Goal: Information Seeking & Learning: Compare options

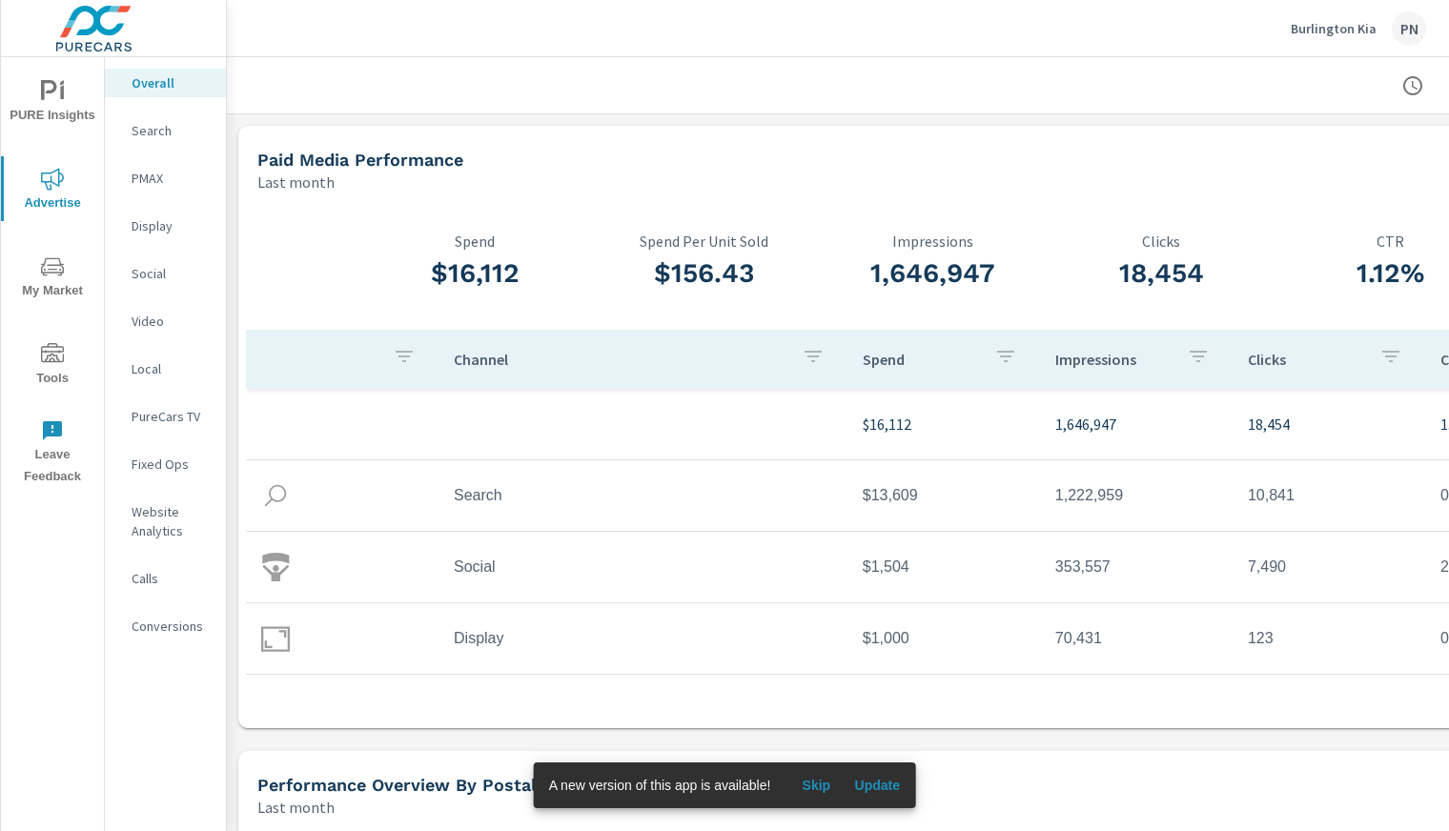
click at [820, 783] on span "Skip" at bounding box center [816, 785] width 46 height 17
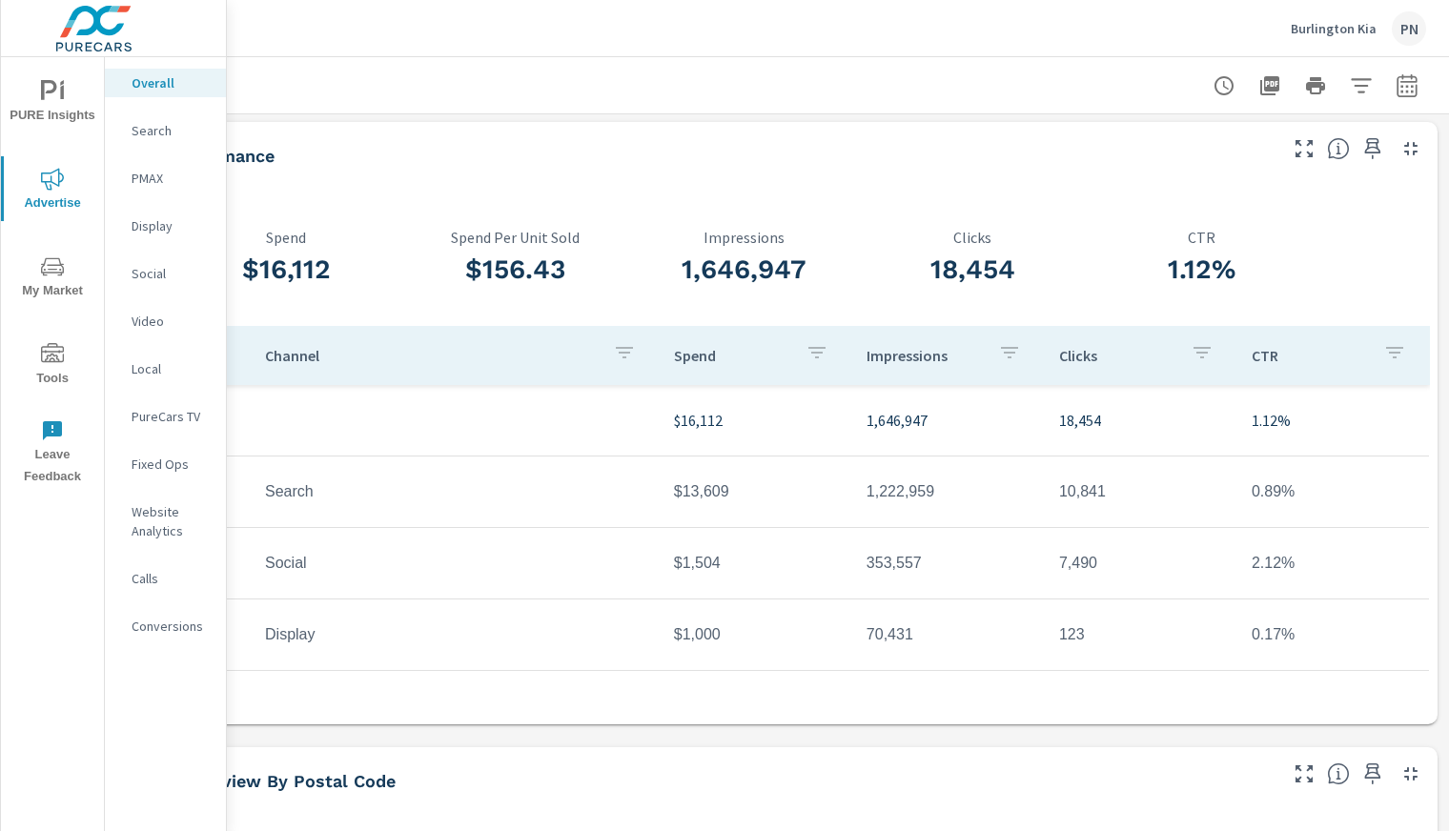
scroll to position [1, 204]
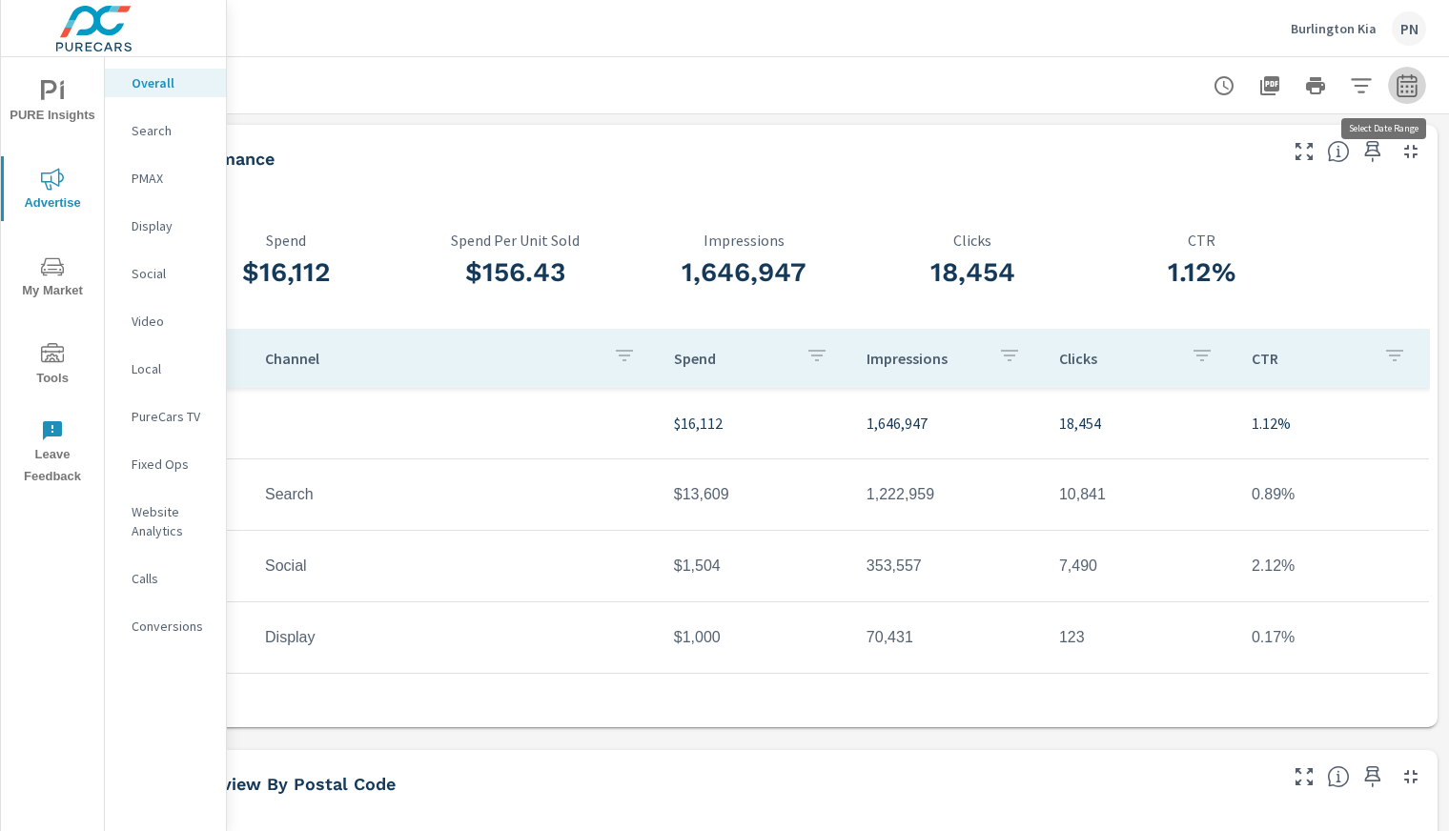
click at [1397, 95] on icon "button" at bounding box center [1407, 84] width 20 height 23
select select "Last month"
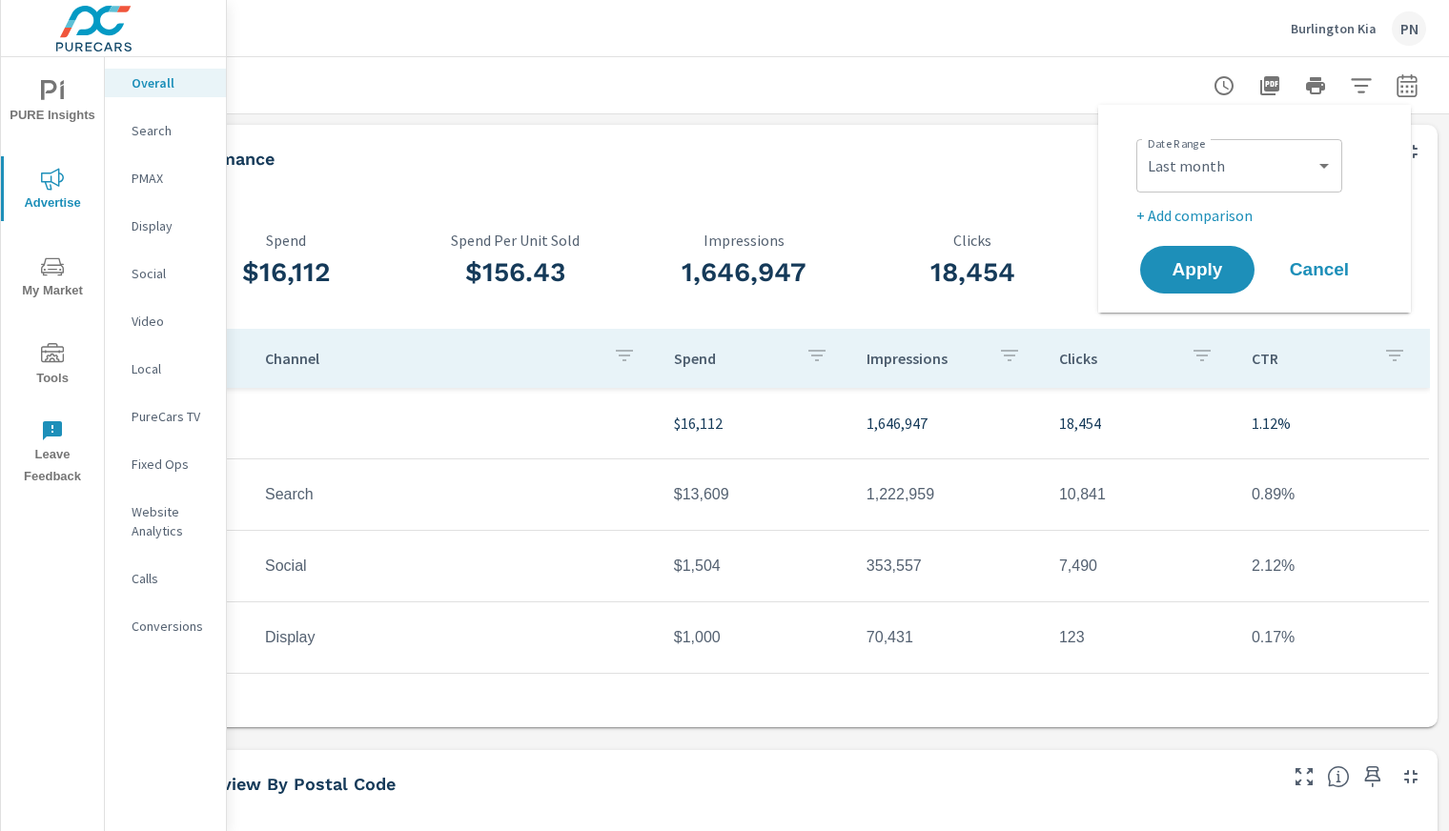
click at [1196, 214] on p "+ Add comparison" at bounding box center [1258, 215] width 244 height 23
select select "Previous period"
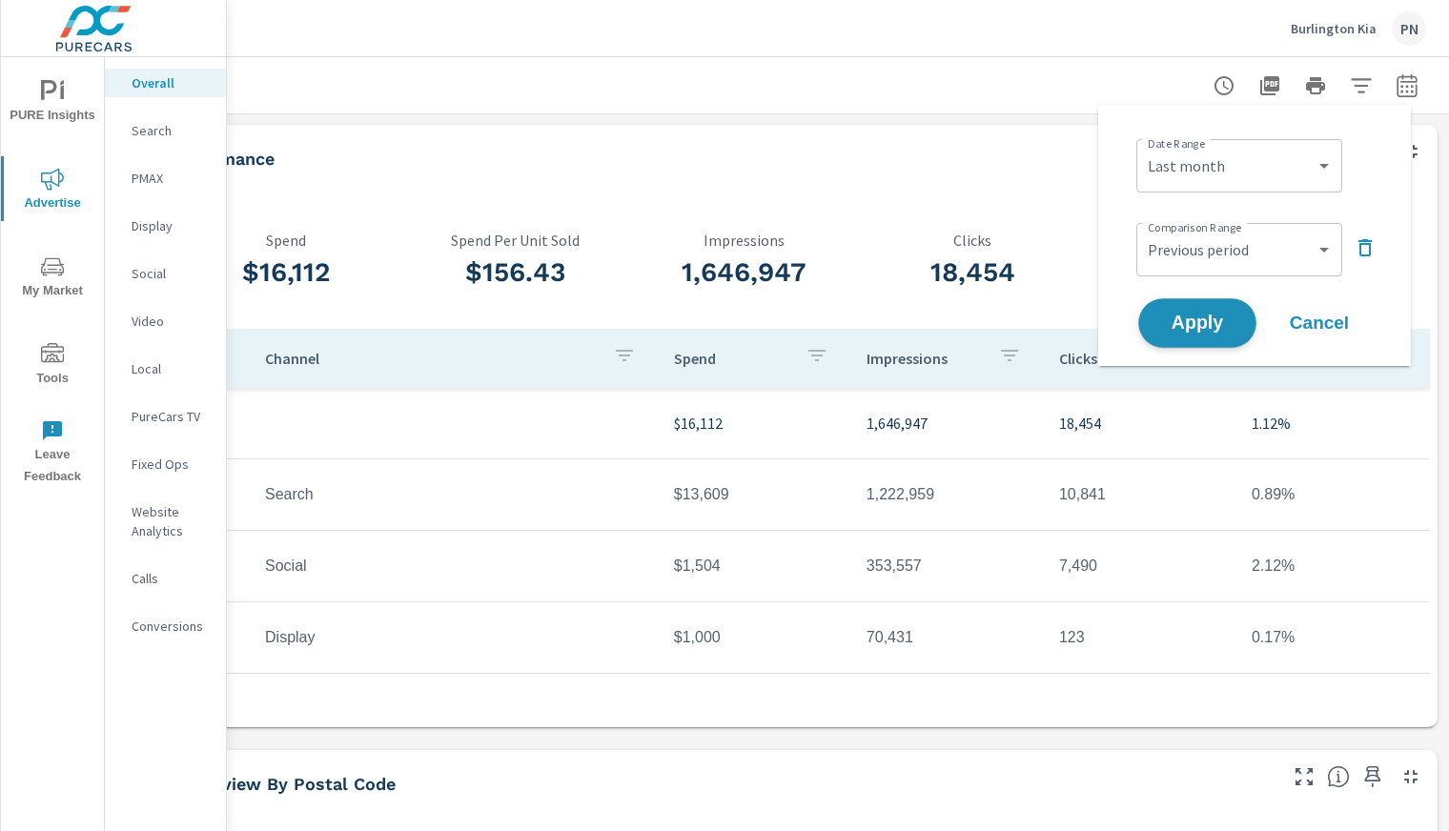
click at [1193, 336] on button "Apply" at bounding box center [1197, 323] width 118 height 50
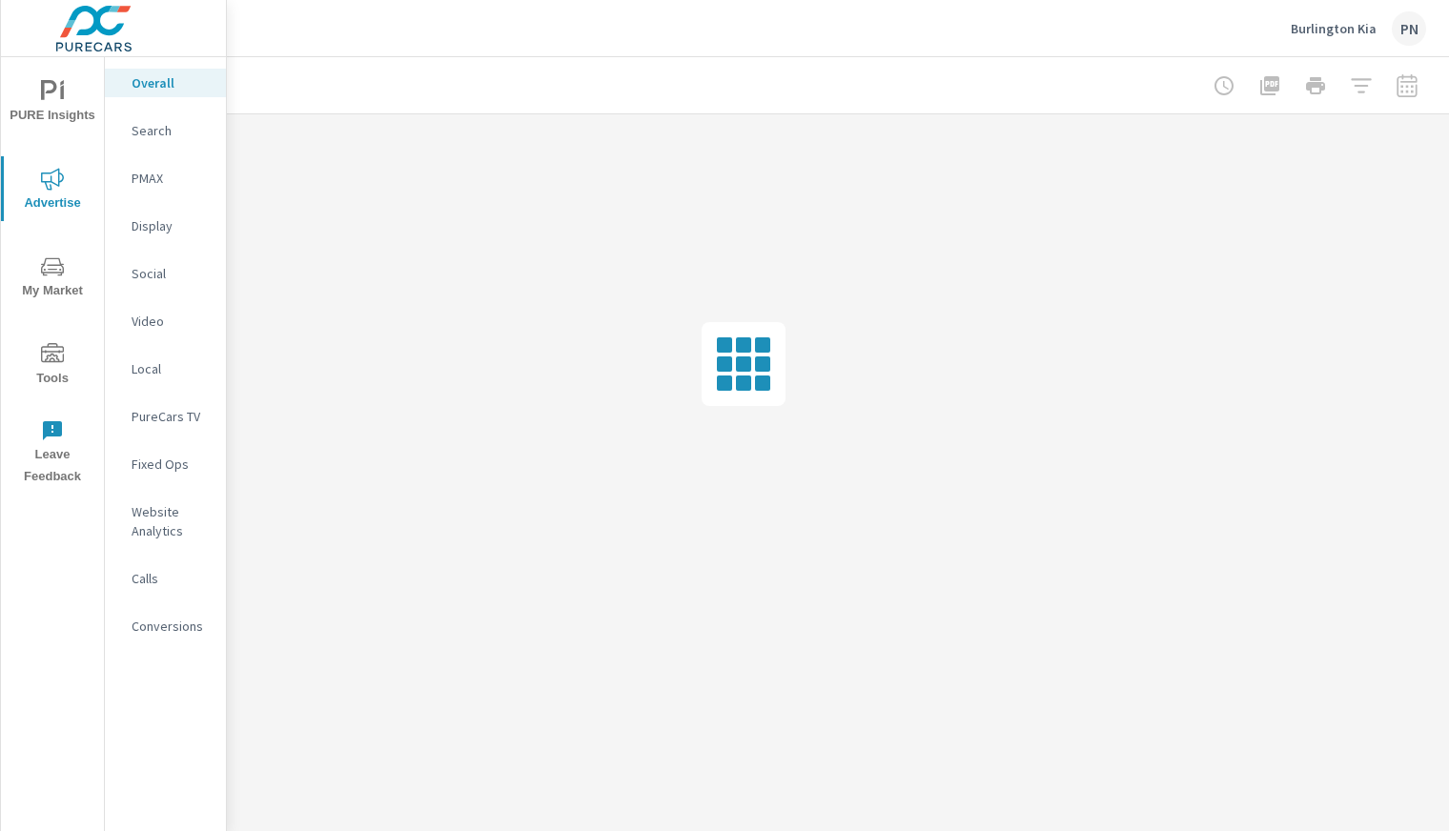
scroll to position [0, 188]
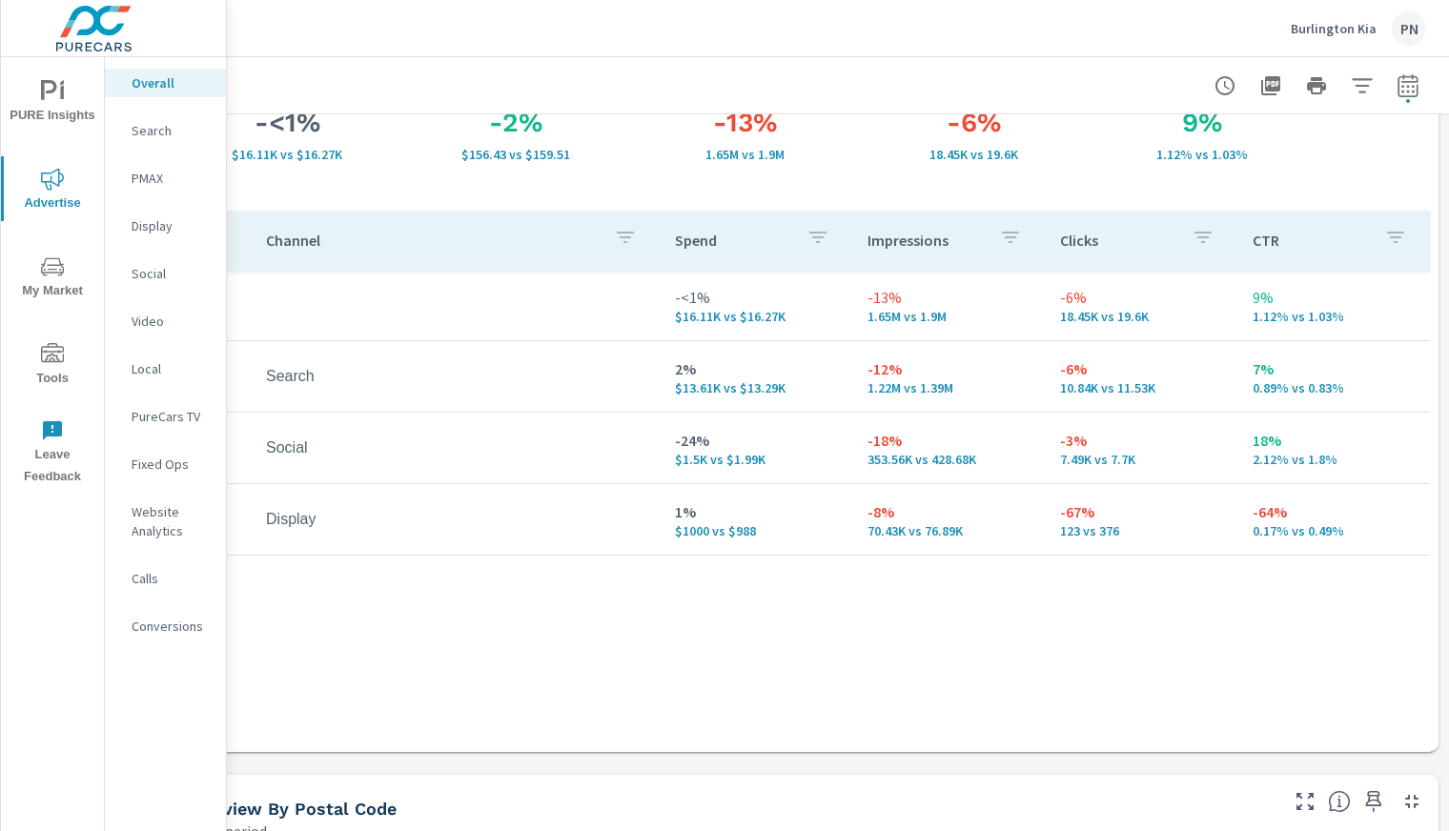
scroll to position [170, 188]
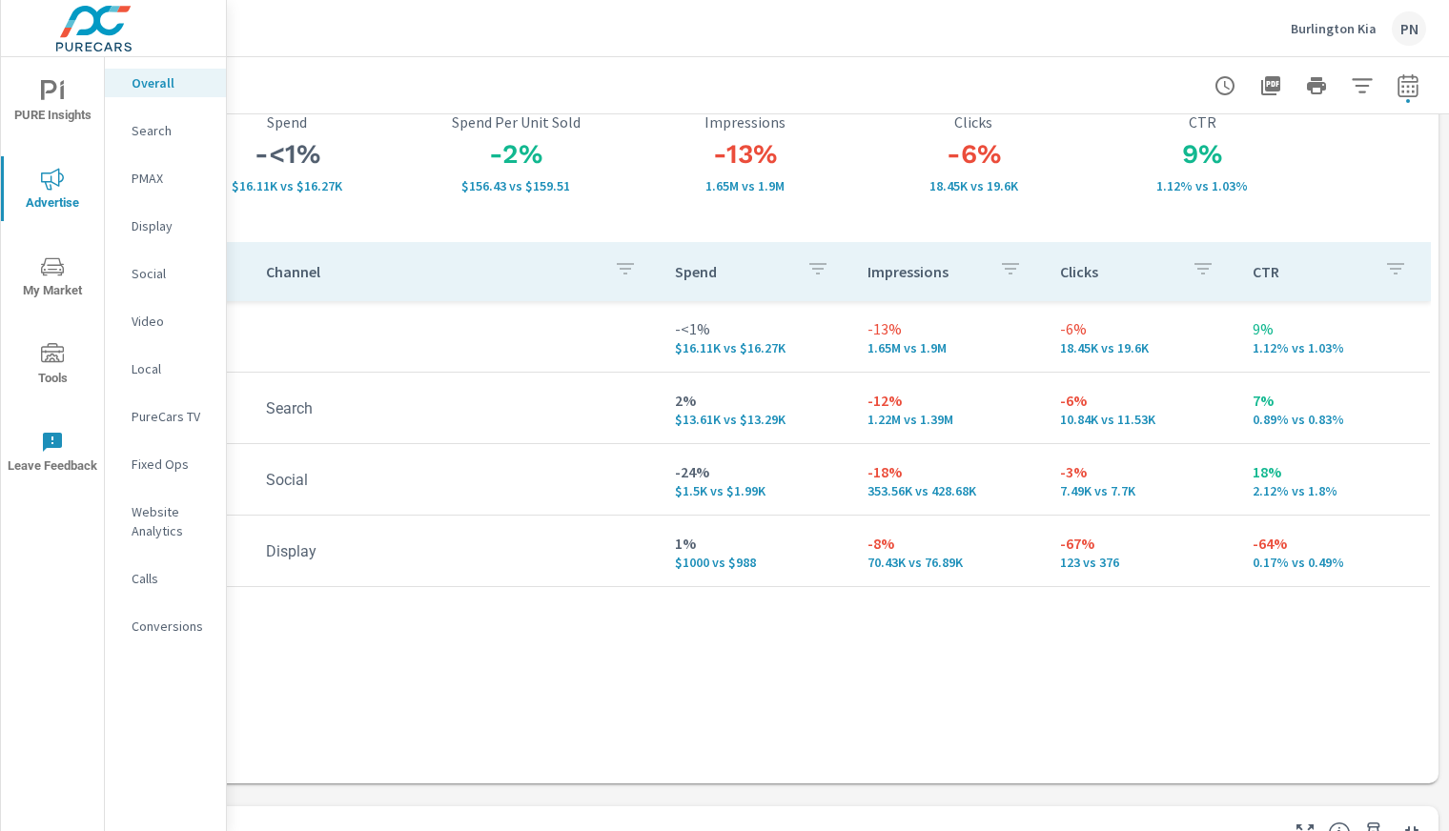
scroll to position [137, 188]
click at [162, 178] on p "PMAX" at bounding box center [171, 178] width 79 height 19
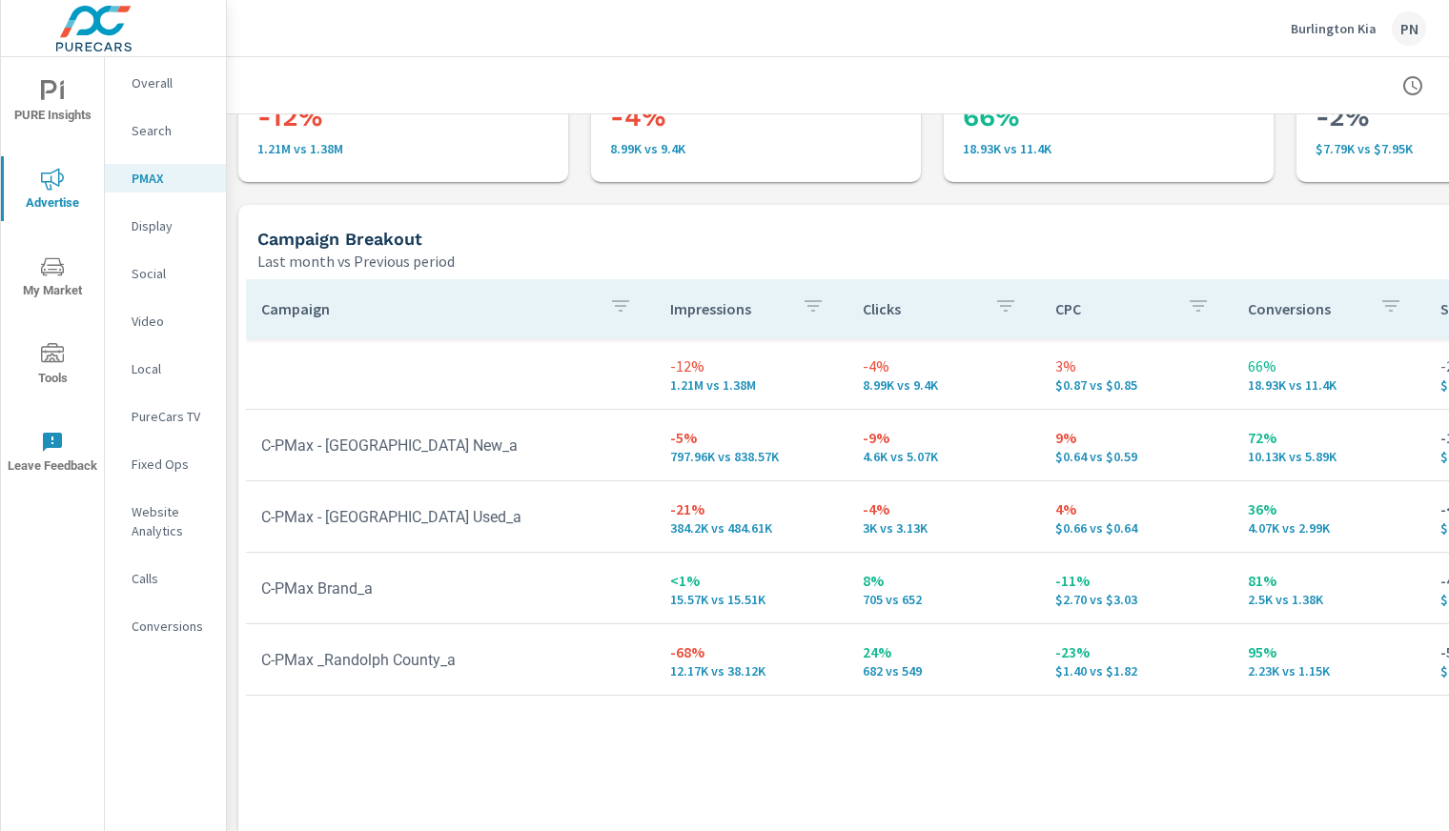
scroll to position [117, 0]
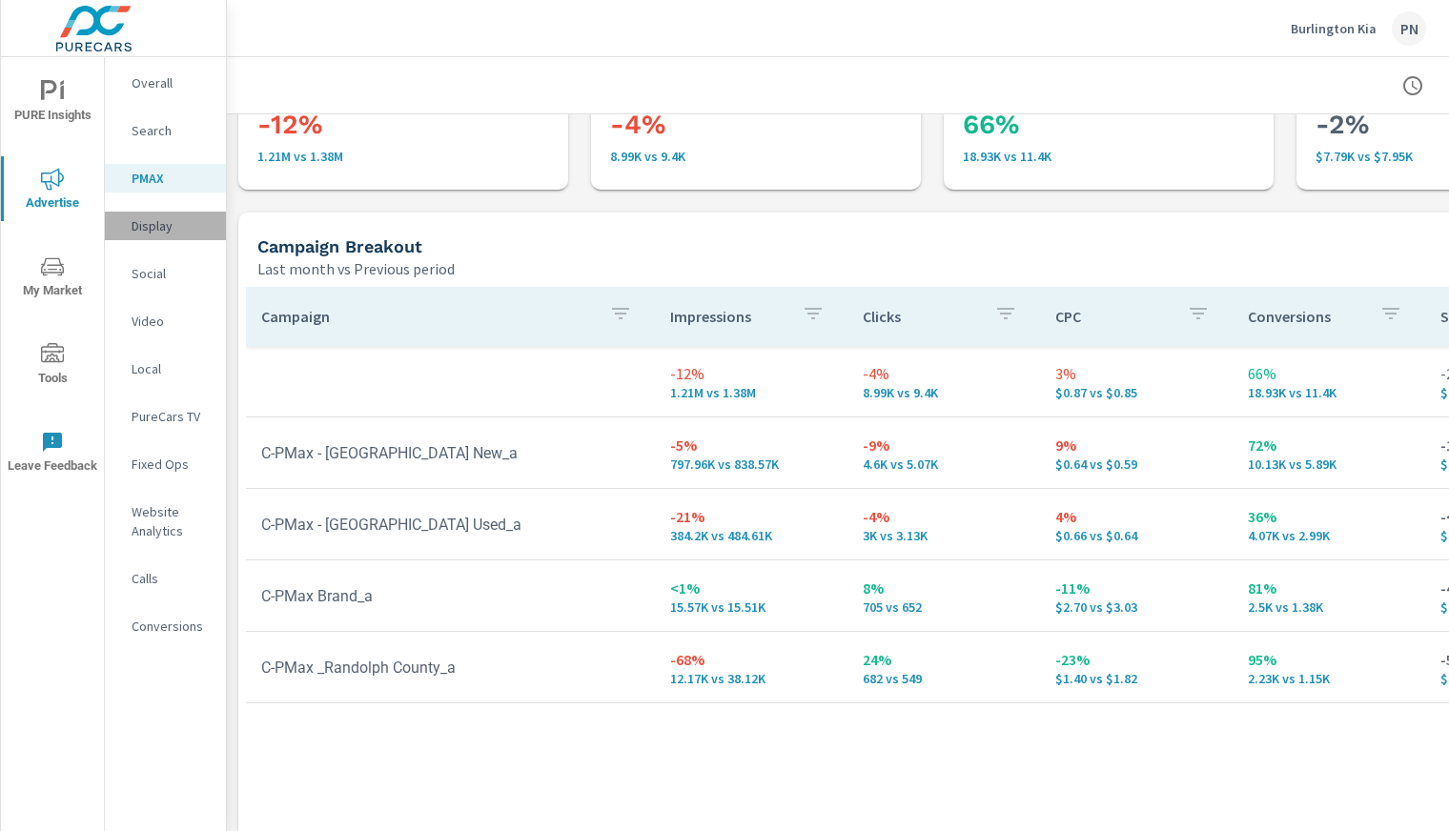
click at [160, 219] on p "Display" at bounding box center [171, 225] width 79 height 19
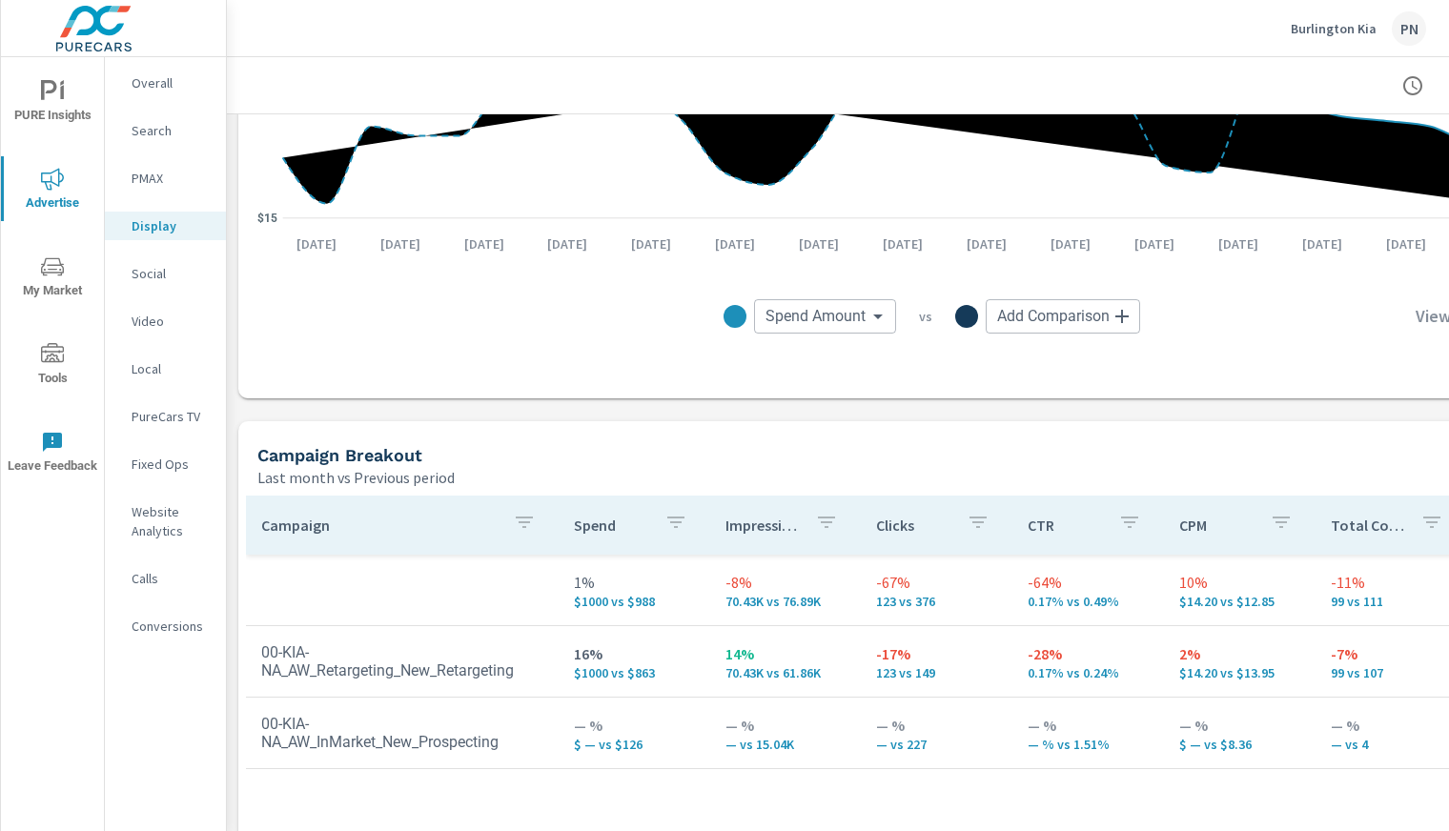
scroll to position [518, 0]
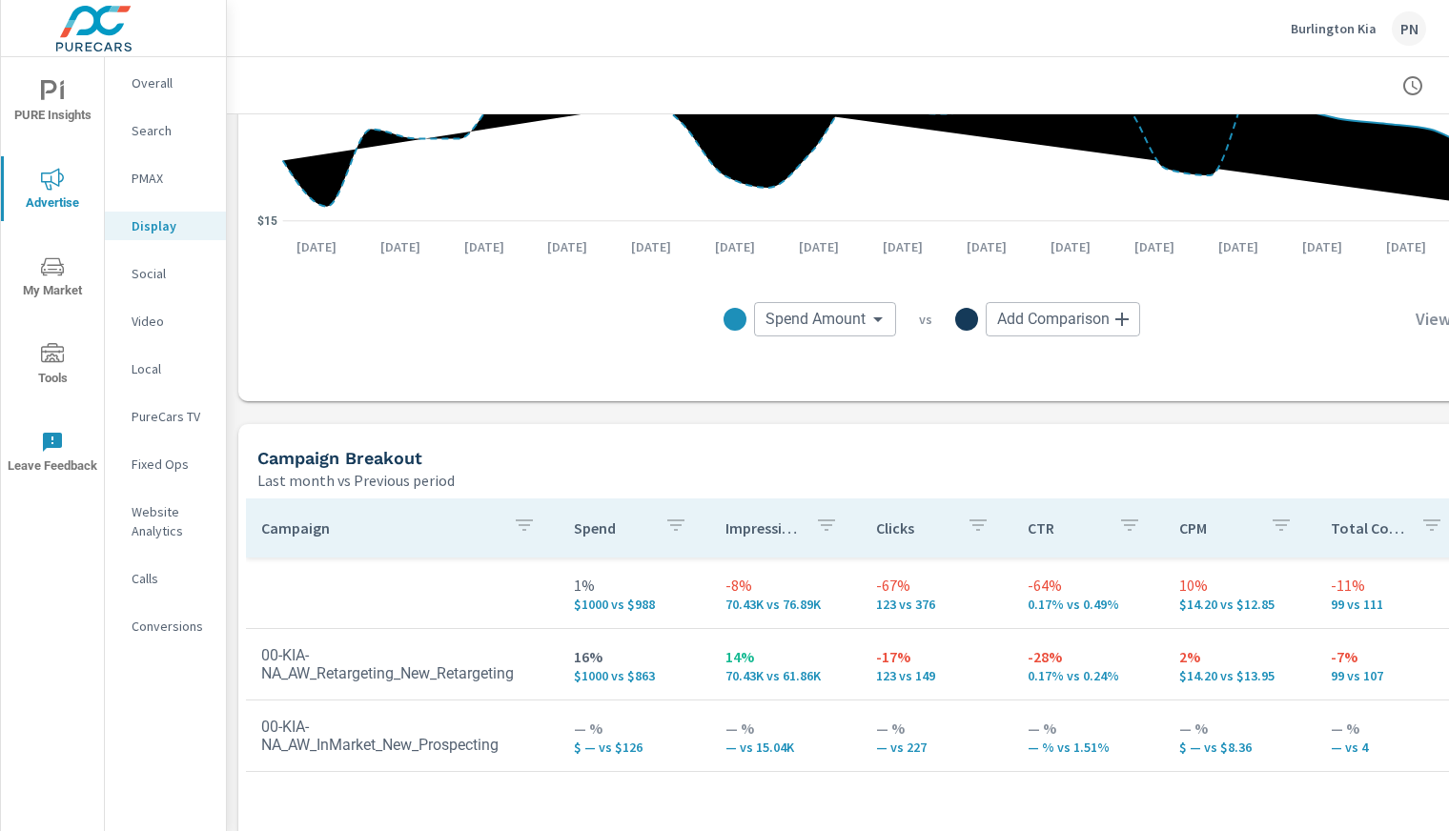
click at [168, 275] on p "Social" at bounding box center [171, 273] width 79 height 19
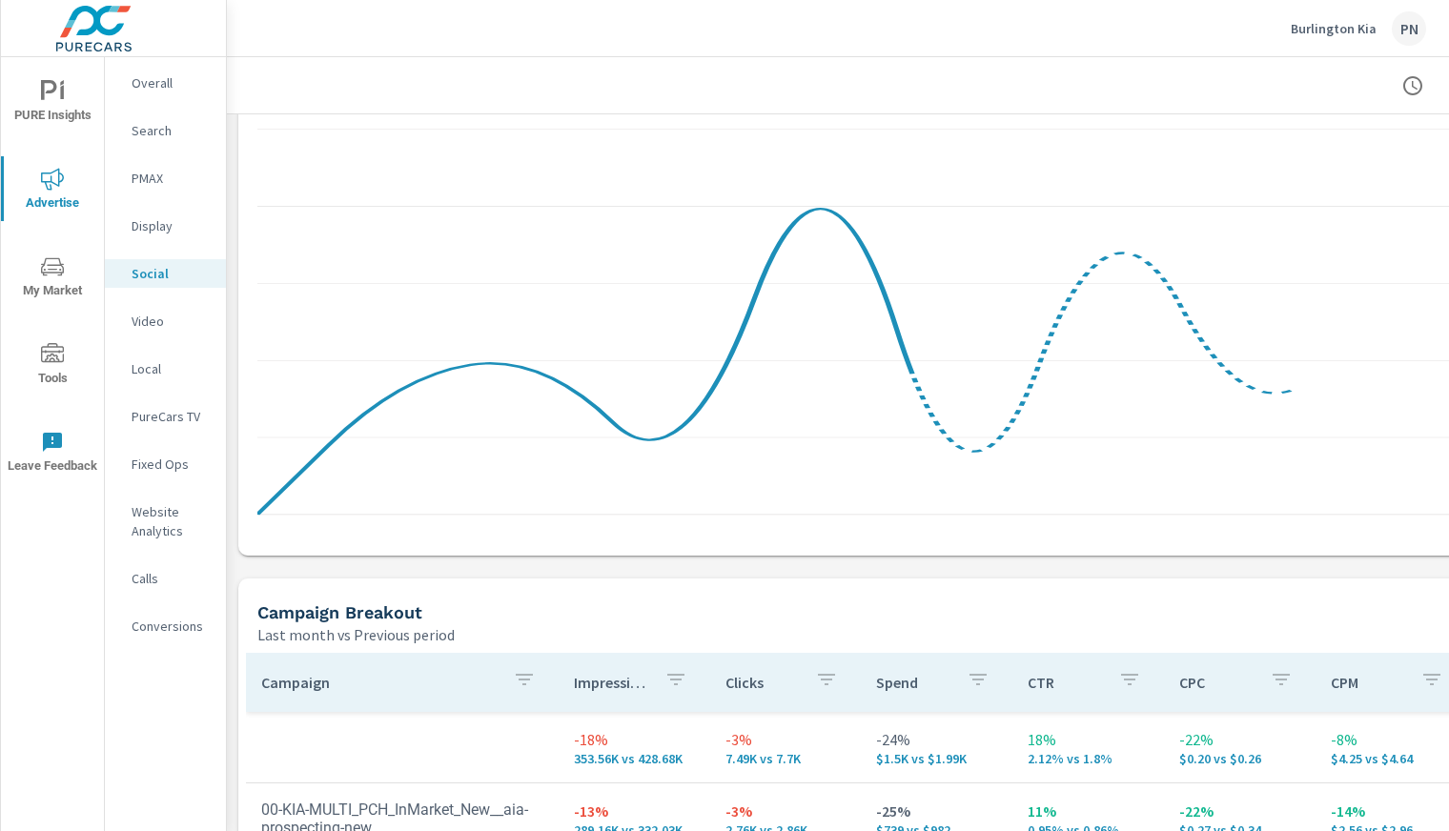
scroll to position [527, 0]
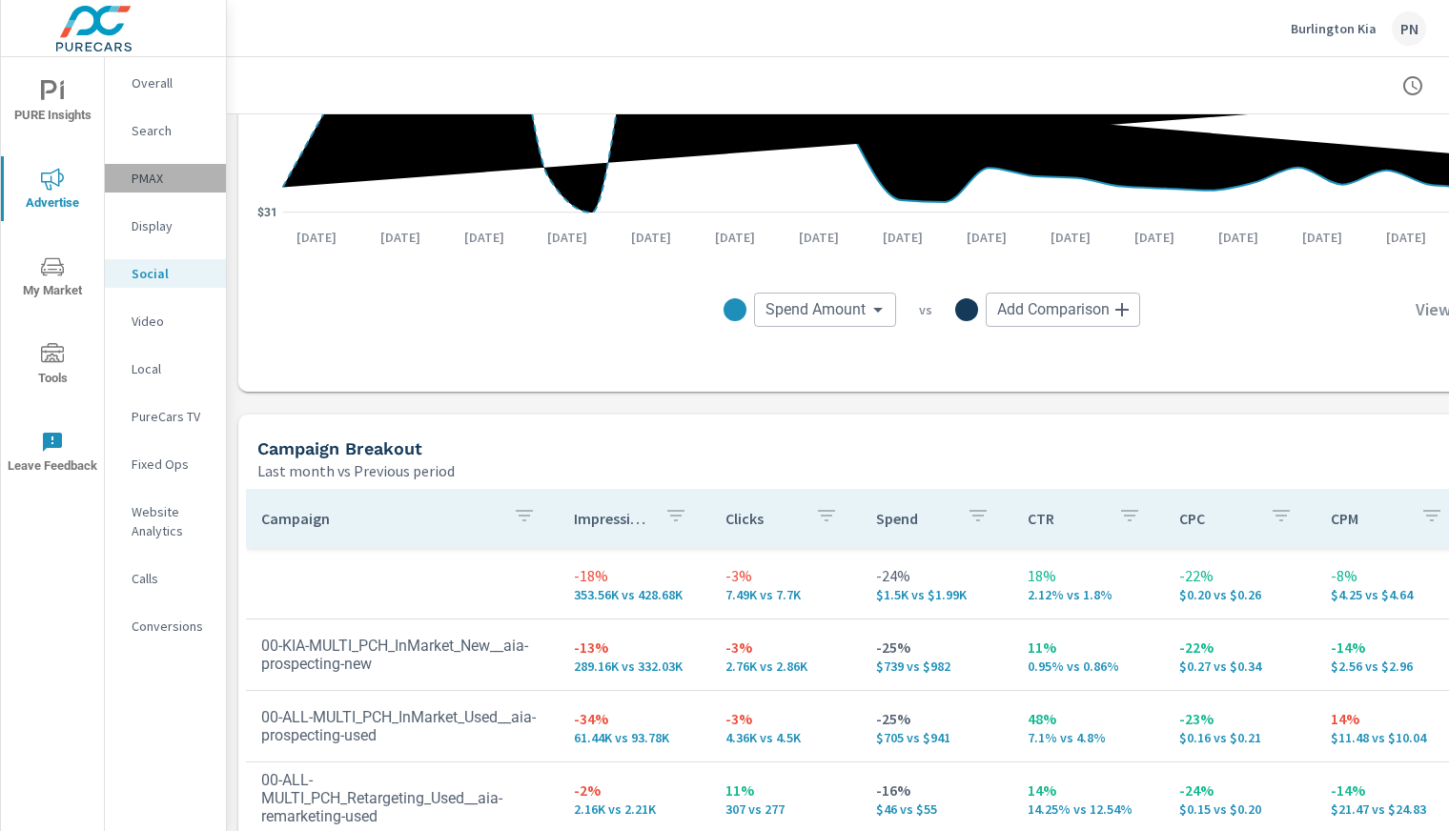
click at [155, 179] on p "PMAX" at bounding box center [171, 178] width 79 height 19
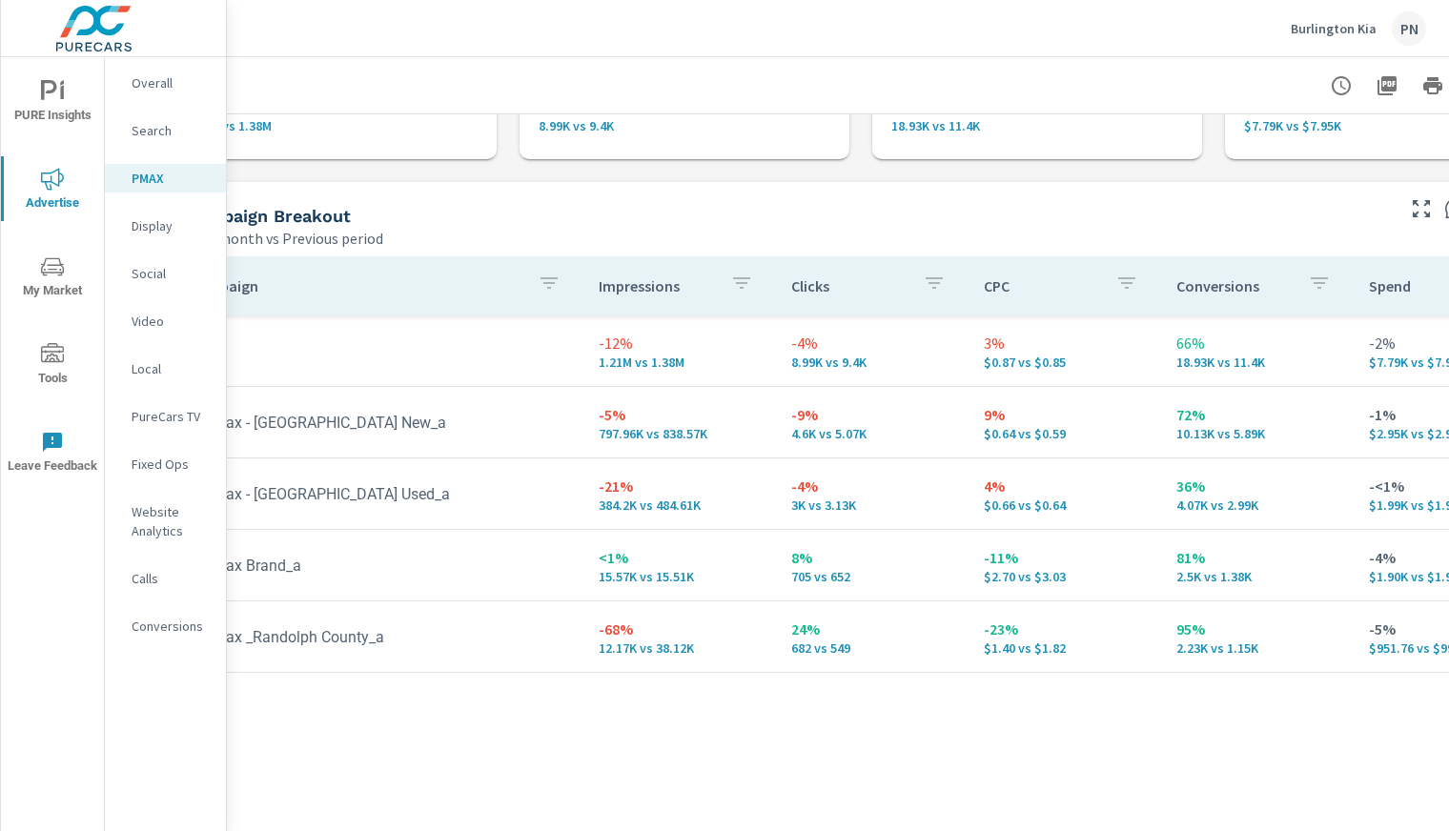
scroll to position [148, 0]
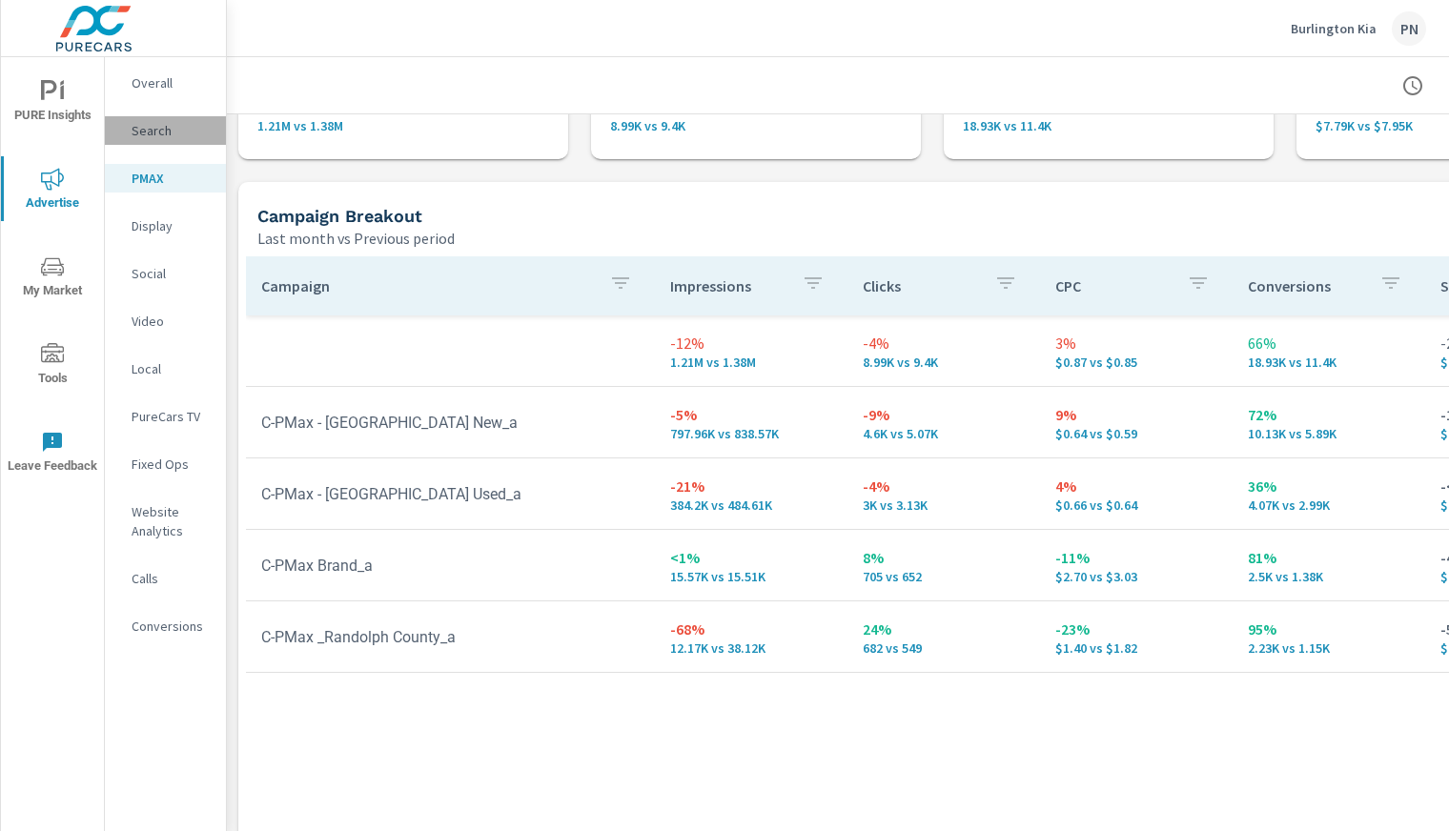
click at [163, 133] on p "Search" at bounding box center [171, 130] width 79 height 19
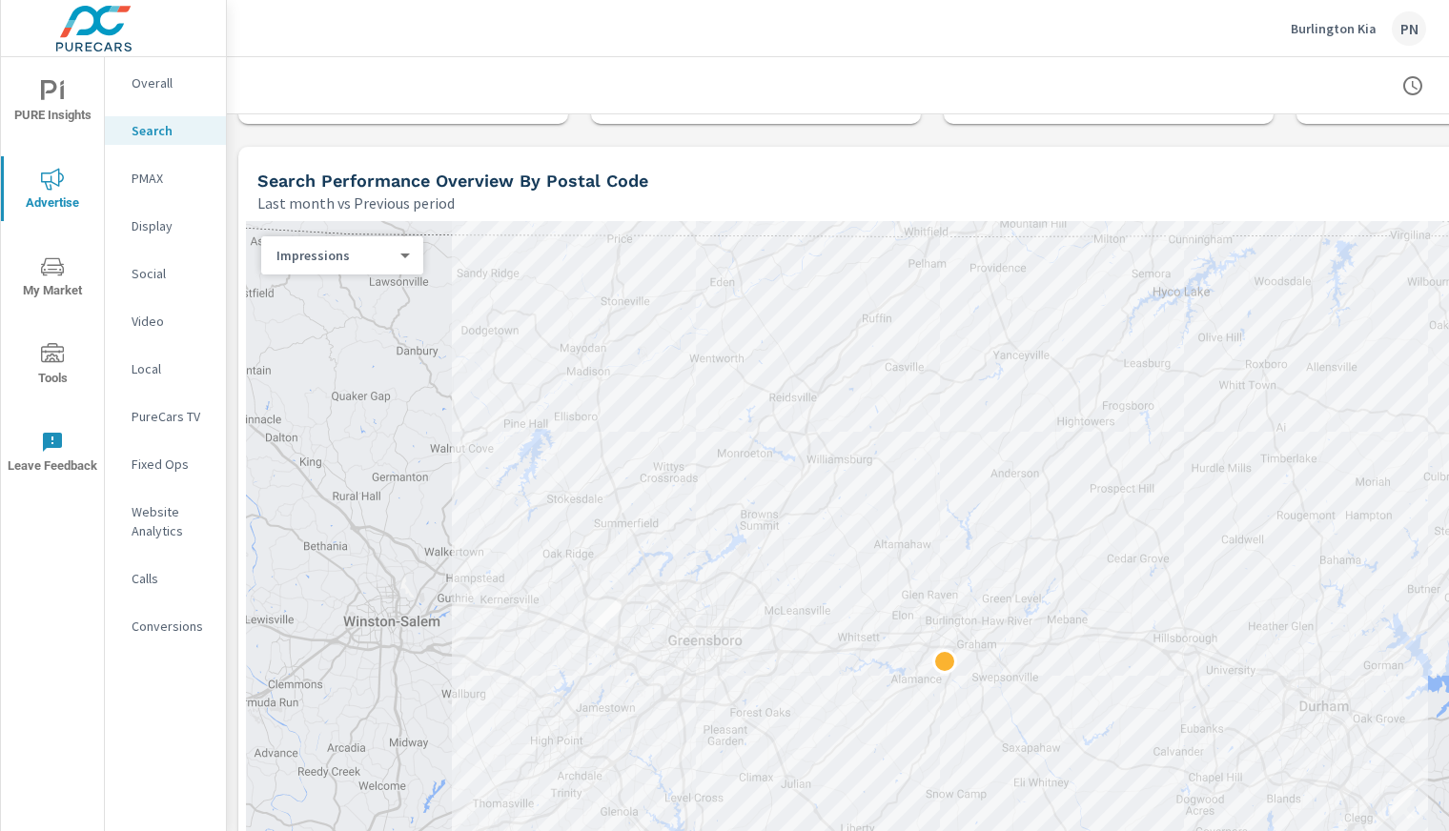
scroll to position [185, 0]
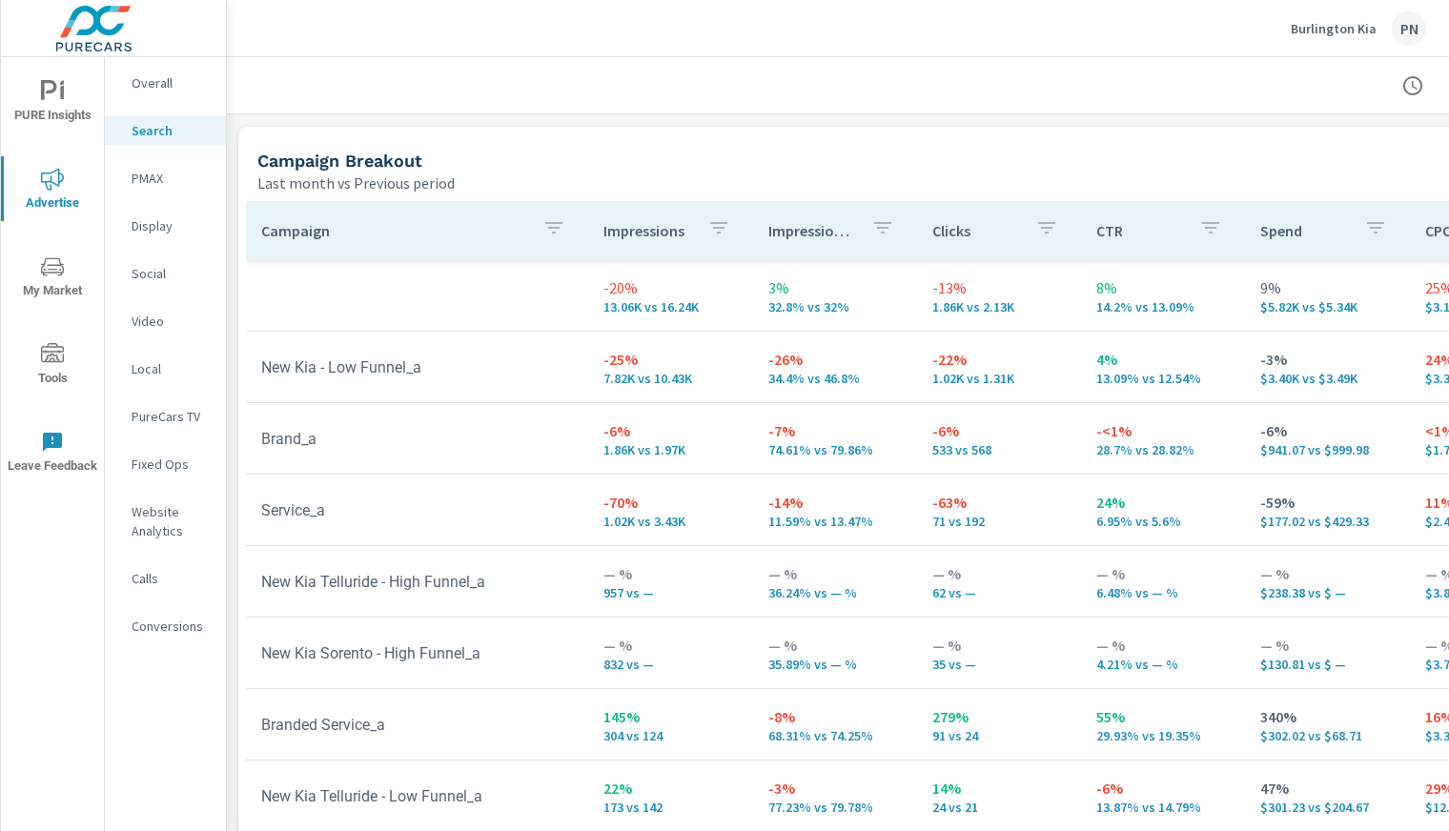
scroll to position [1856, 0]
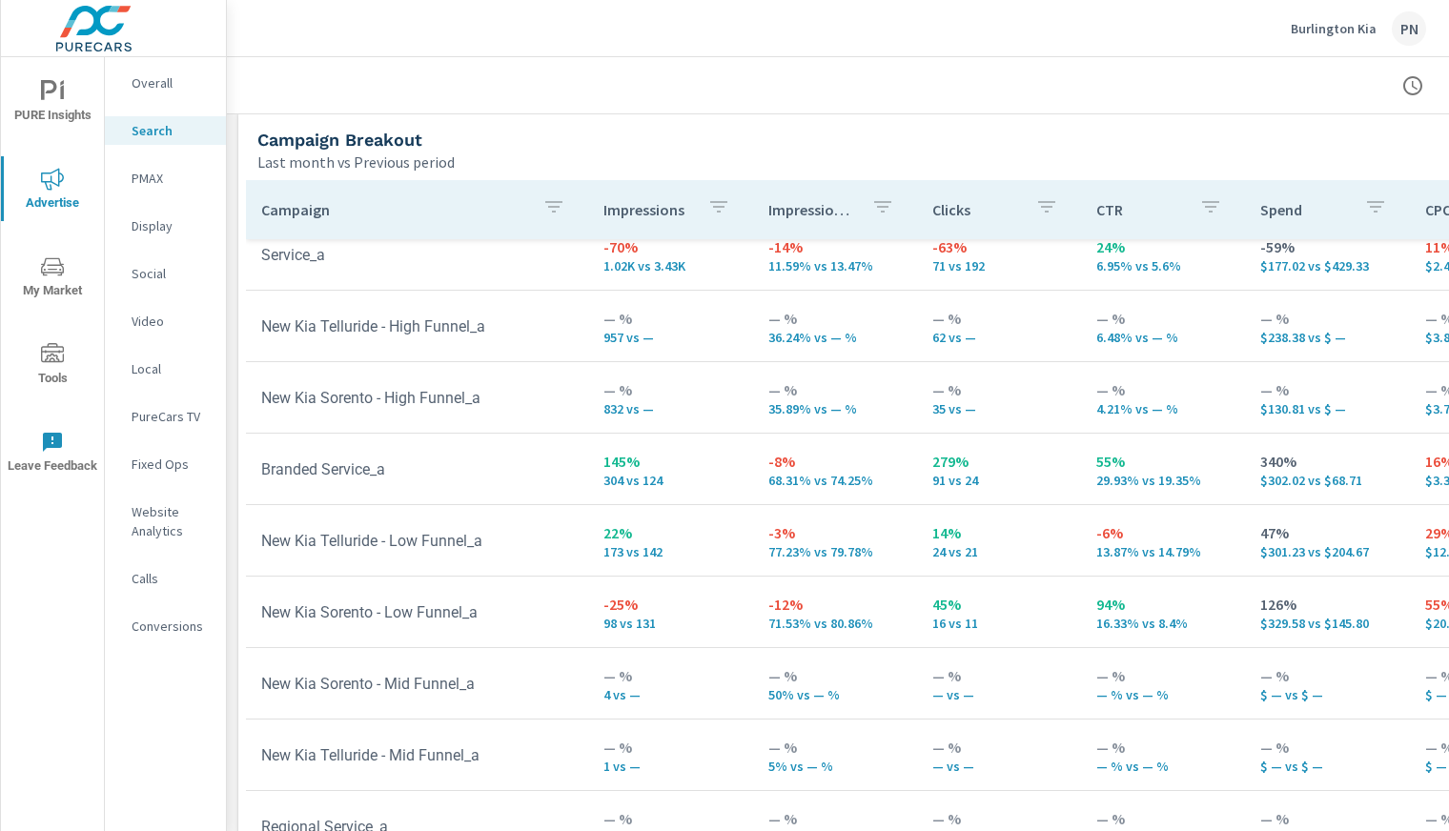
scroll to position [1950, 0]
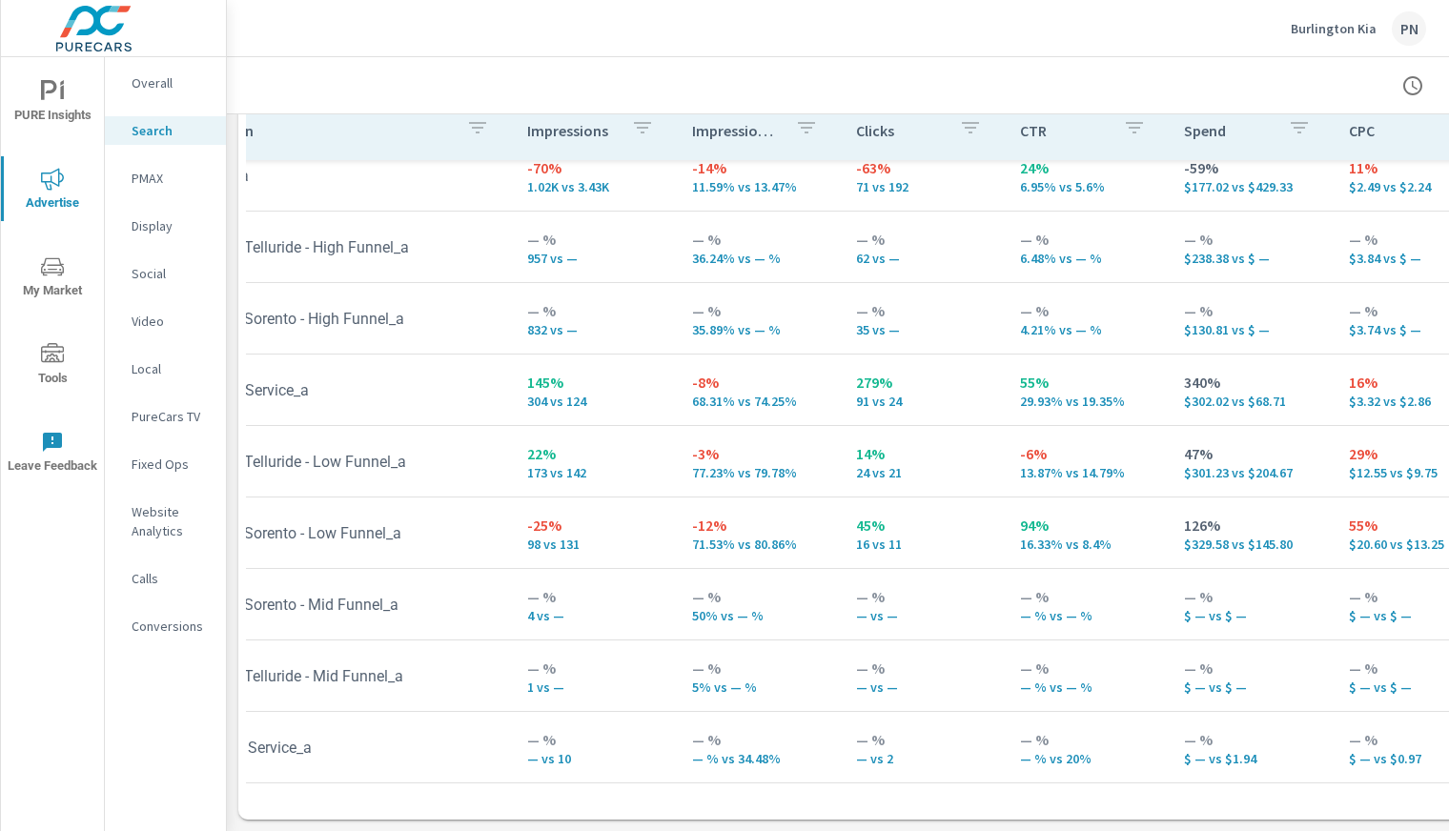
scroll to position [235, 42]
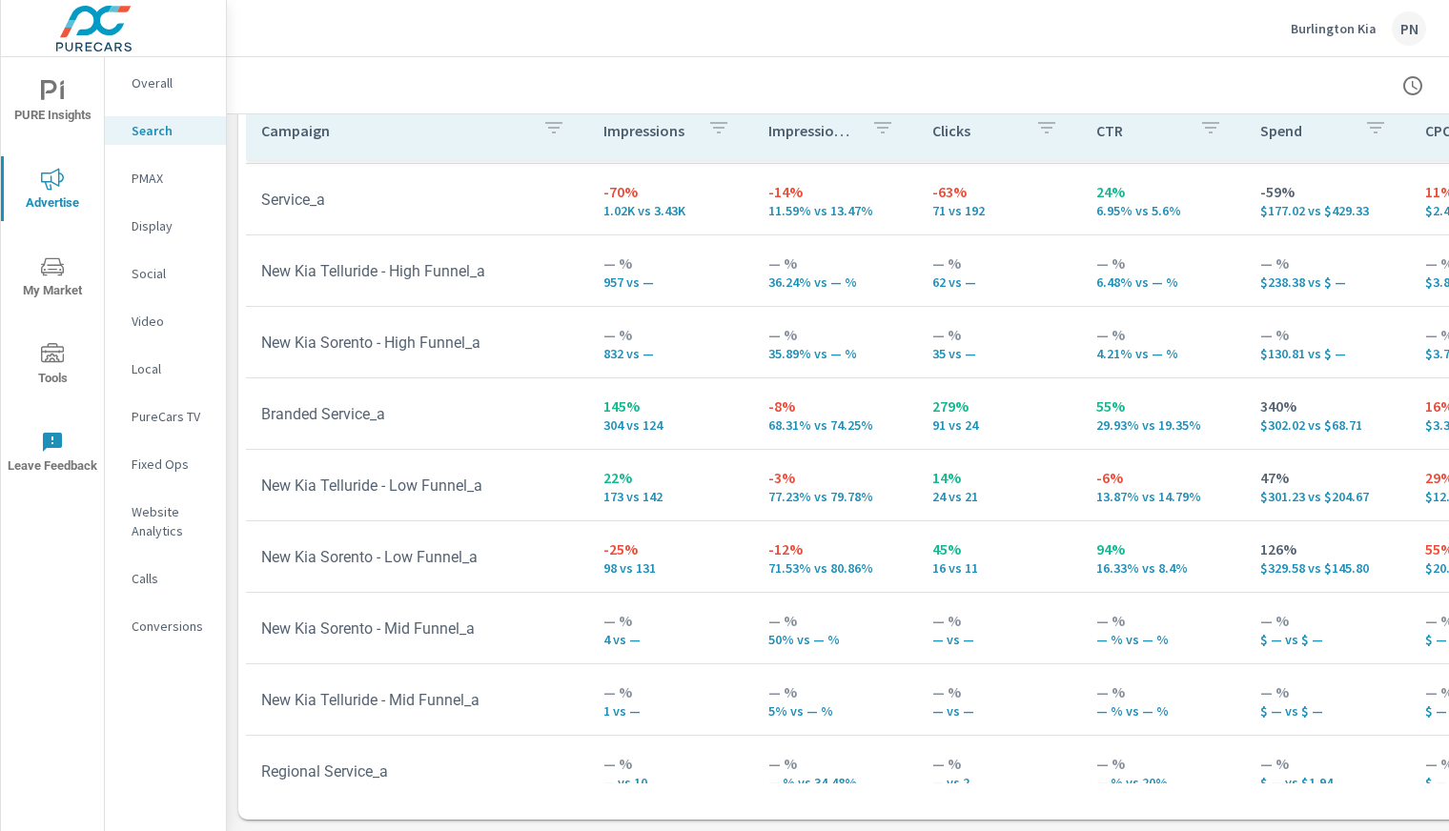
scroll to position [210, 0]
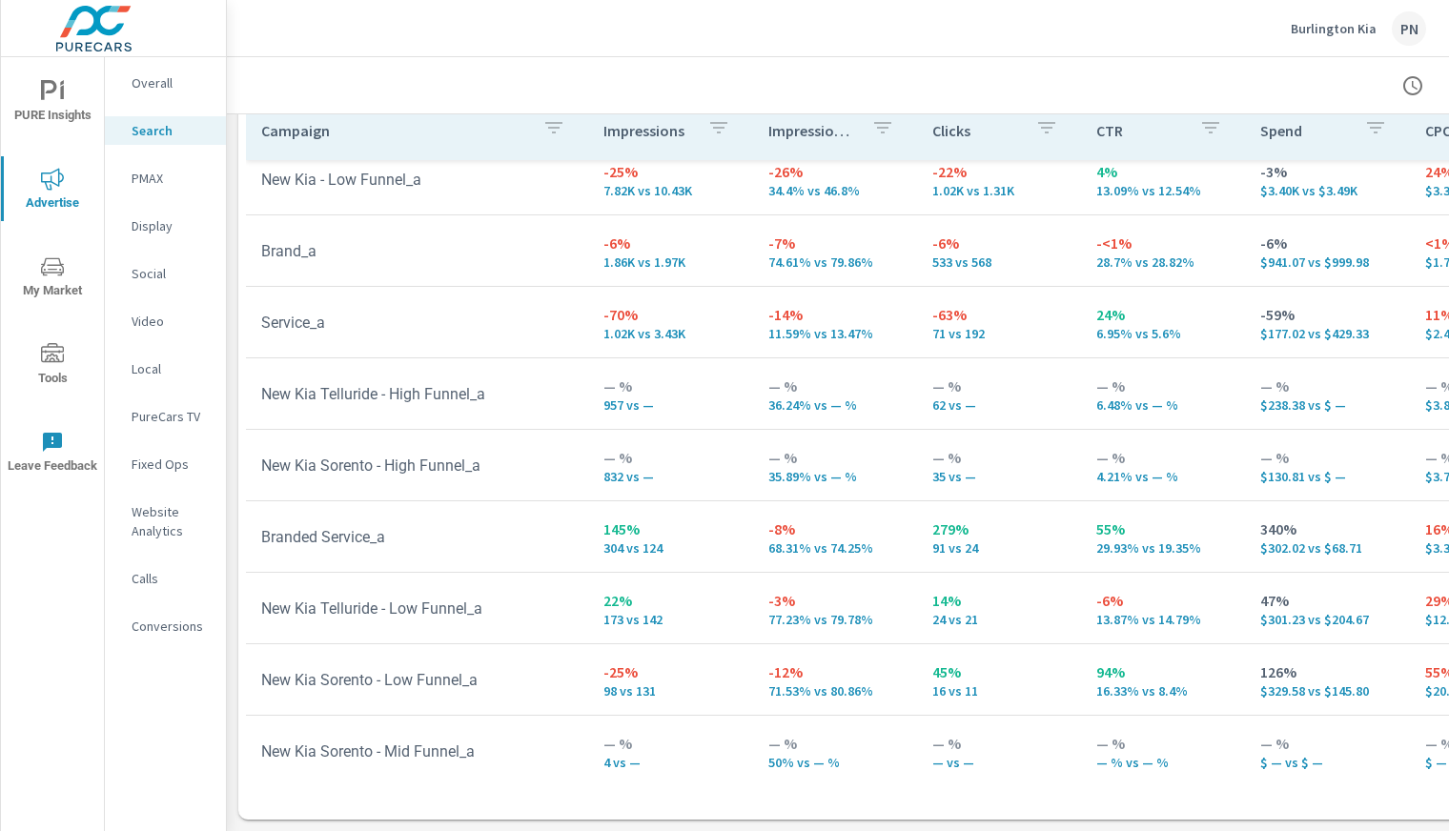
scroll to position [87, 0]
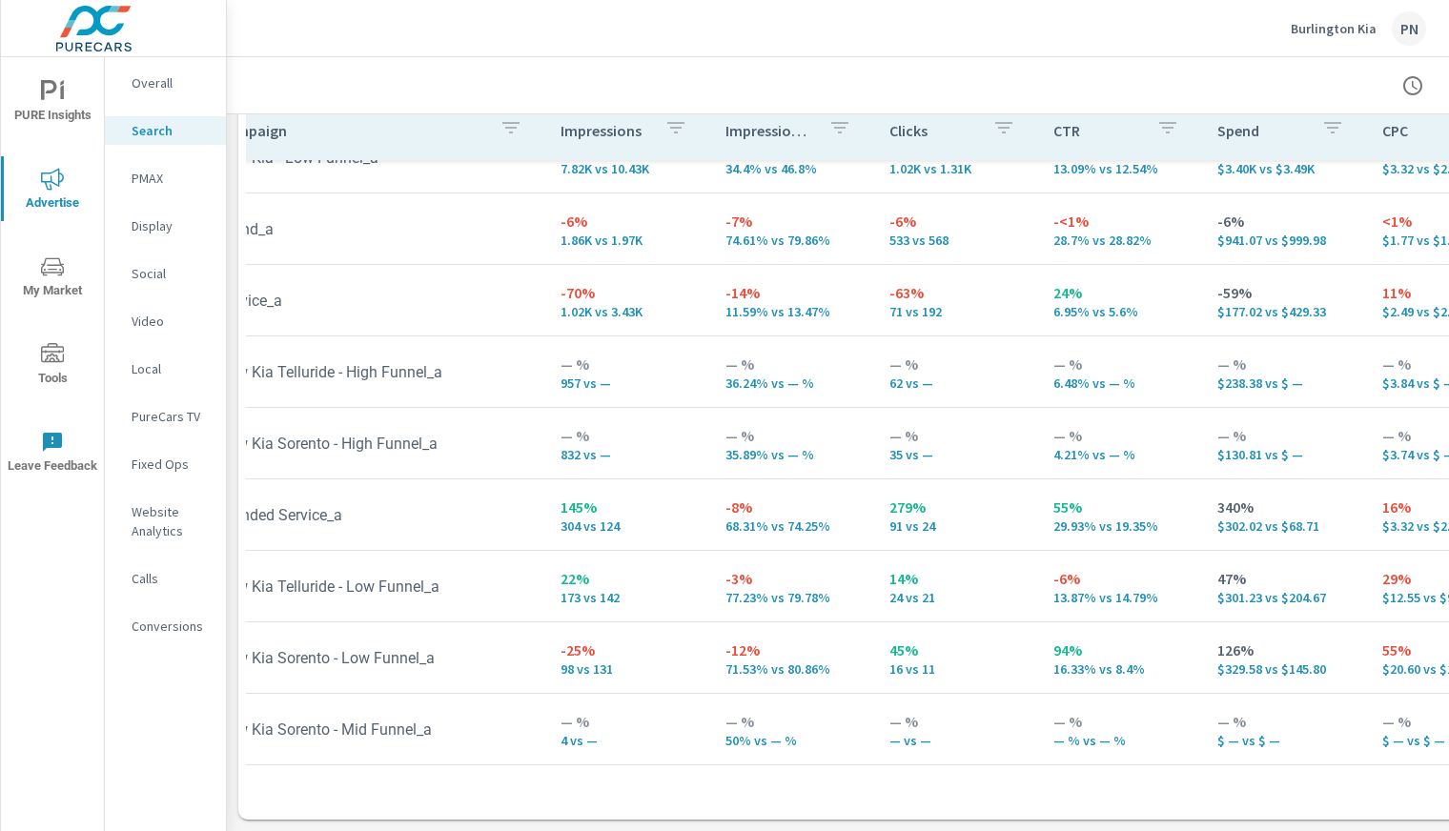
scroll to position [110, 48]
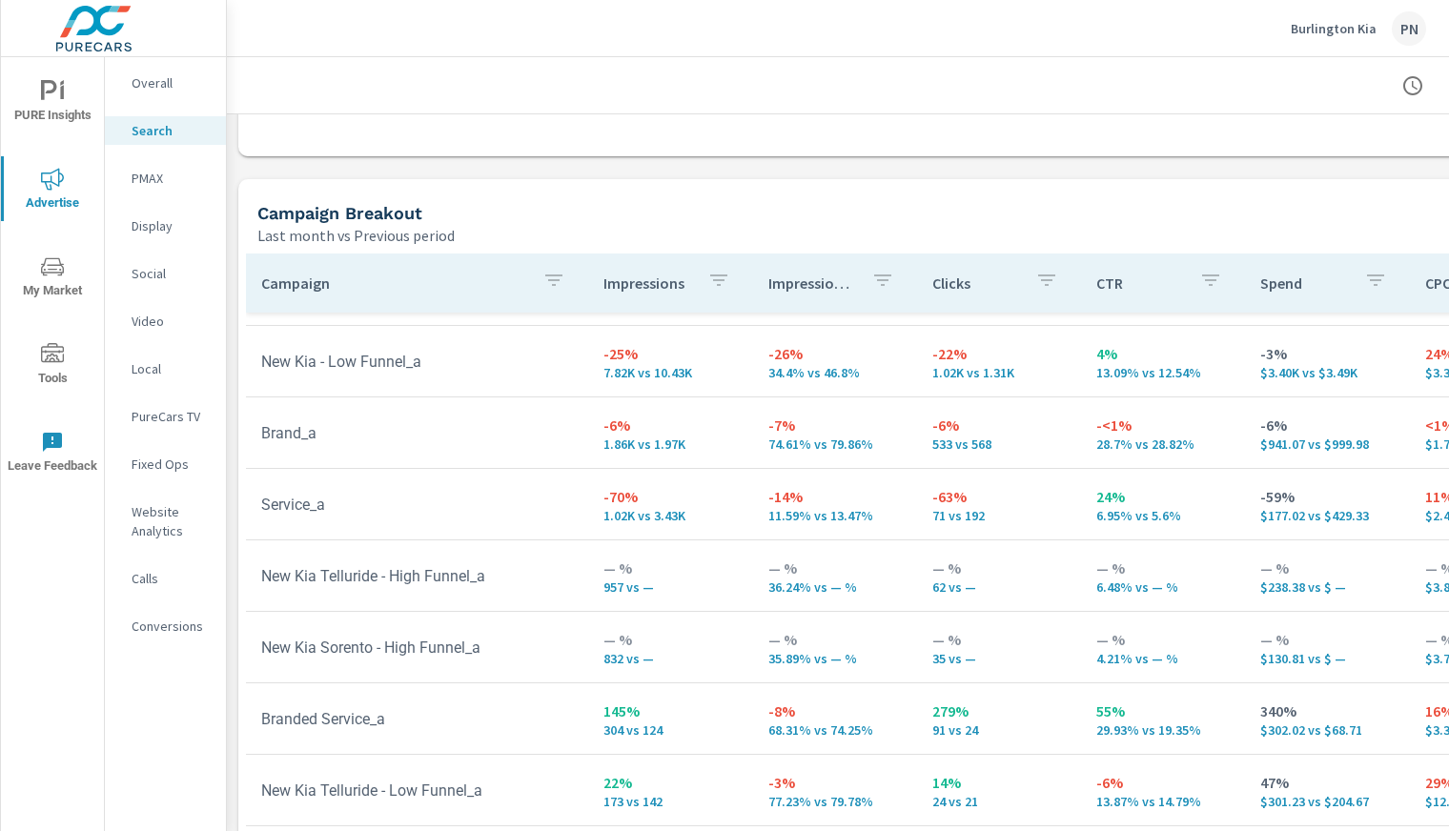
scroll to position [79, 0]
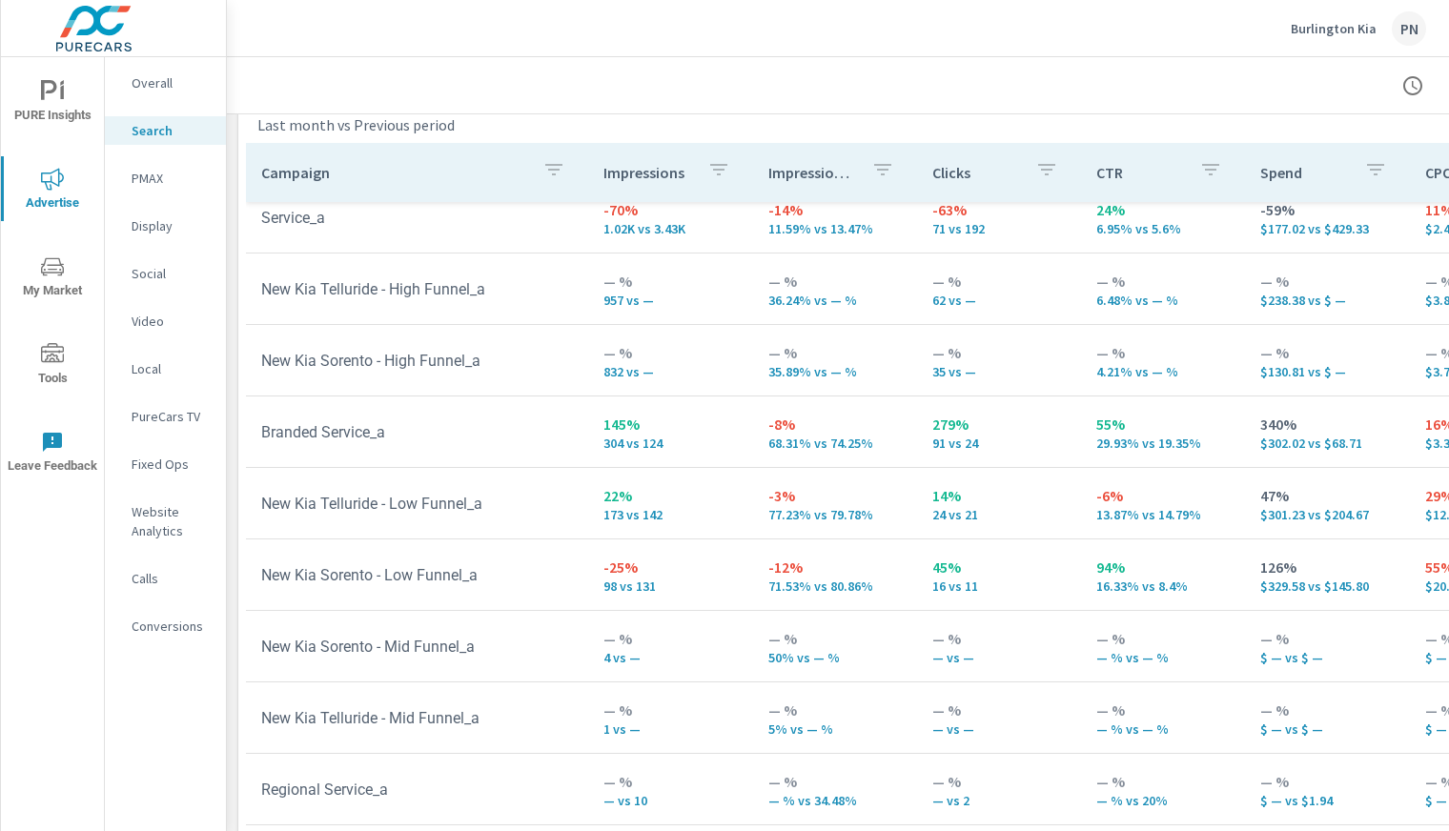
scroll to position [1950, 0]
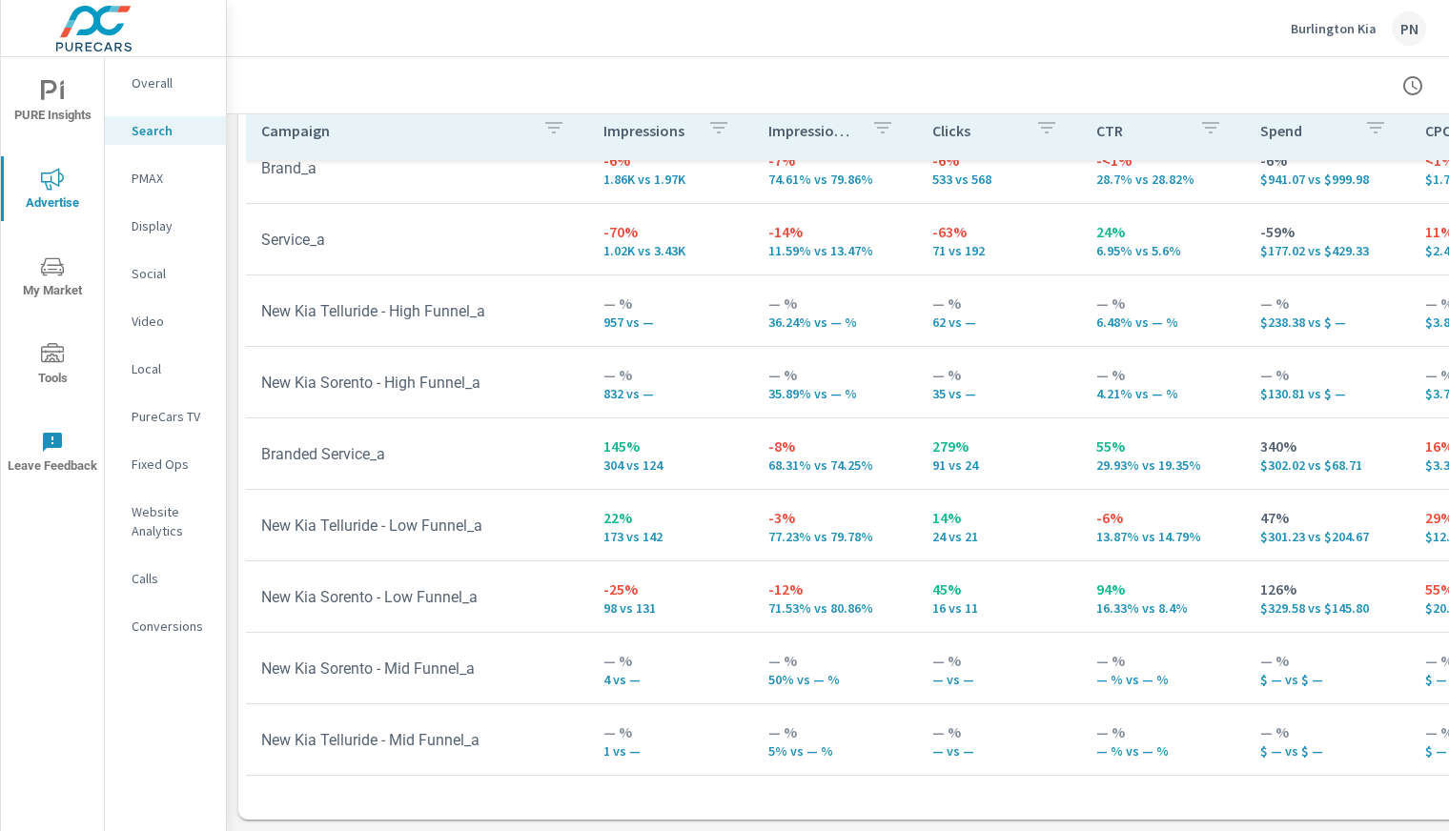
scroll to position [164, 0]
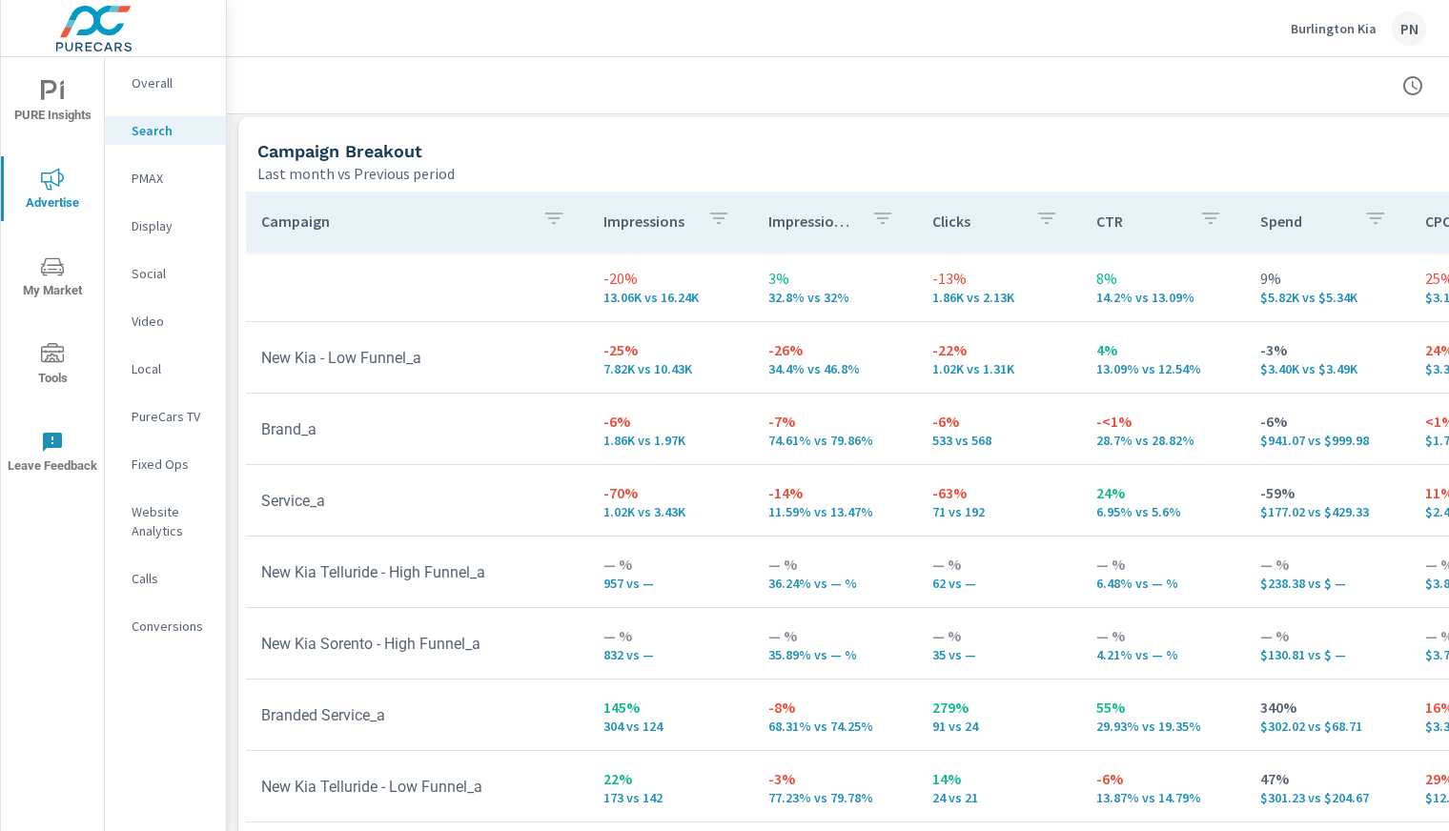
click at [169, 182] on p "PMAX" at bounding box center [171, 178] width 79 height 19
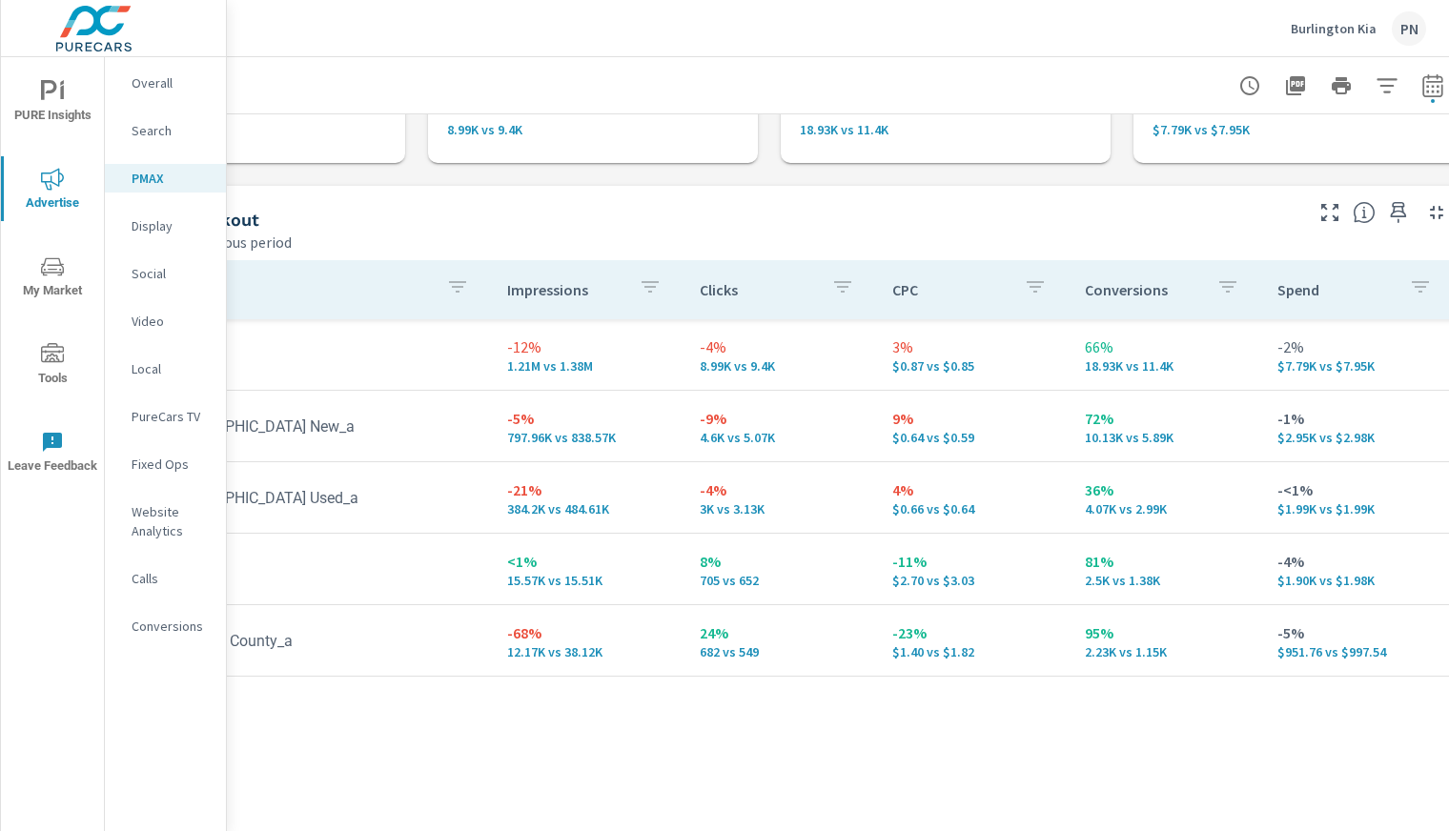
scroll to position [144, 166]
click at [163, 133] on p "Search" at bounding box center [171, 130] width 79 height 19
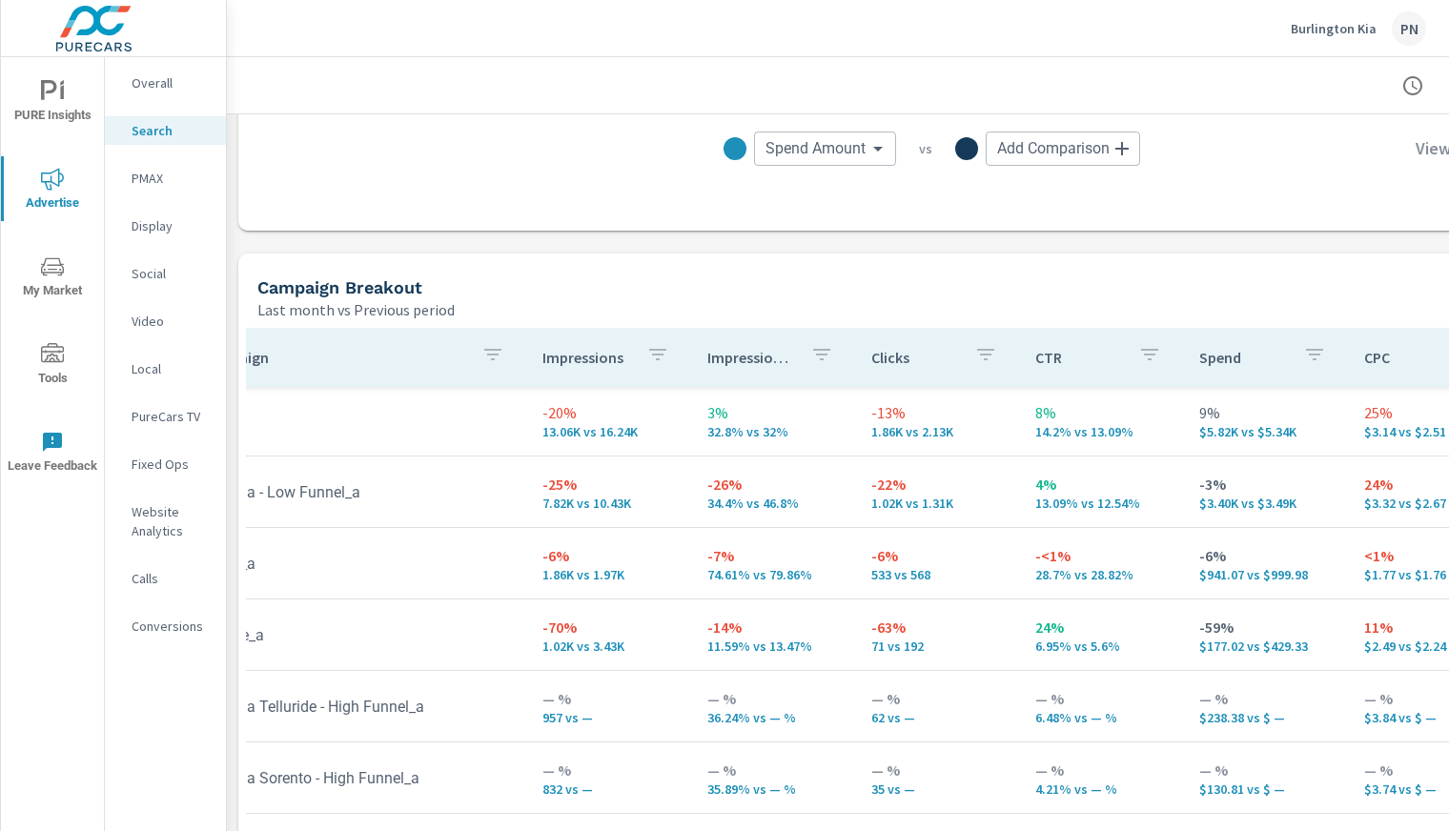
scroll to position [33, 61]
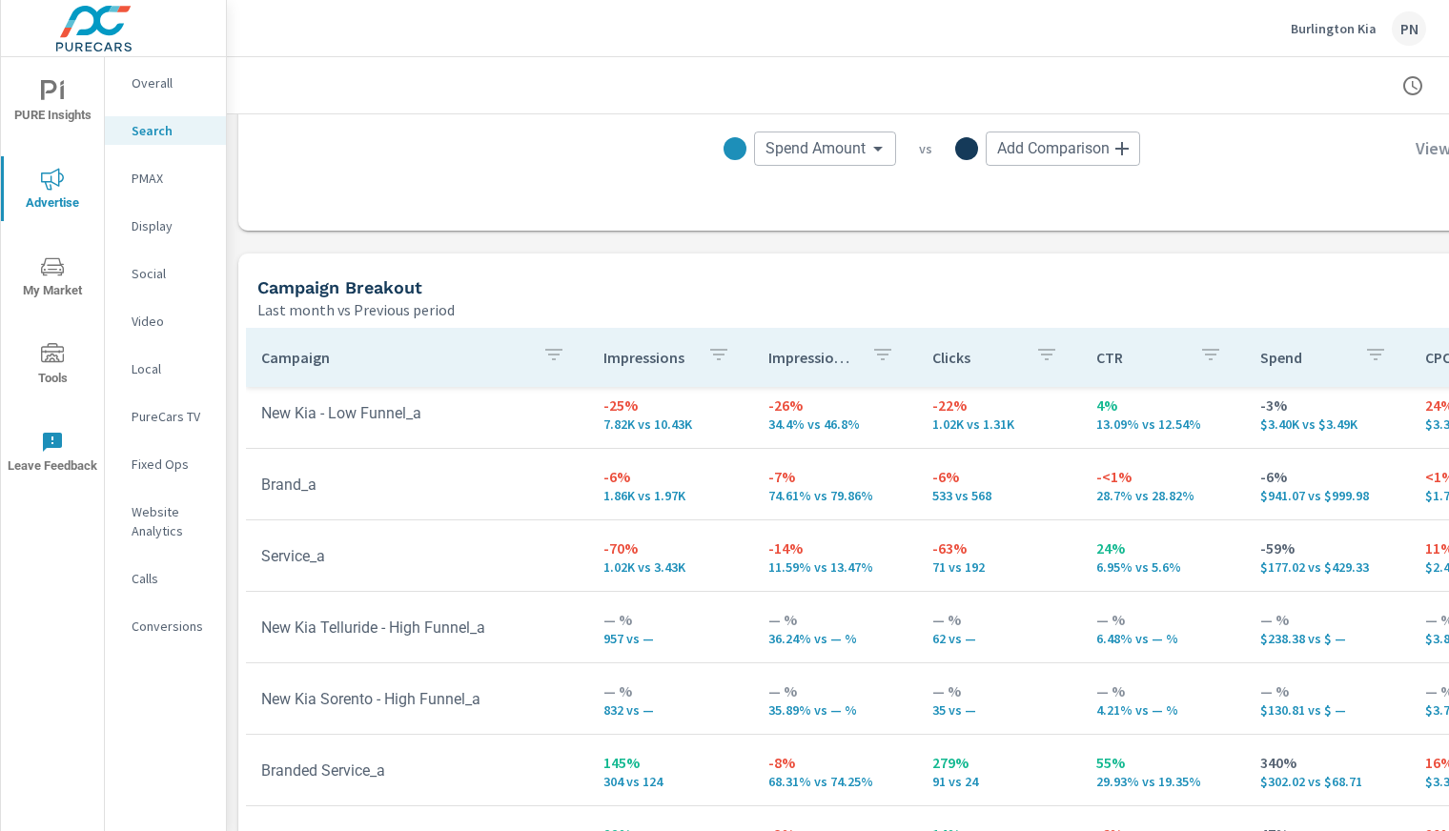
scroll to position [81, 0]
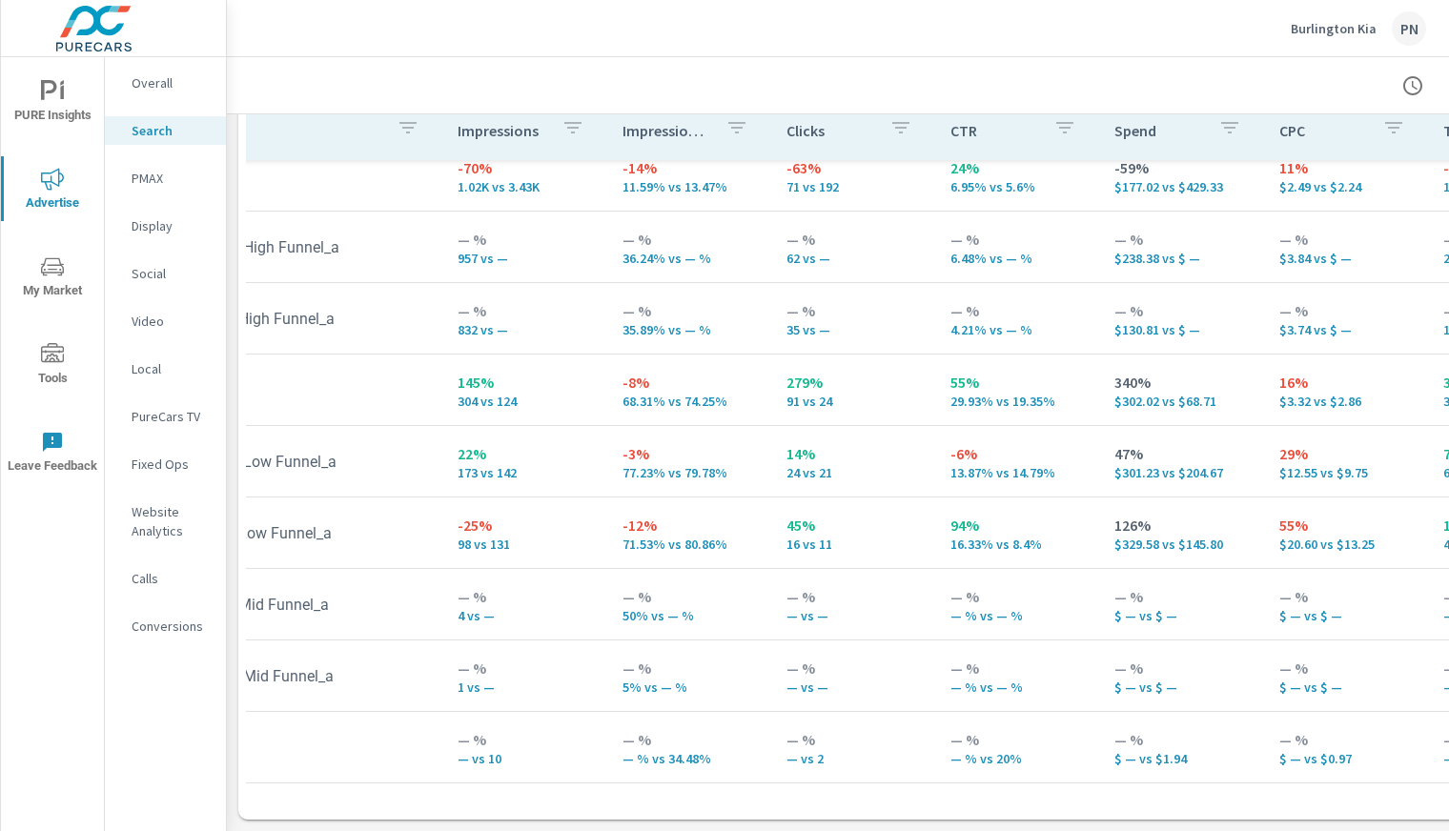
scroll to position [253, 148]
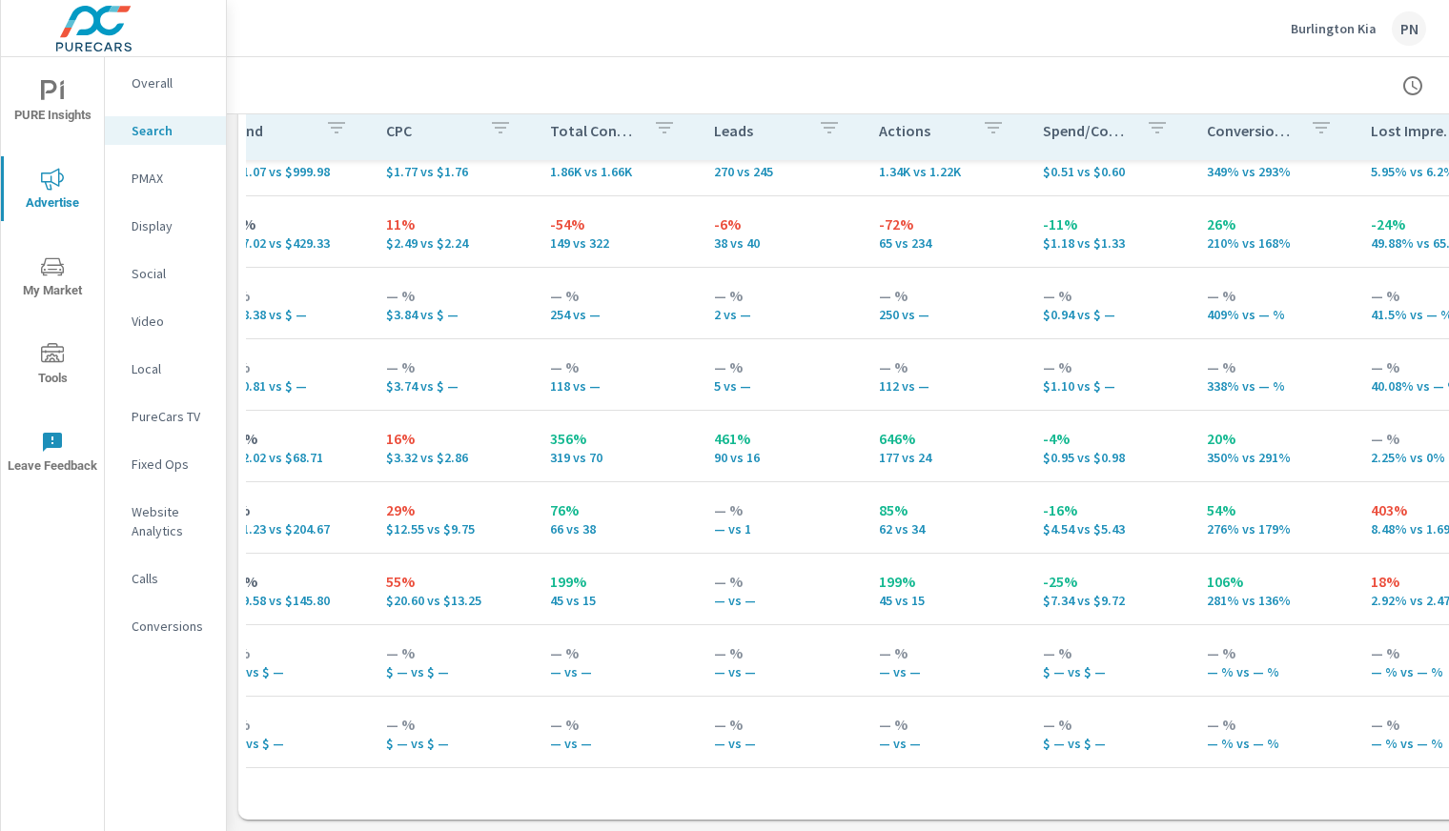
scroll to position [178, 1091]
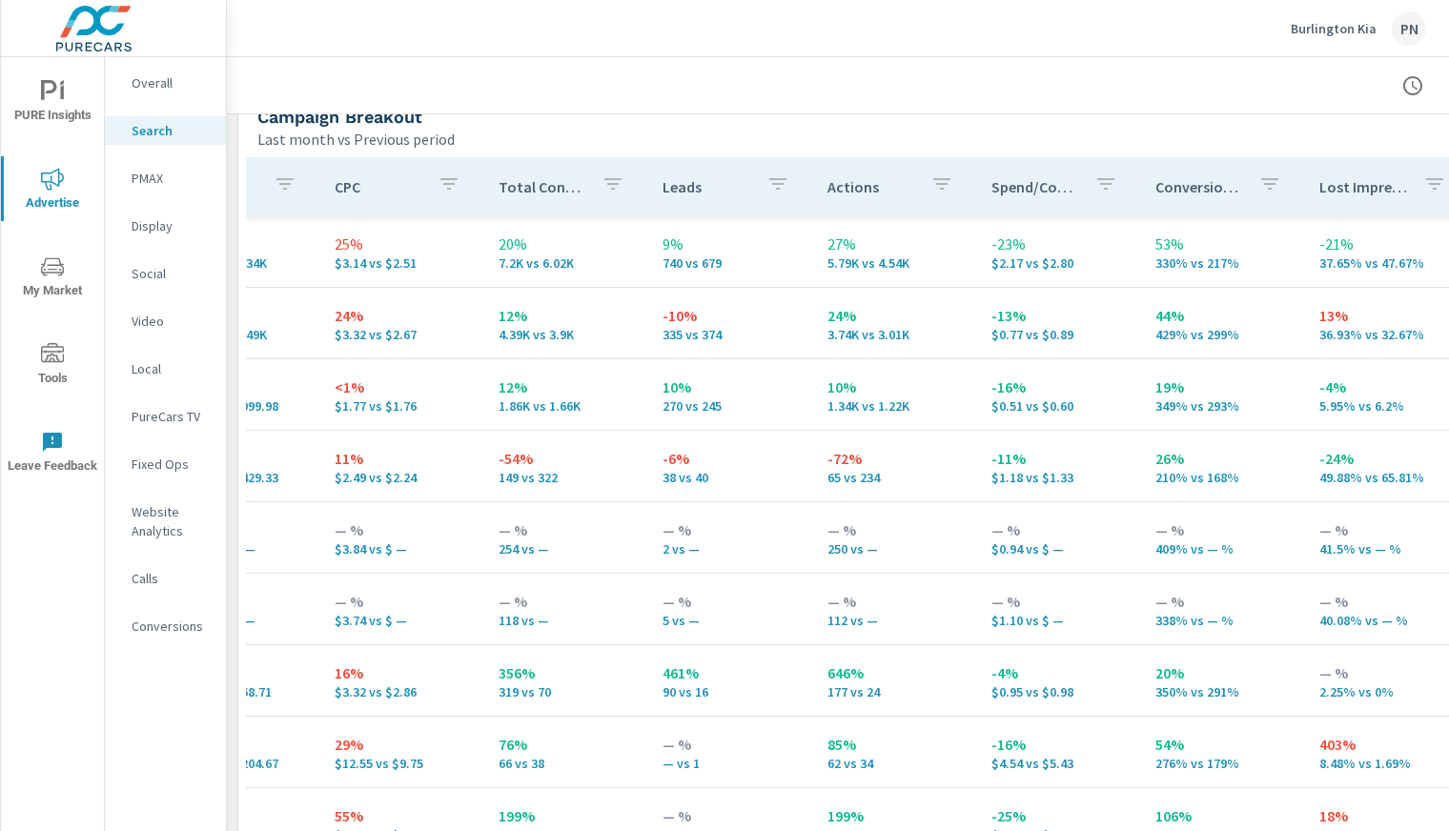
scroll to position [1878, 0]
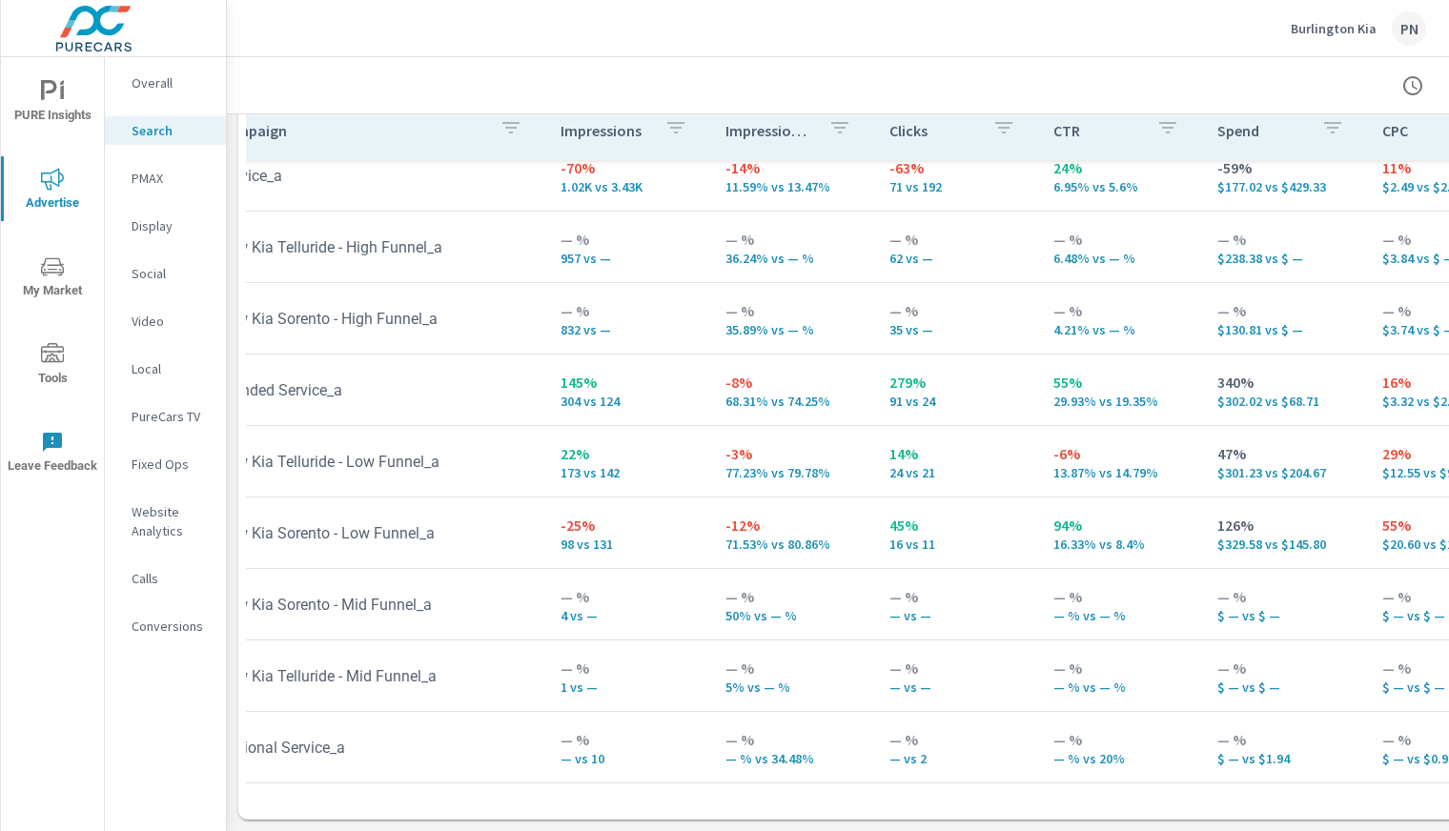
scroll to position [253, 0]
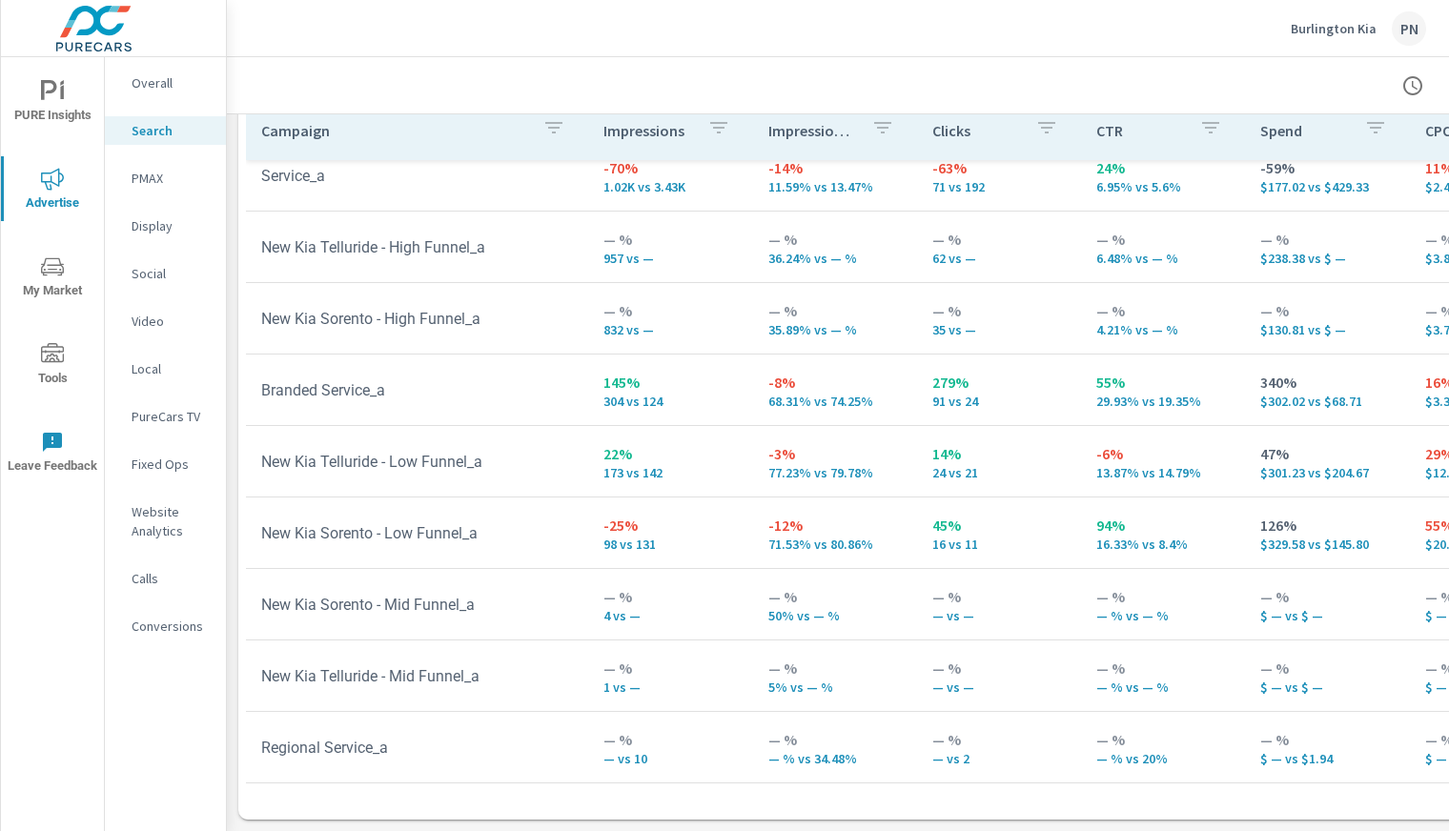
click at [159, 179] on p "PMAX" at bounding box center [171, 178] width 79 height 19
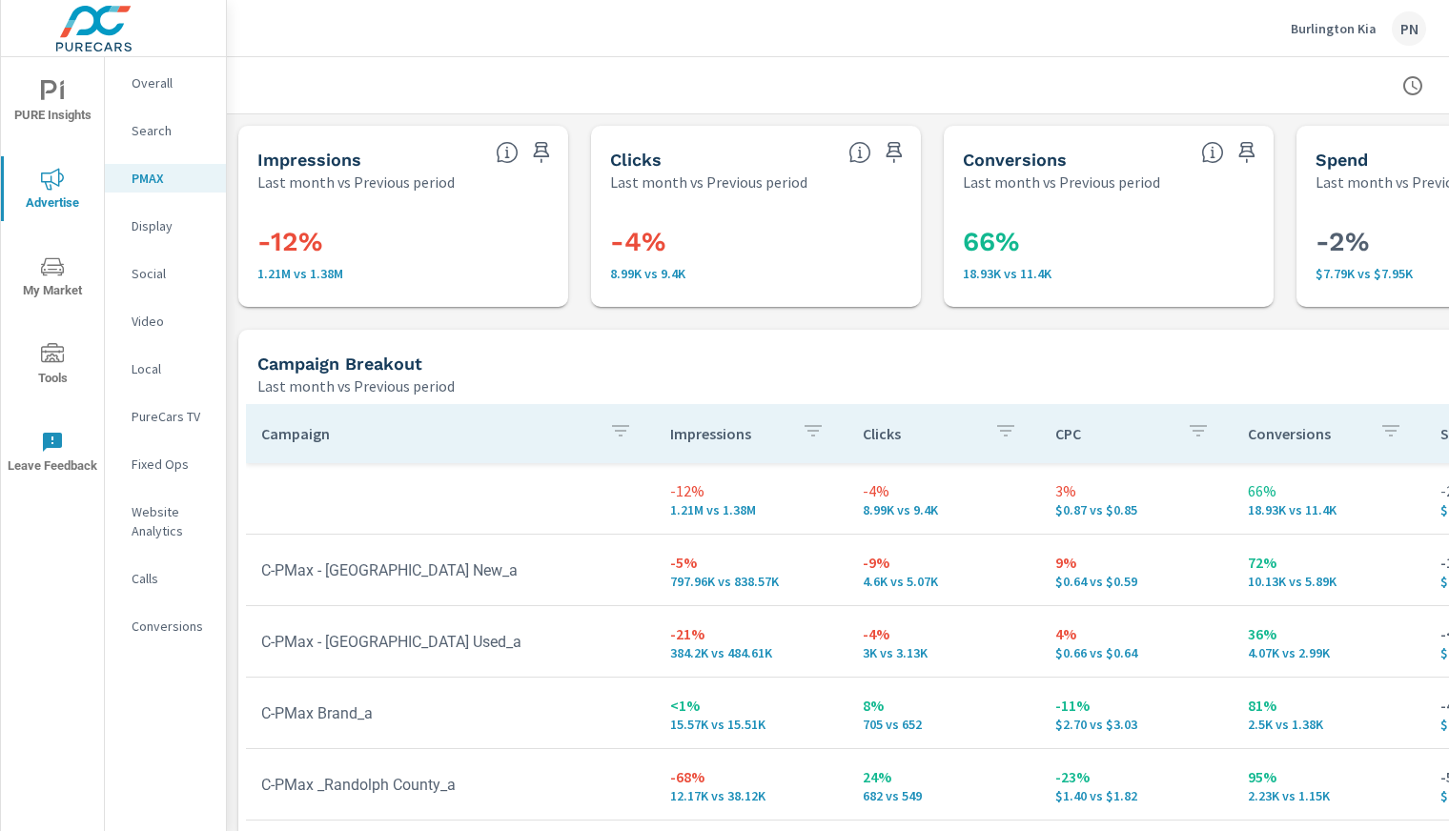
scroll to position [0, 204]
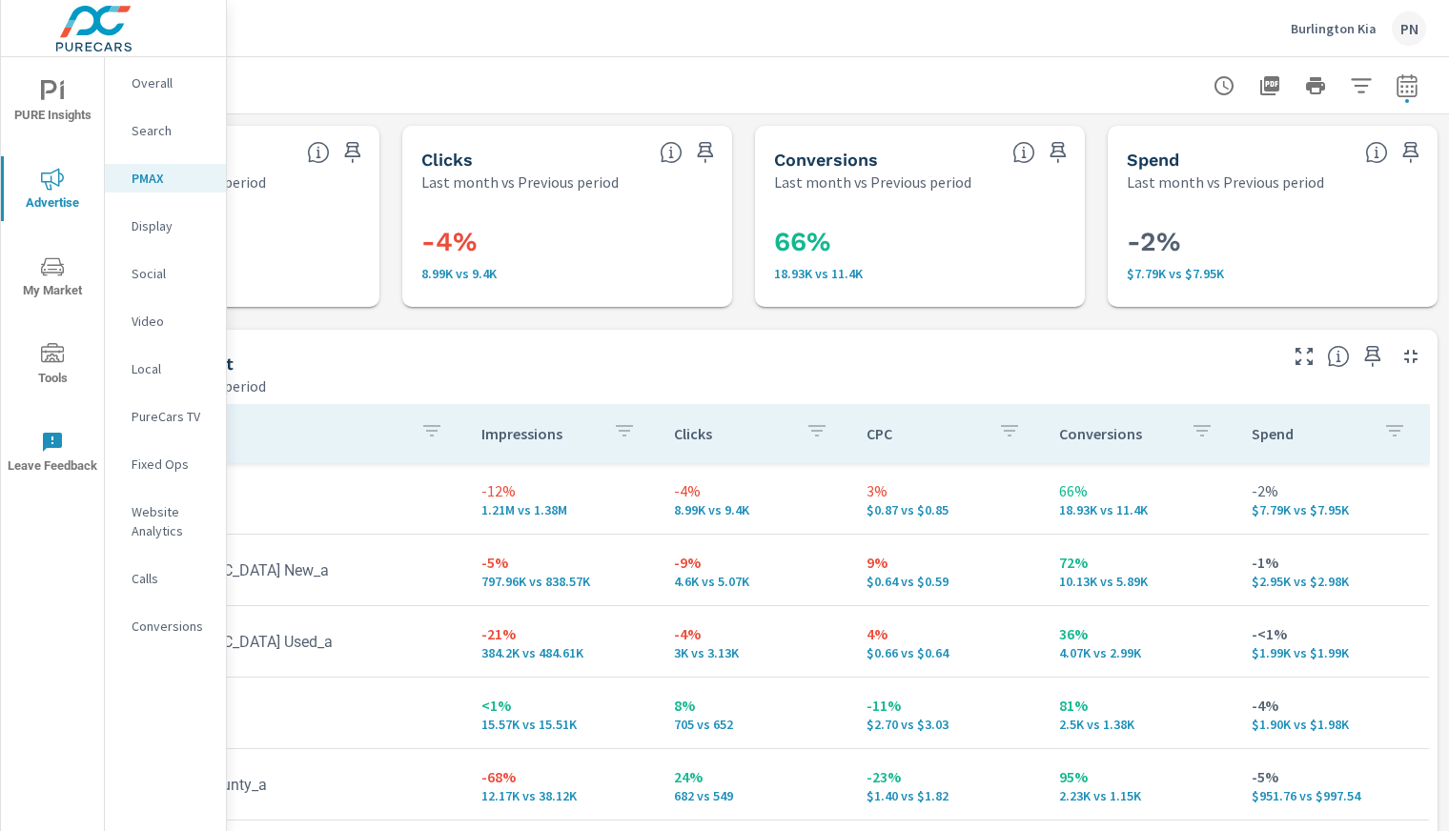
click at [1397, 79] on icon "button" at bounding box center [1407, 85] width 23 height 23
select select "Last month"
select select "Previous period"
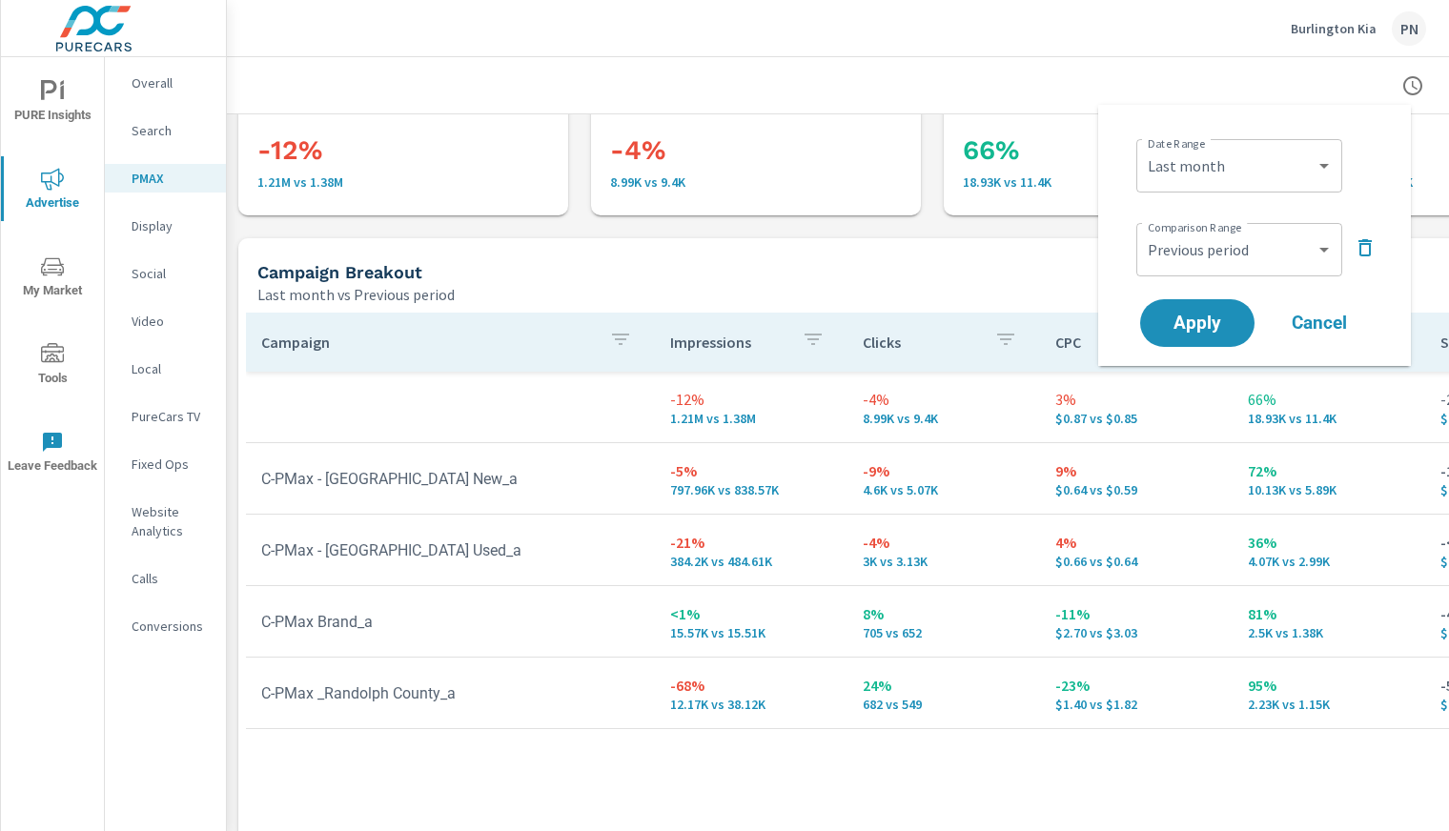
scroll to position [87, 0]
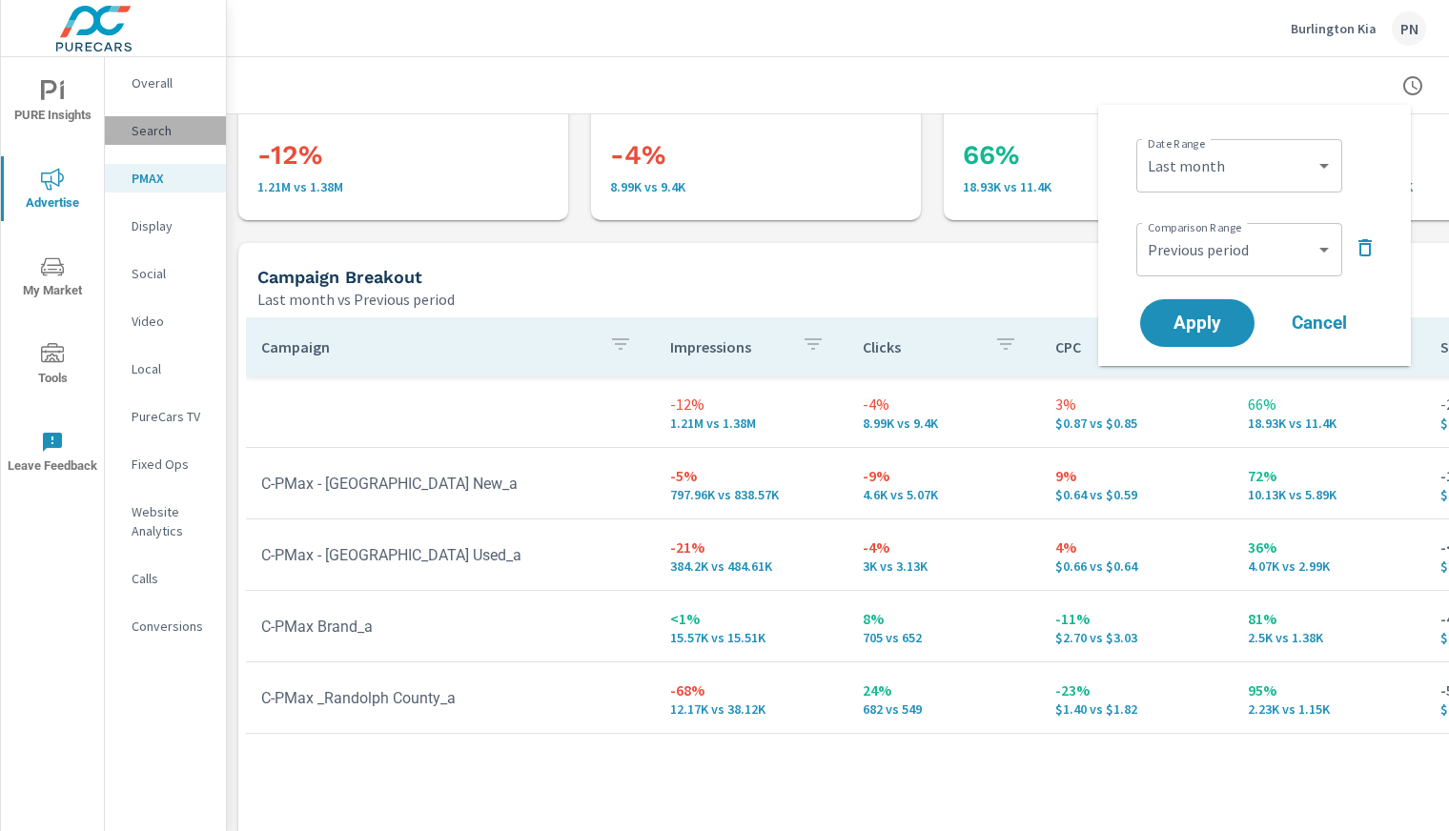
click at [147, 132] on p "Search" at bounding box center [171, 130] width 79 height 19
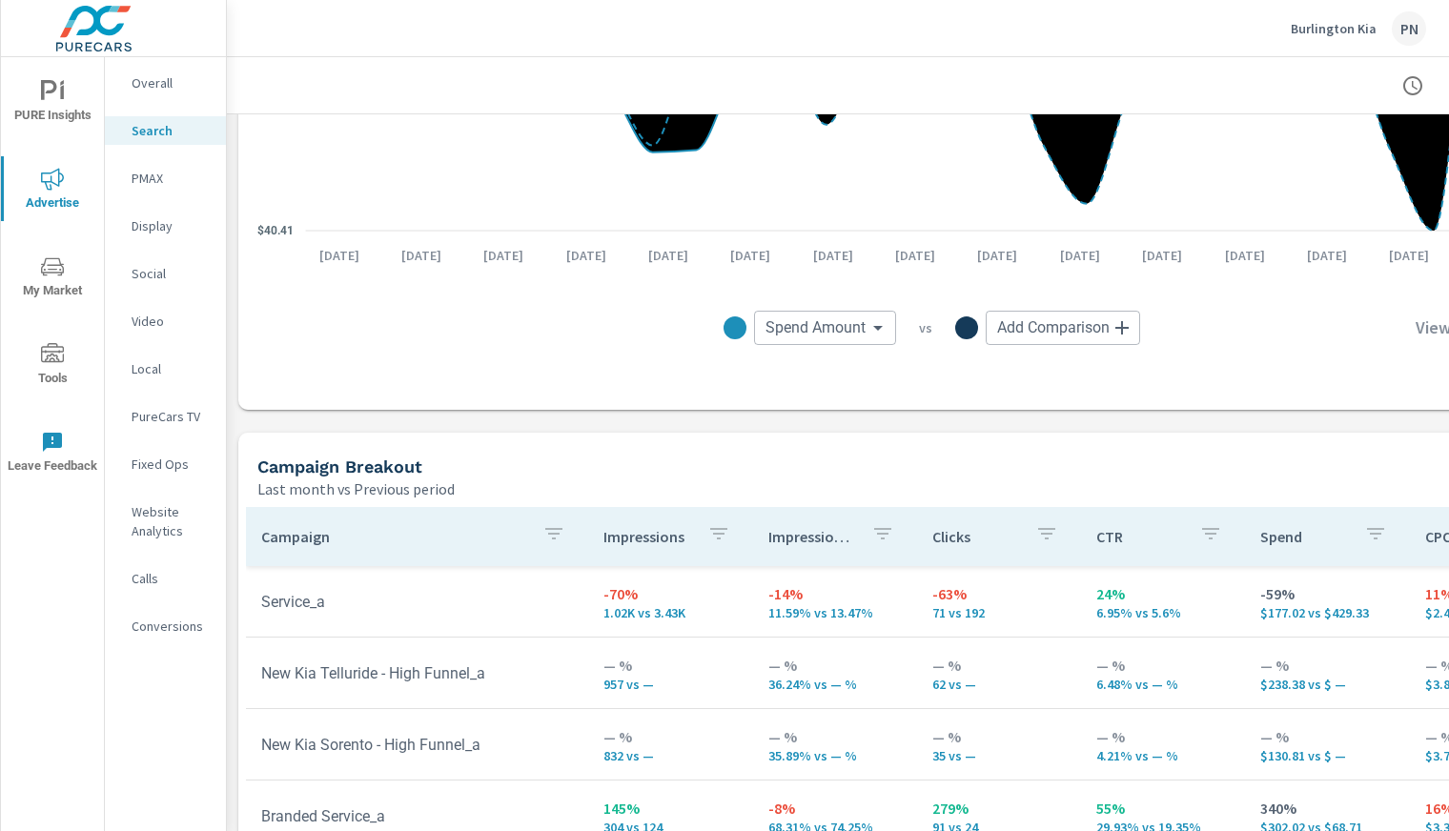
scroll to position [1899, 0]
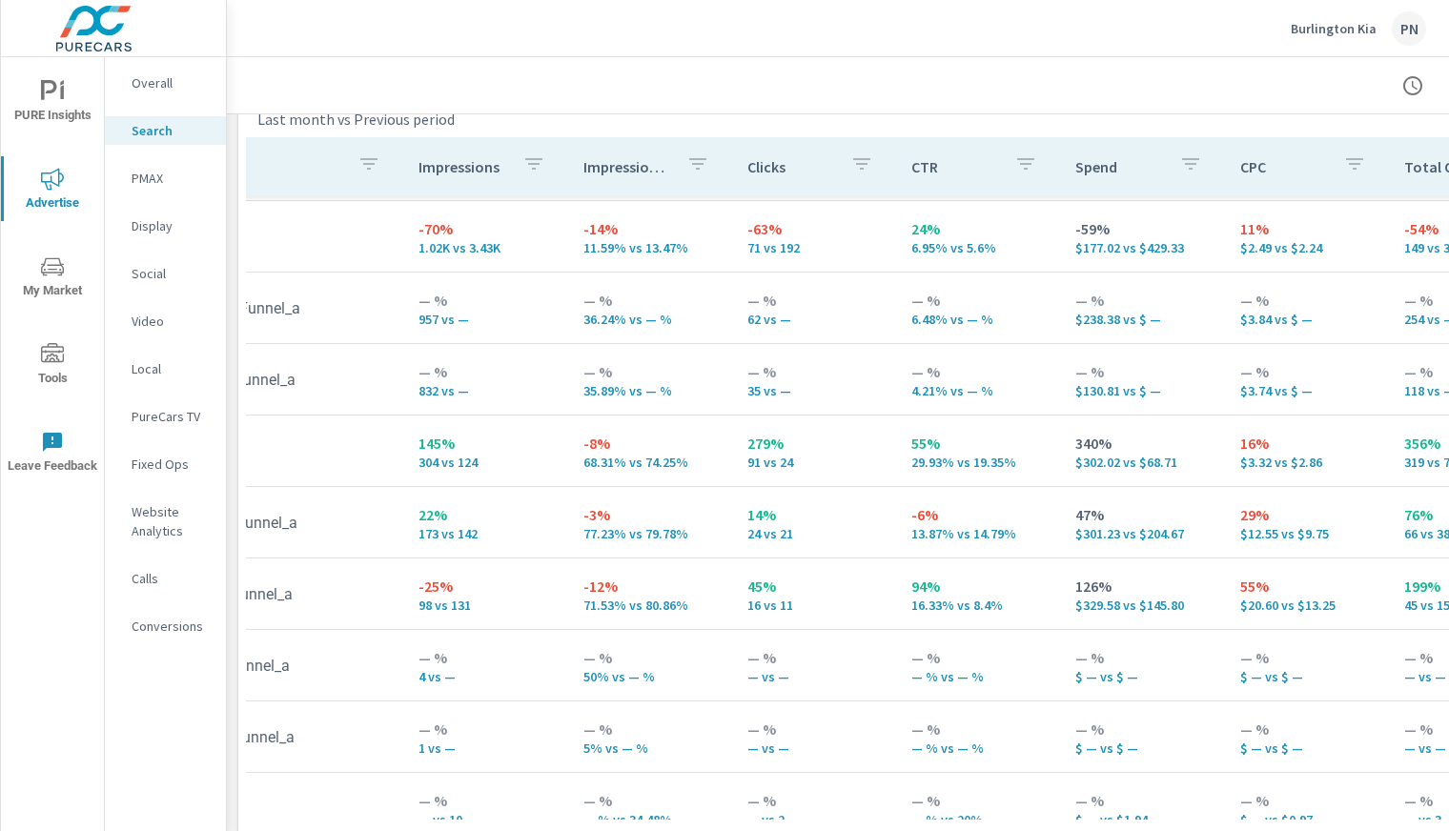
scroll to position [210, 16]
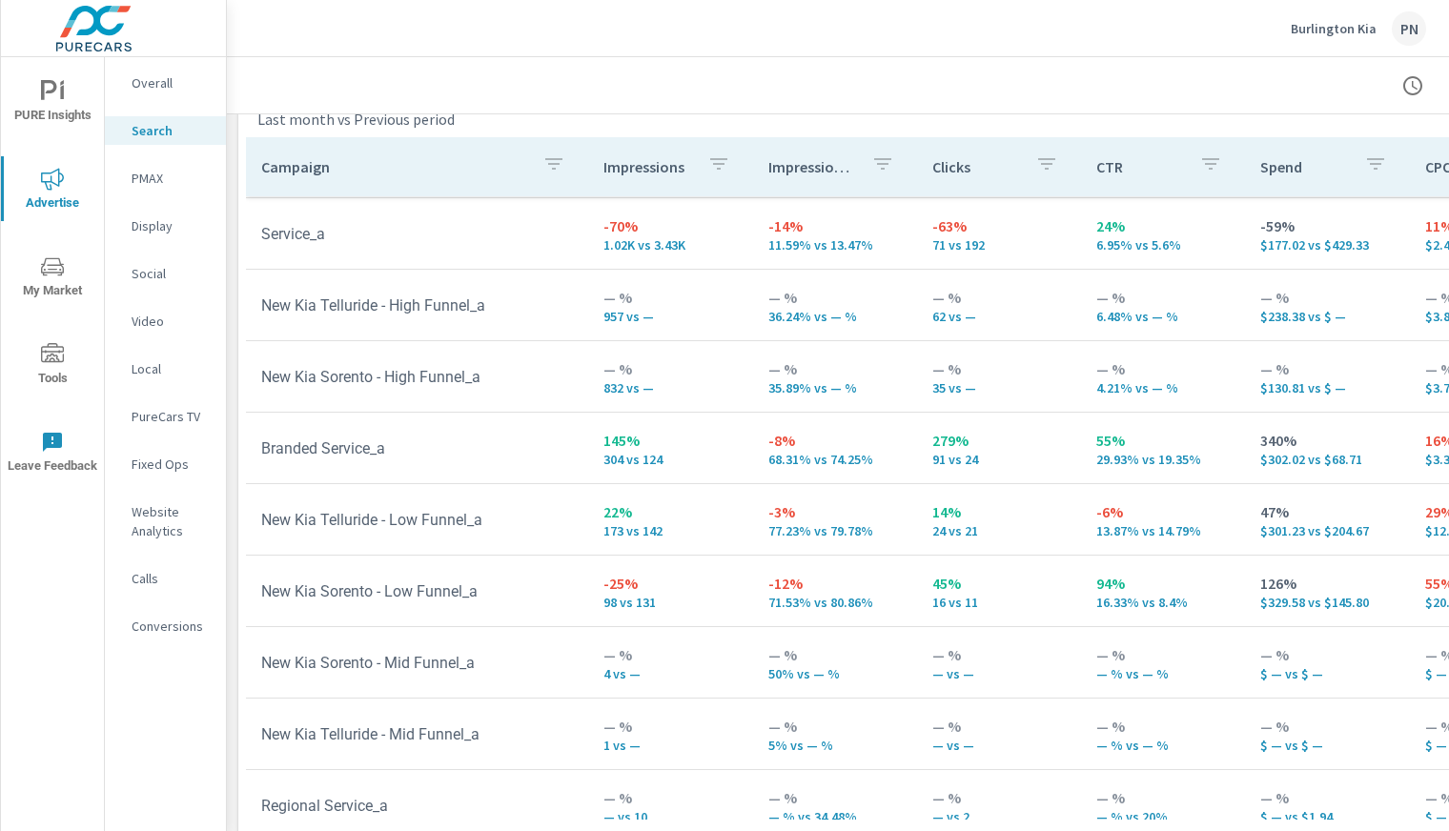
scroll to position [215, 0]
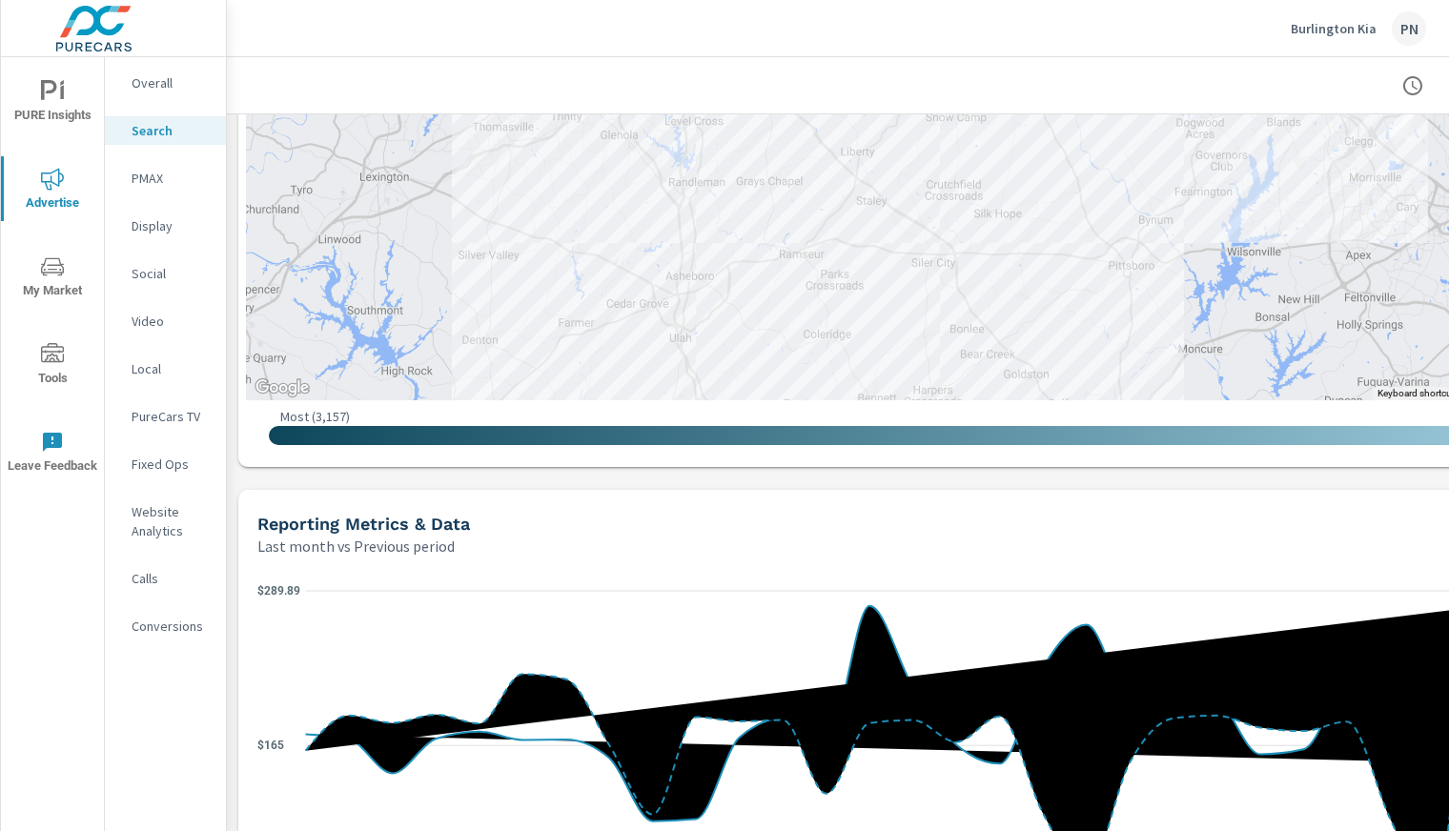
scroll to position [782, 0]
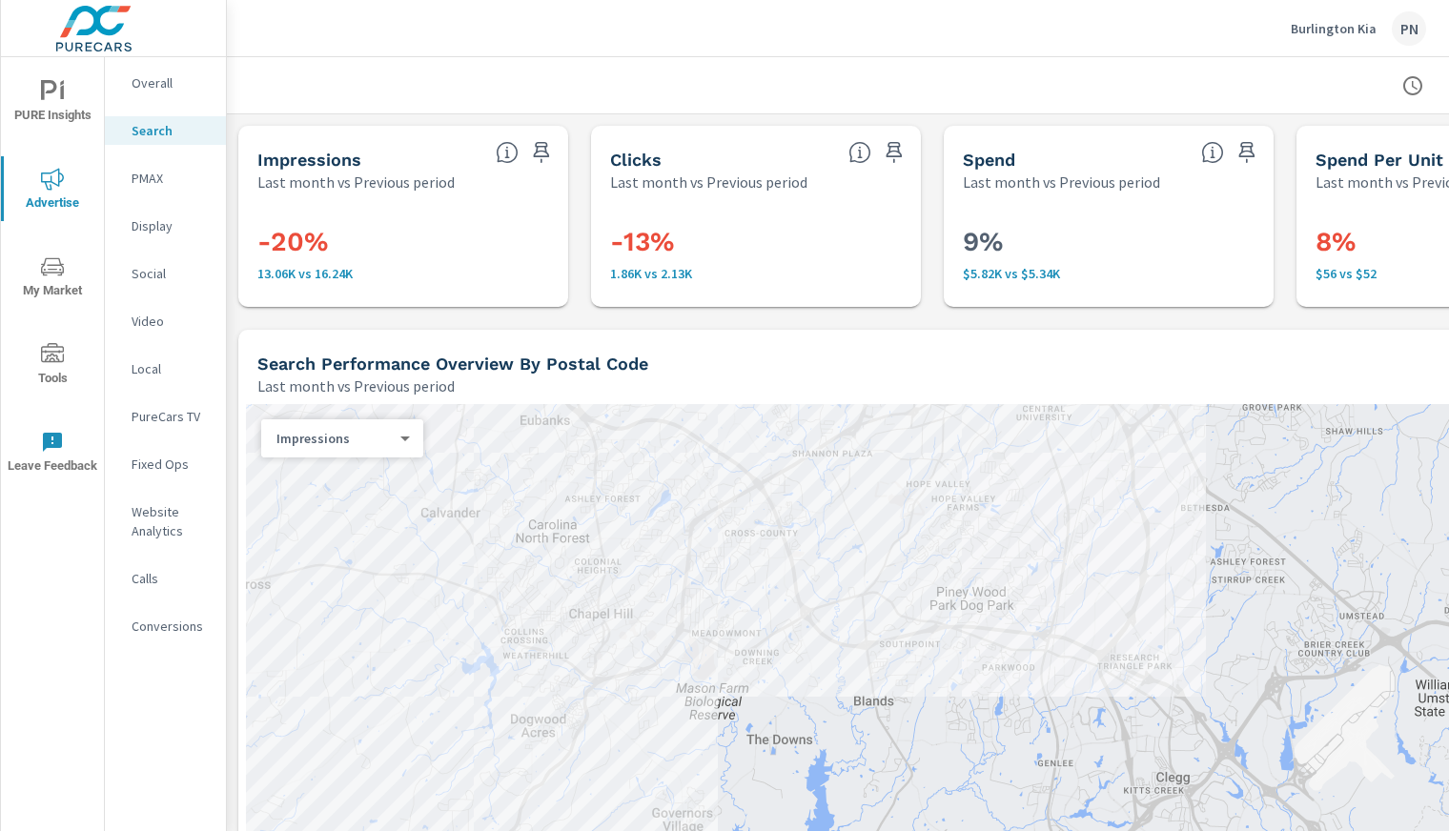
scroll to position [0, 204]
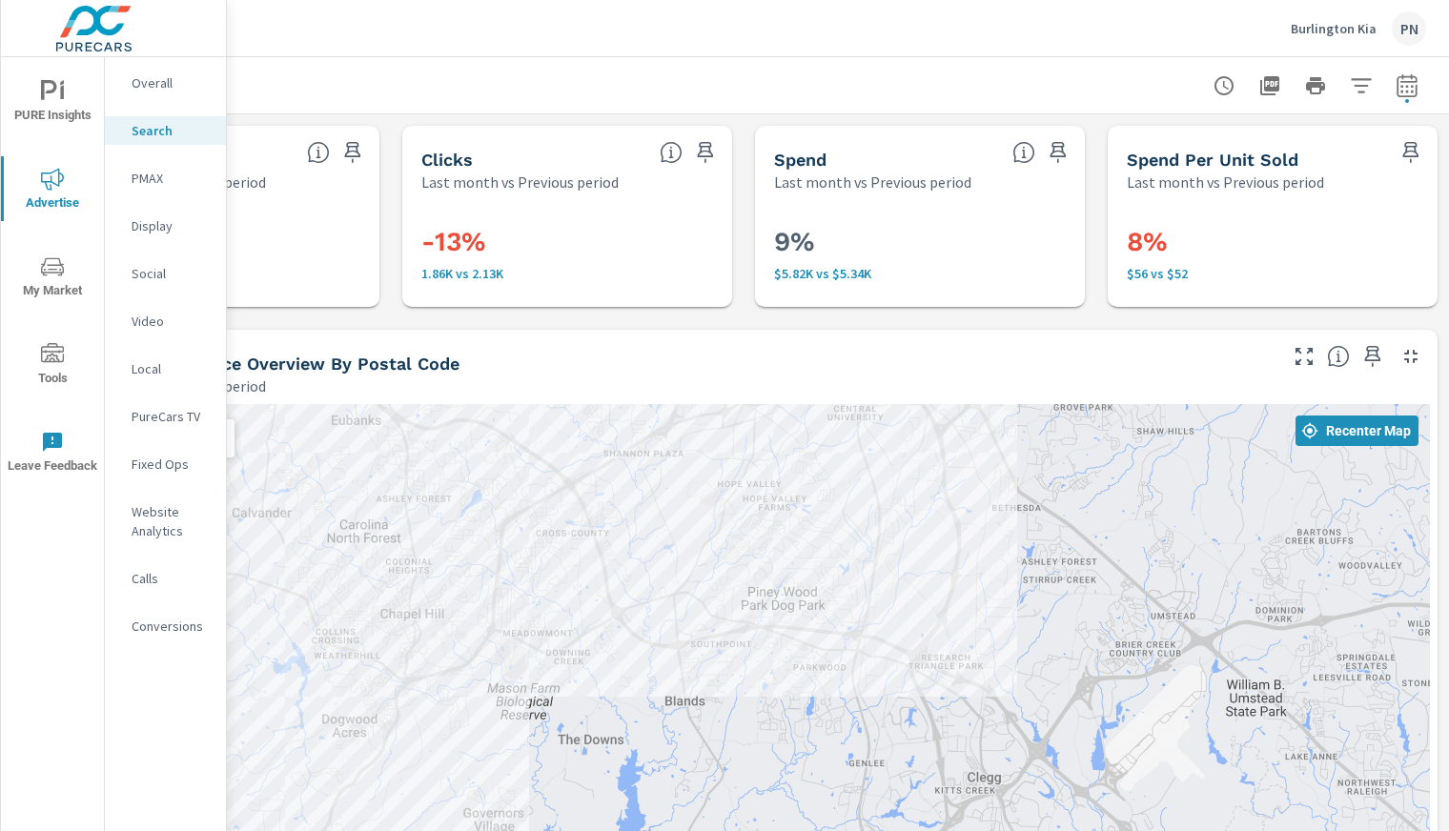
click at [1396, 91] on icon "button" at bounding box center [1407, 85] width 23 height 23
select select "Last month"
select select "Previous period"
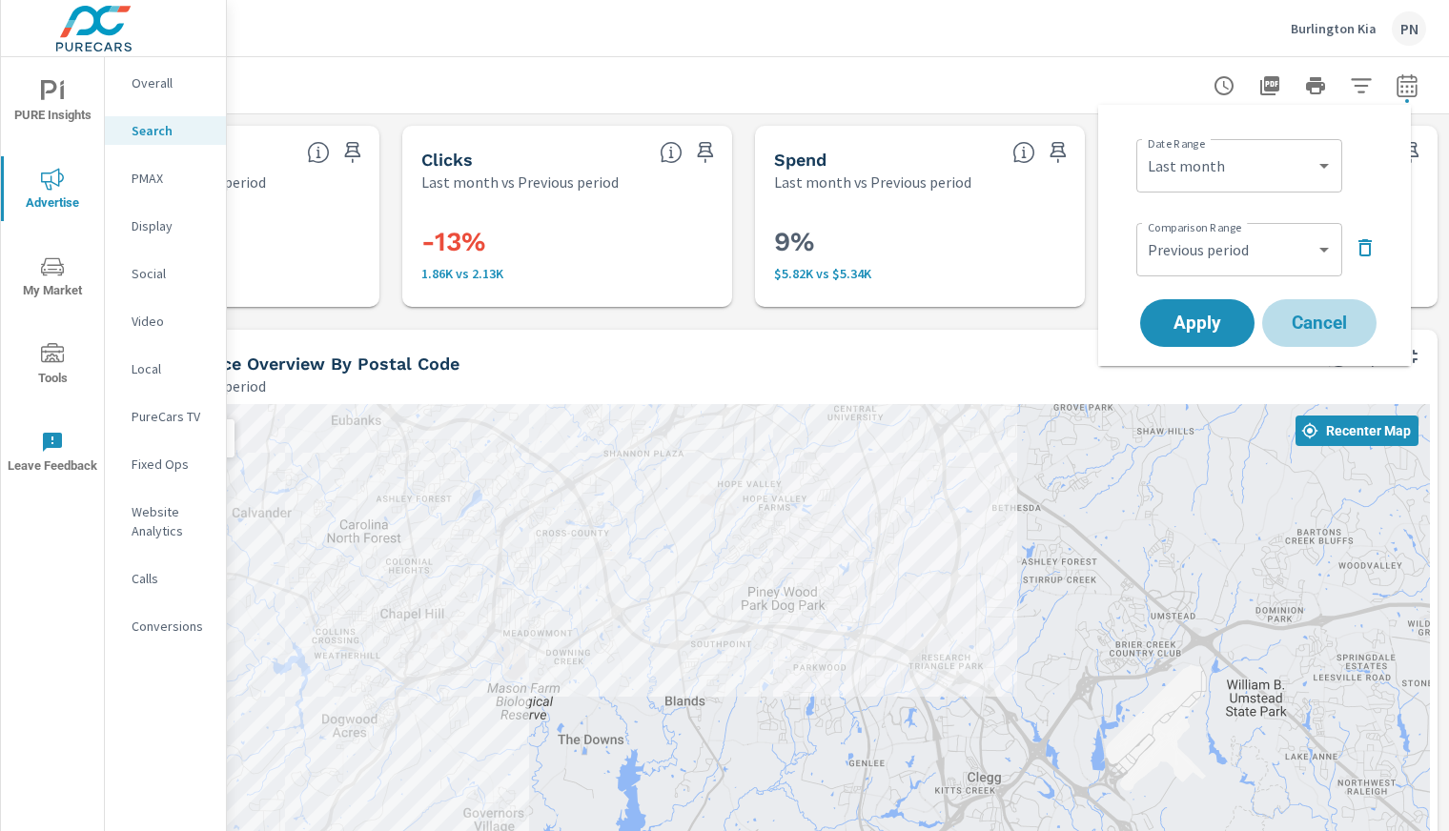
click at [1314, 317] on span "Cancel" at bounding box center [1319, 323] width 76 height 17
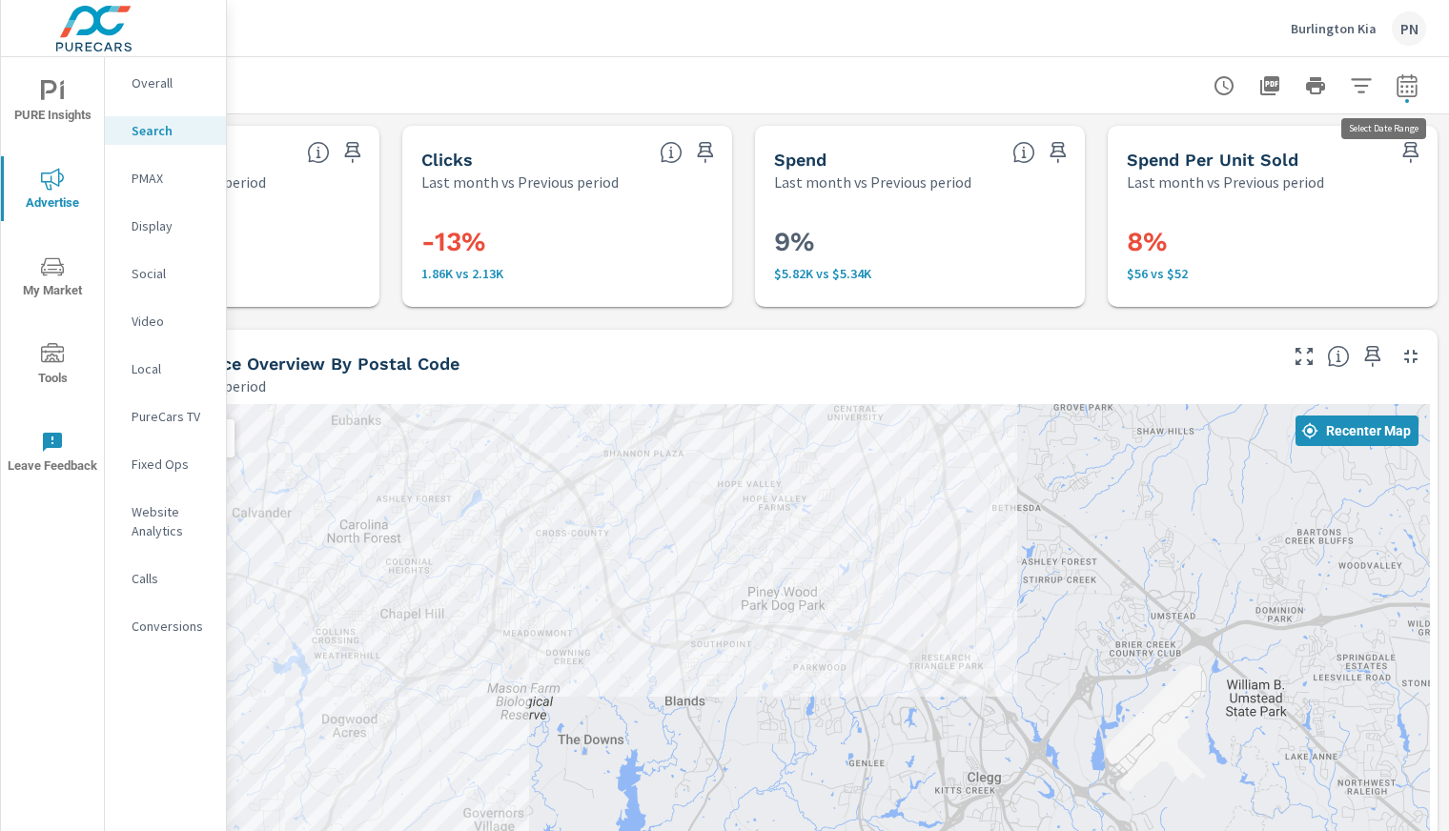
drag, startPoint x: 1387, startPoint y: 92, endPoint x: 1093, endPoint y: 71, distance: 294.3
click at [1093, 71] on div at bounding box center [743, 85] width 1365 height 56
click at [1400, 86] on icon "button" at bounding box center [1406, 89] width 12 height 8
select select "Last month"
select select "Previous period"
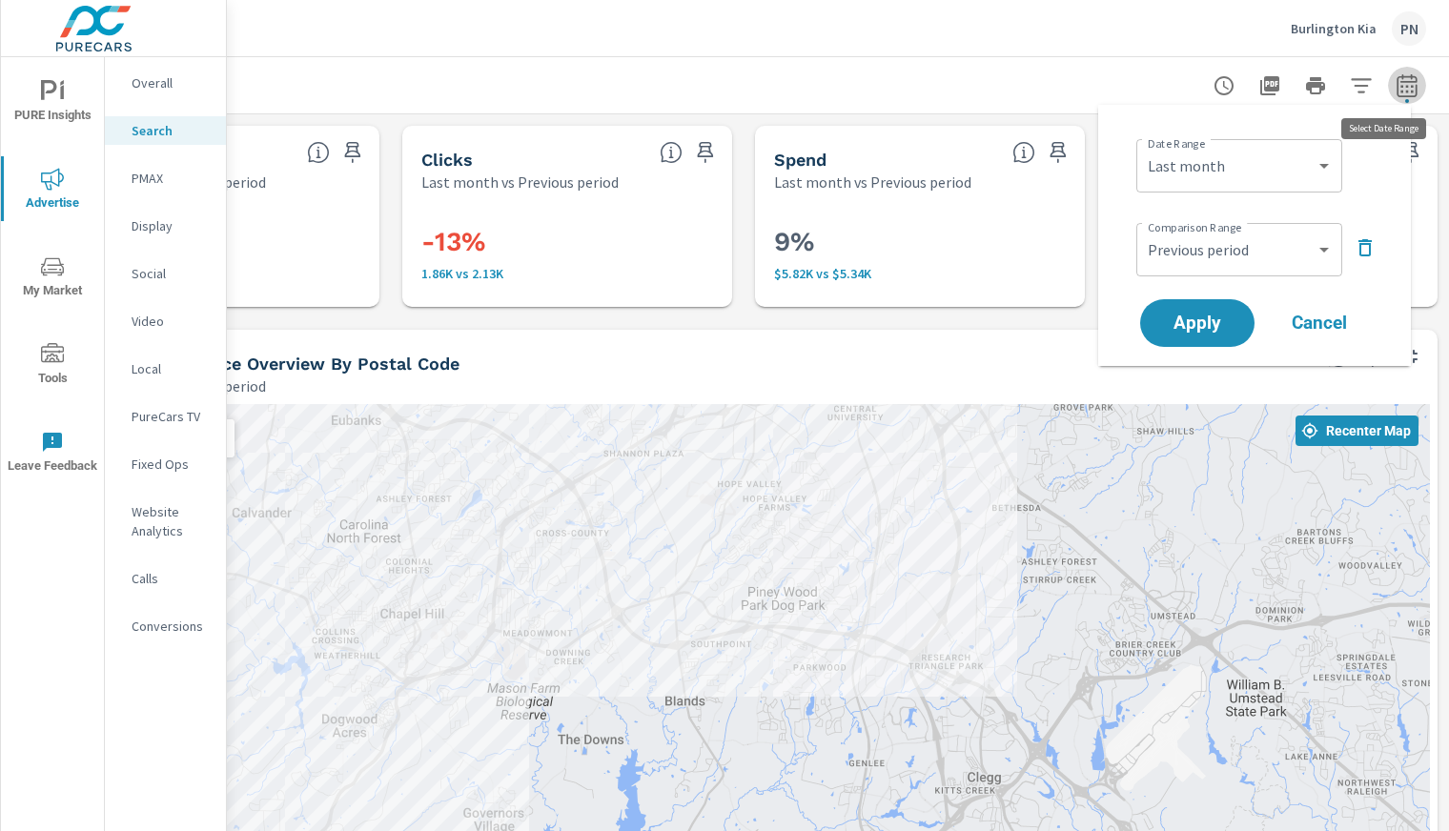
click at [1396, 79] on icon "button" at bounding box center [1407, 85] width 23 height 23
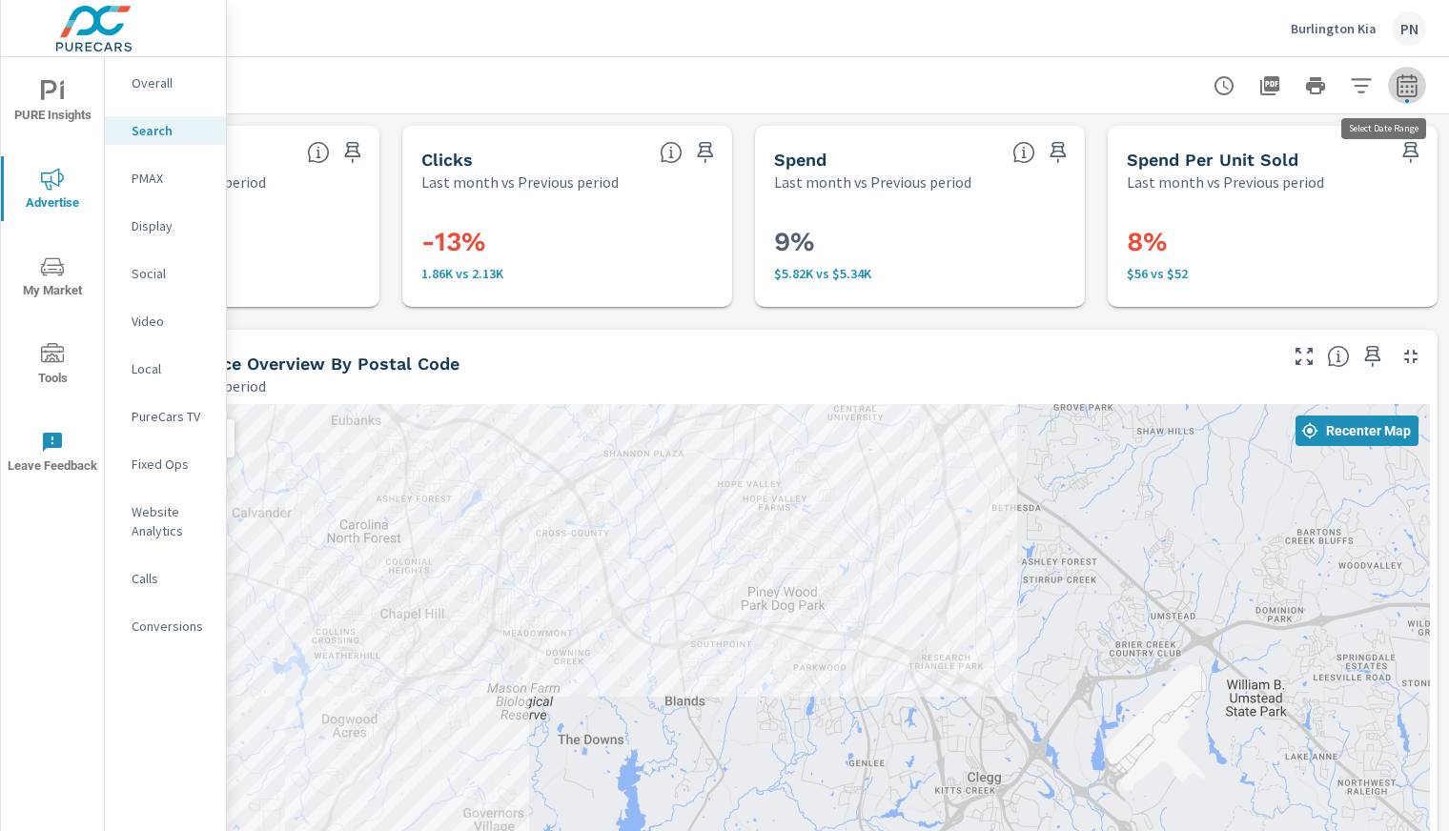
click at [1396, 79] on icon "button" at bounding box center [1407, 85] width 23 height 23
select select "Last month"
select select "Previous period"
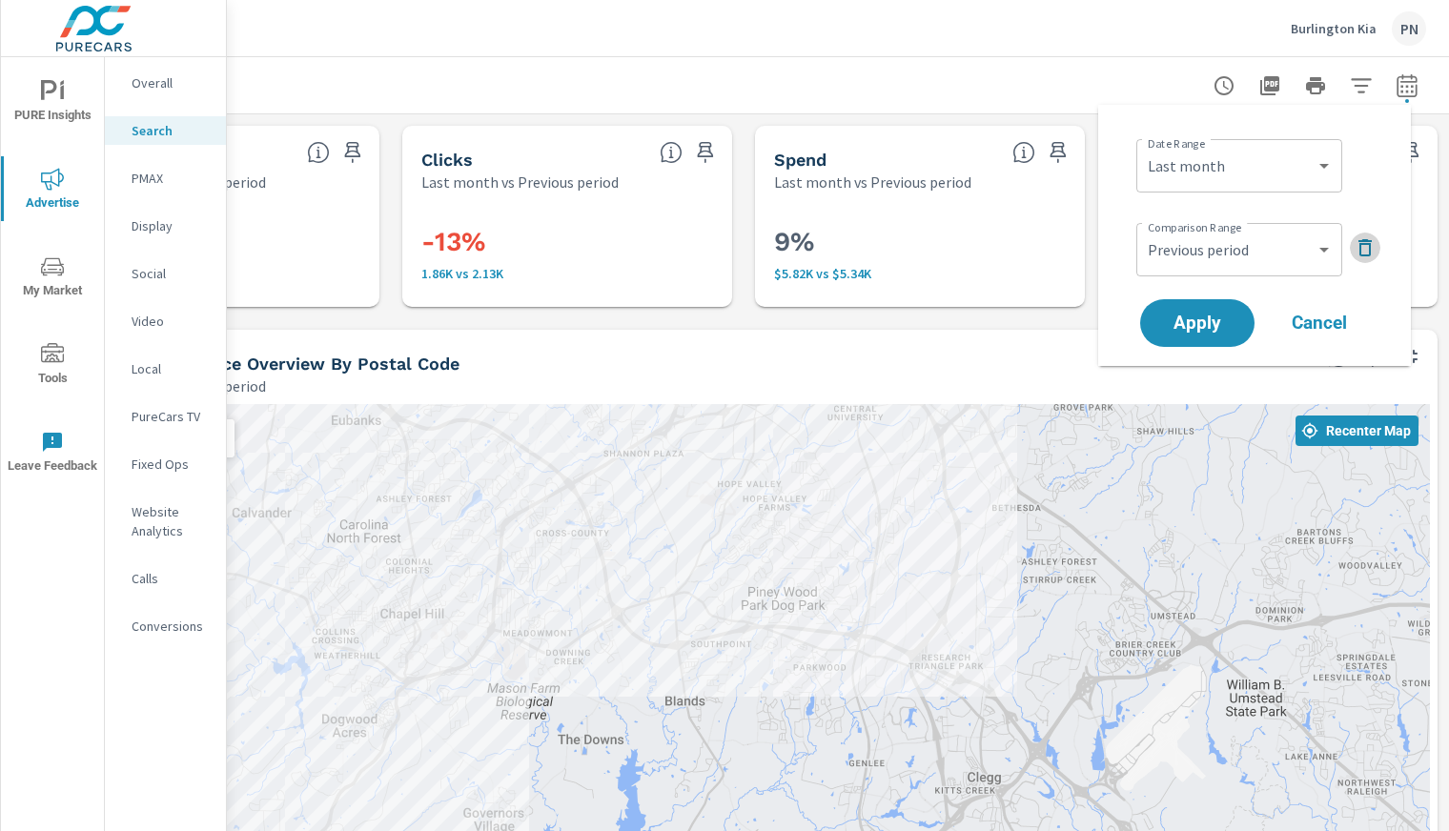
click at [1367, 243] on icon "button" at bounding box center [1364, 247] width 13 height 17
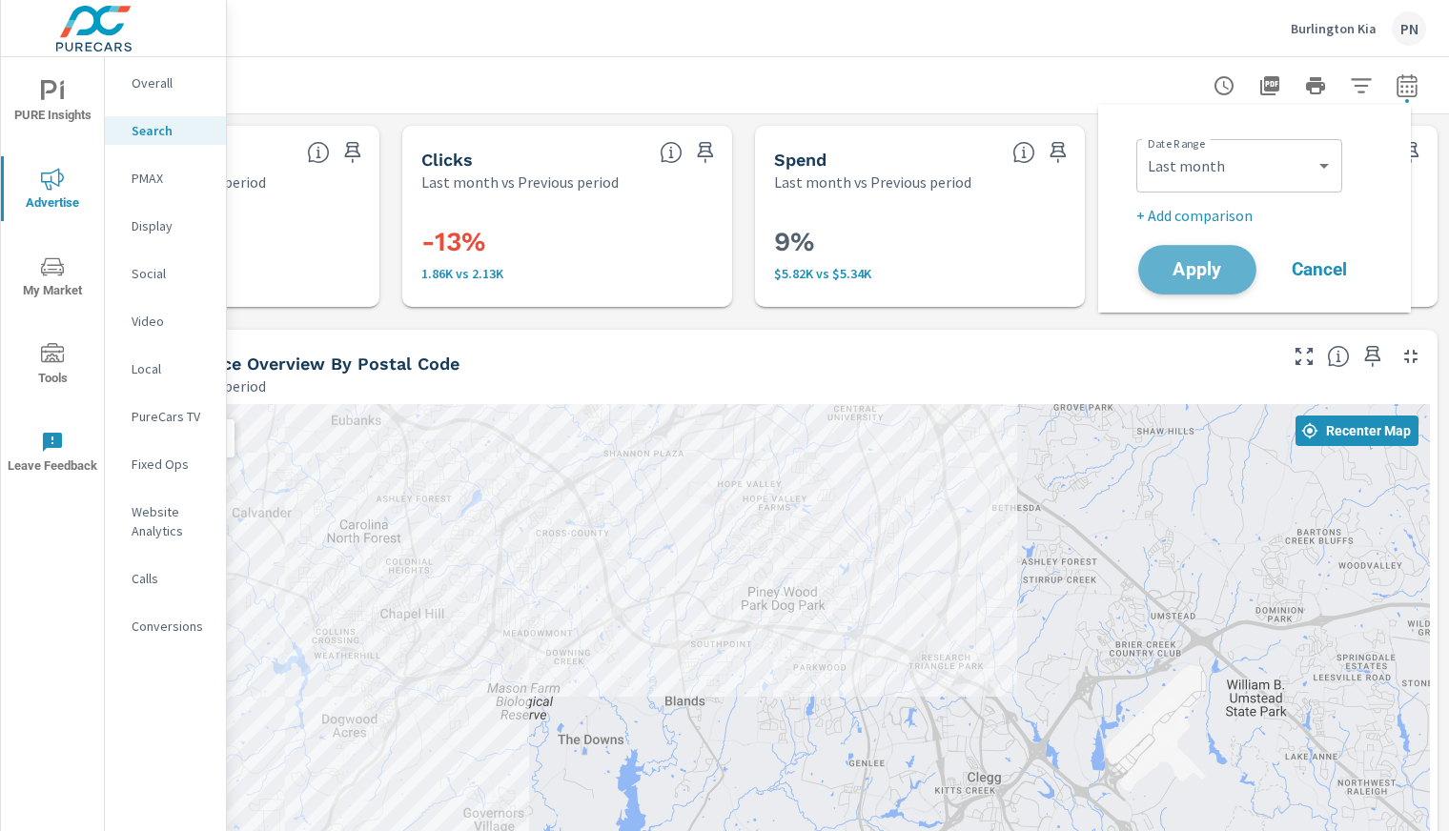
click at [1180, 254] on button "Apply" at bounding box center [1197, 270] width 118 height 50
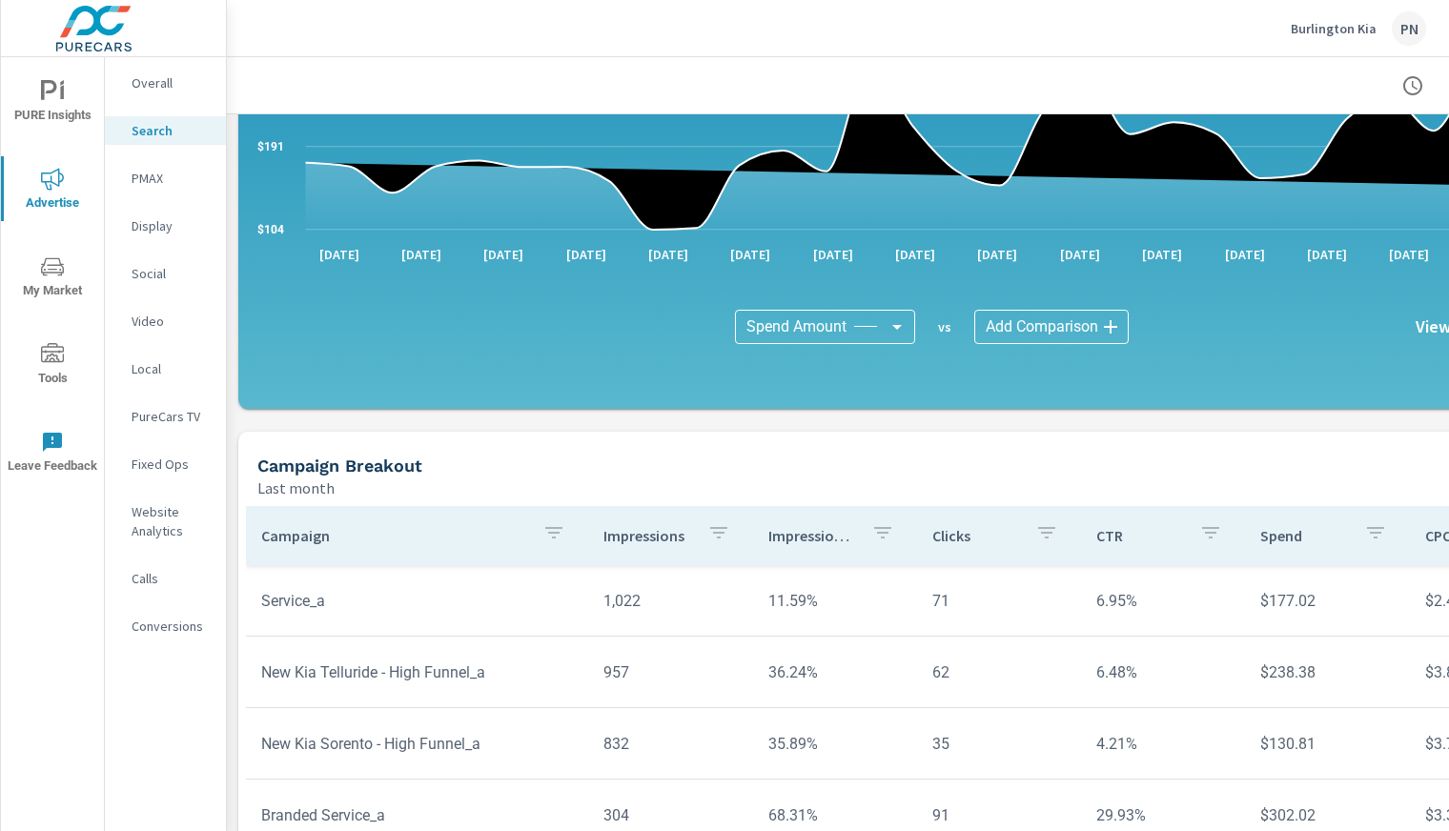
scroll to position [1331, 0]
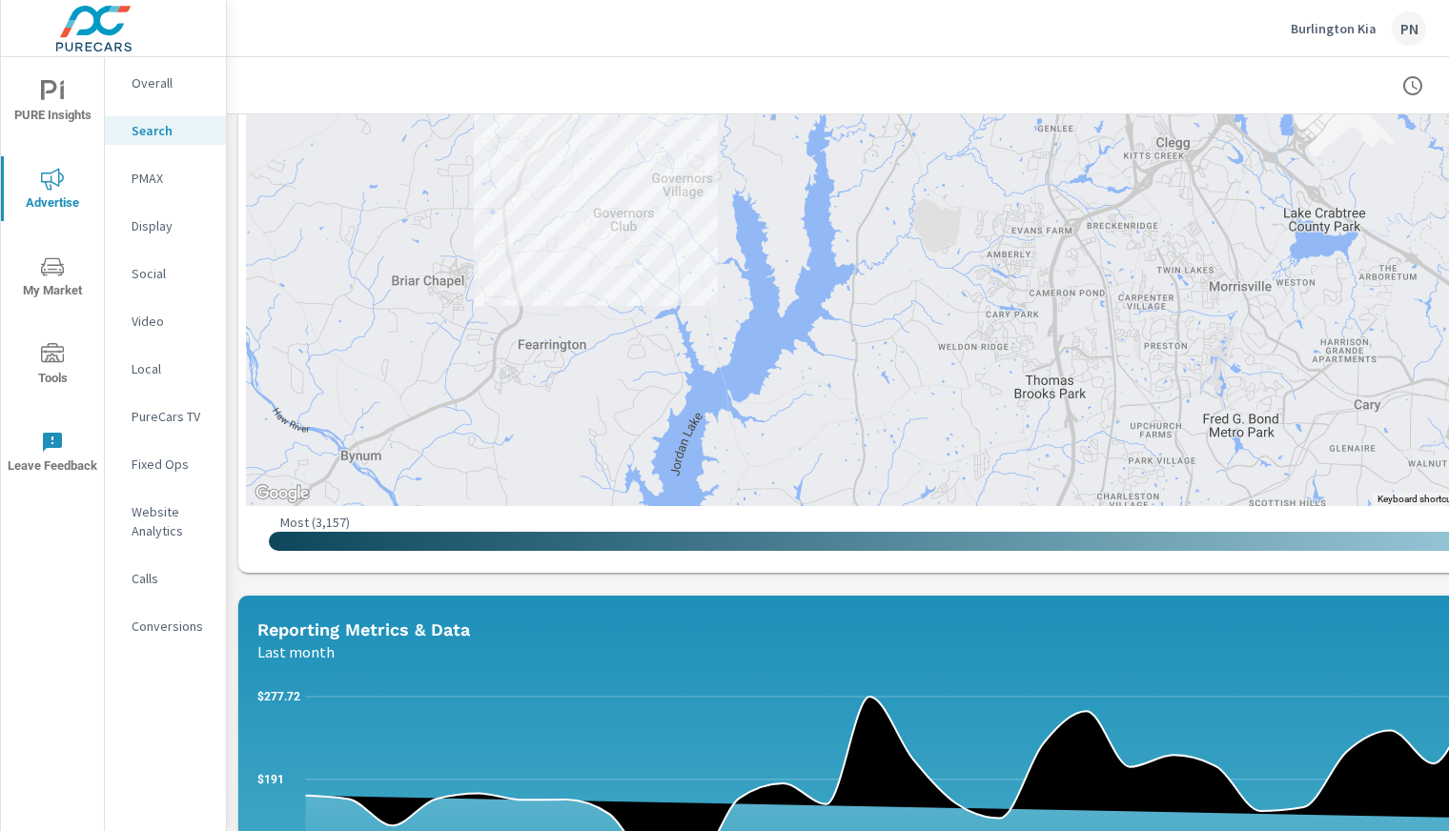
scroll to position [464, 0]
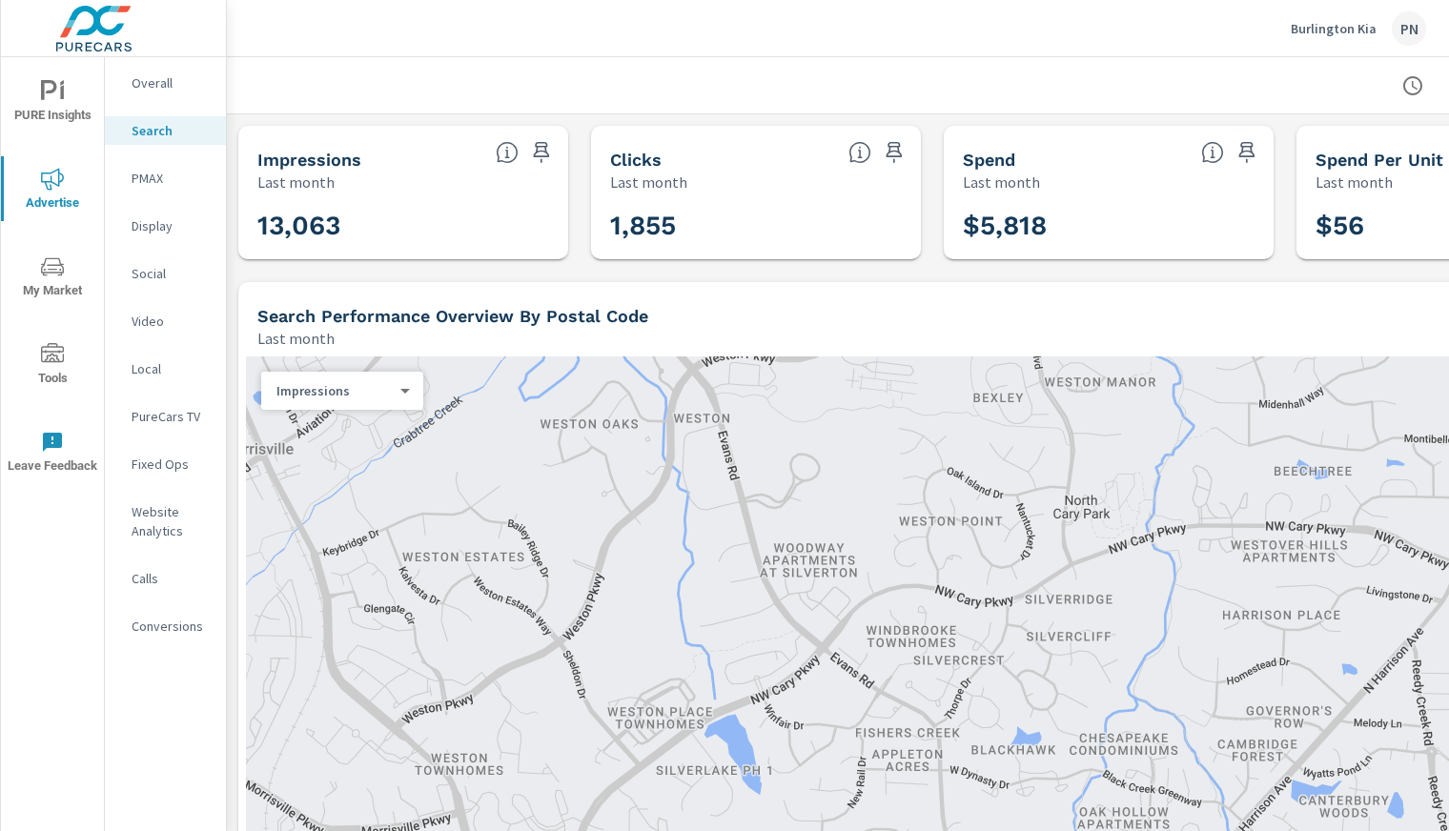
scroll to position [0, 204]
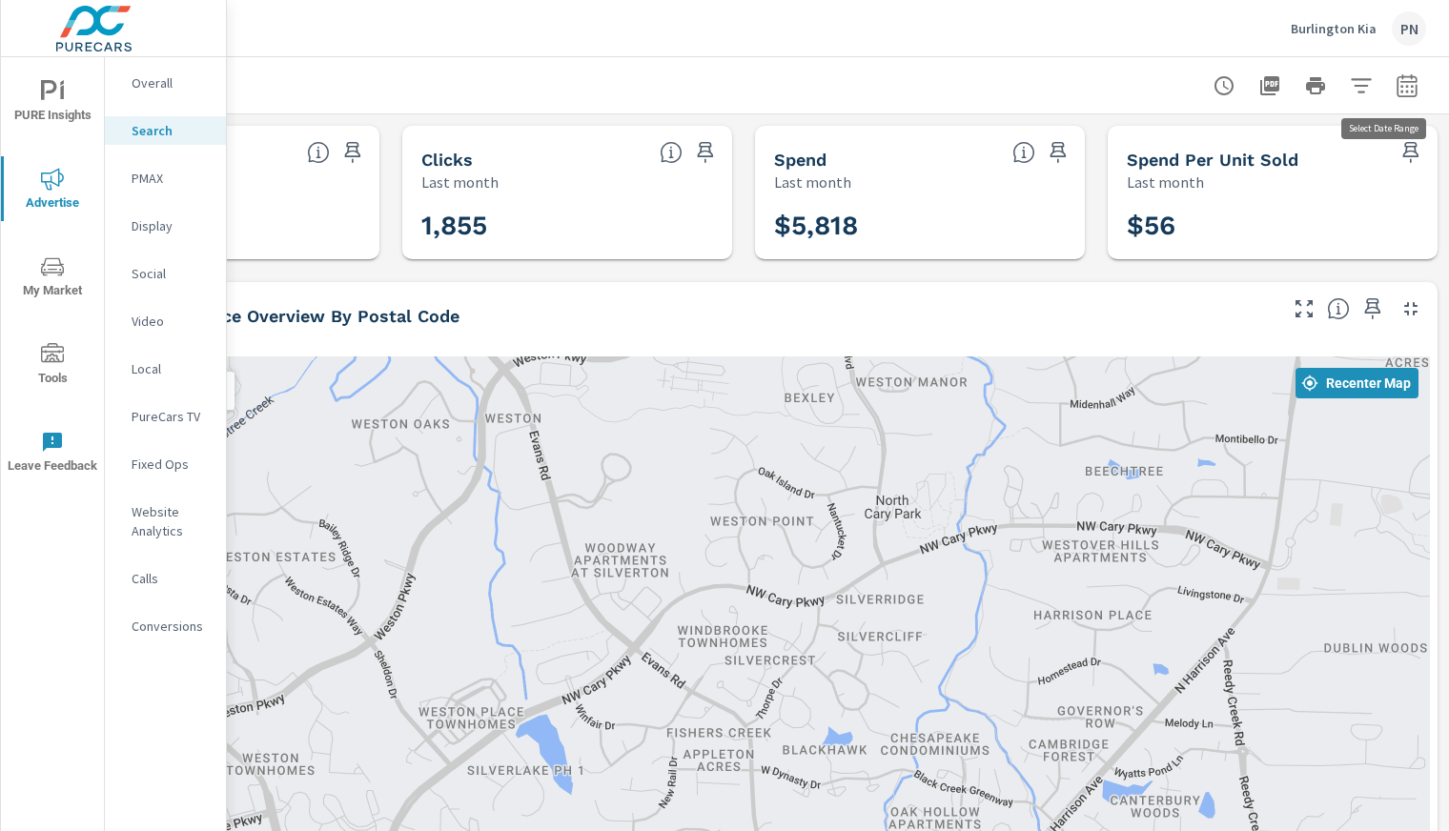
click at [1397, 82] on icon "button" at bounding box center [1407, 85] width 23 height 23
select select "Last month"
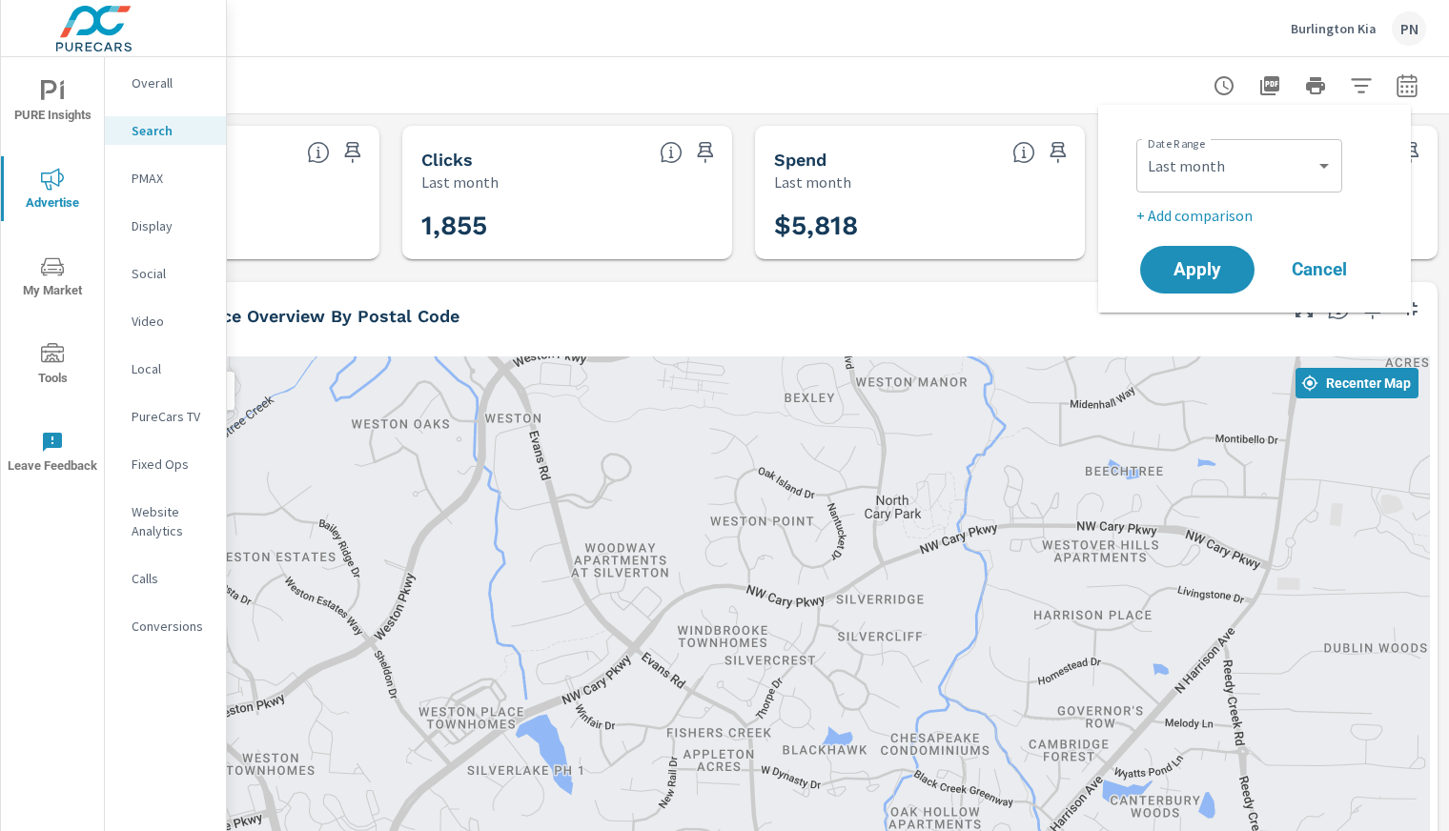
click at [1213, 187] on div "Custom [DATE] Last week Last 7 days Last 14 days Last 30 days Last 45 days Last…" at bounding box center [1239, 165] width 206 height 53
click at [1292, 168] on select "Custom [DATE] Last week Last 7 days Last 14 days Last 30 days Last 45 days Last…" at bounding box center [1239, 166] width 191 height 38
click at [1144, 147] on select "Custom [DATE] Last week Last 7 days Last 14 days Last 30 days Last 45 days Last…" at bounding box center [1239, 166] width 191 height 38
click at [1198, 220] on p "+ Add comparison" at bounding box center [1258, 215] width 244 height 23
select select "Previous period"
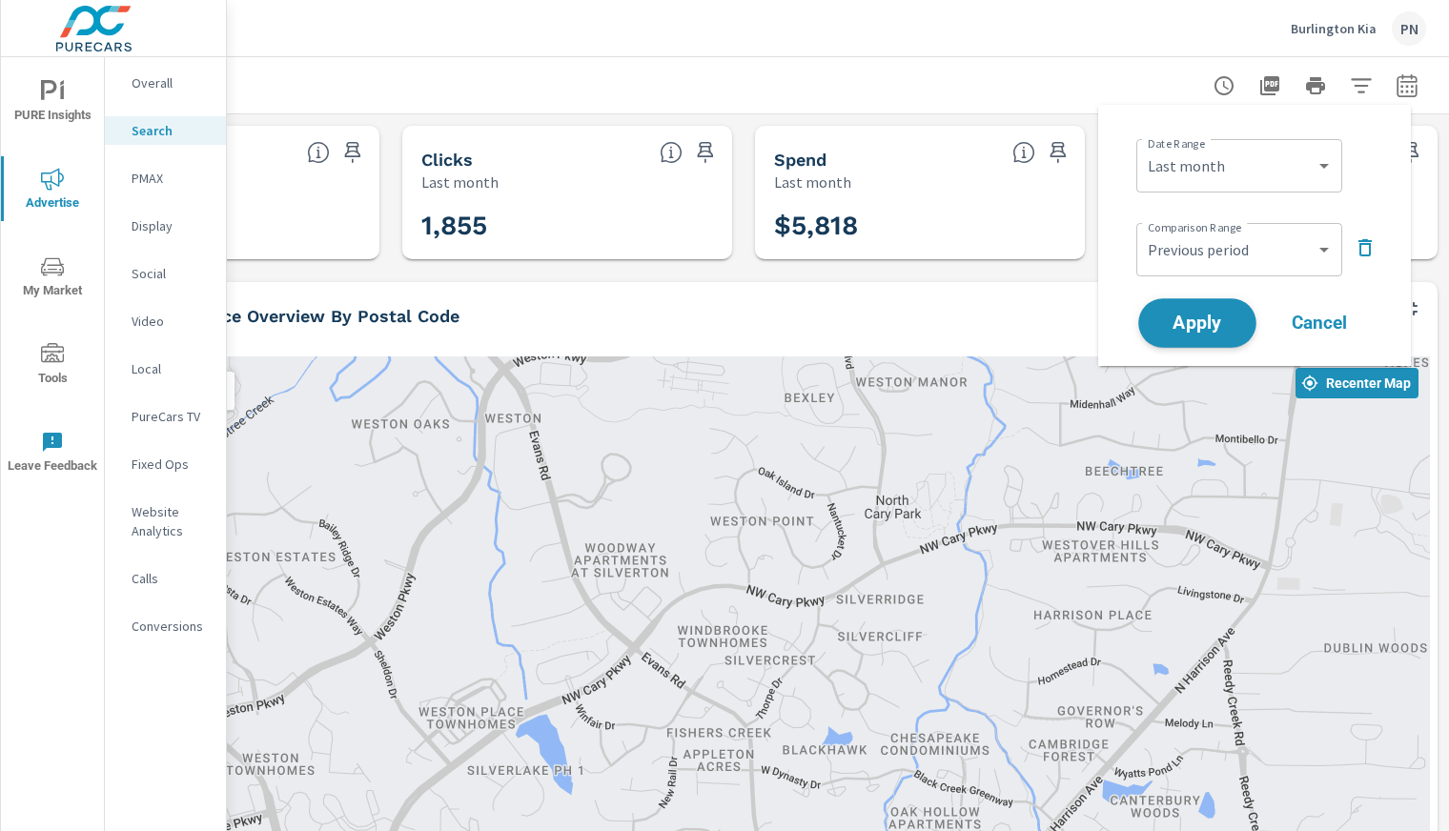
click at [1184, 316] on span "Apply" at bounding box center [1197, 324] width 78 height 18
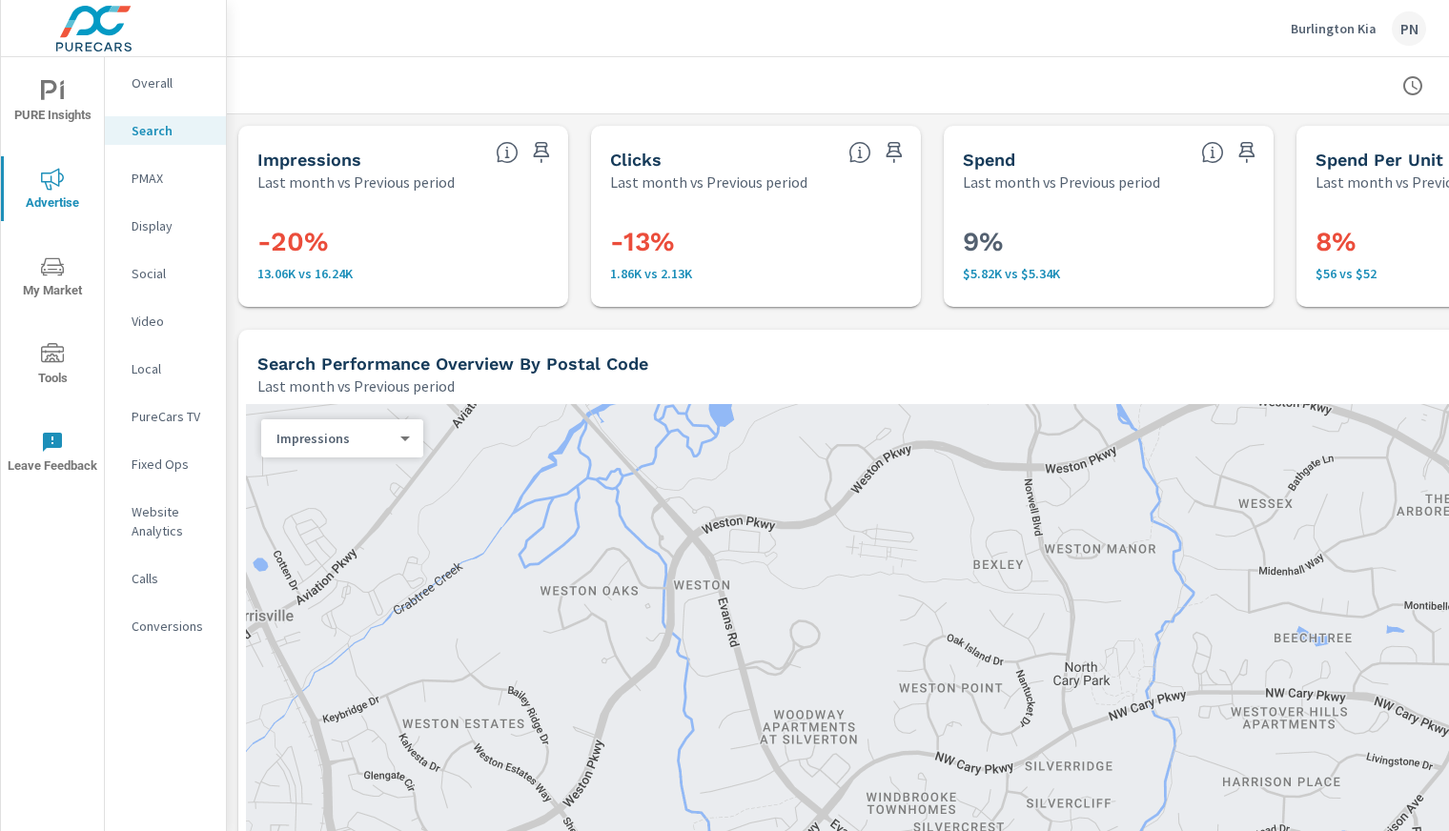
click at [160, 186] on p "PMAX" at bounding box center [171, 178] width 79 height 19
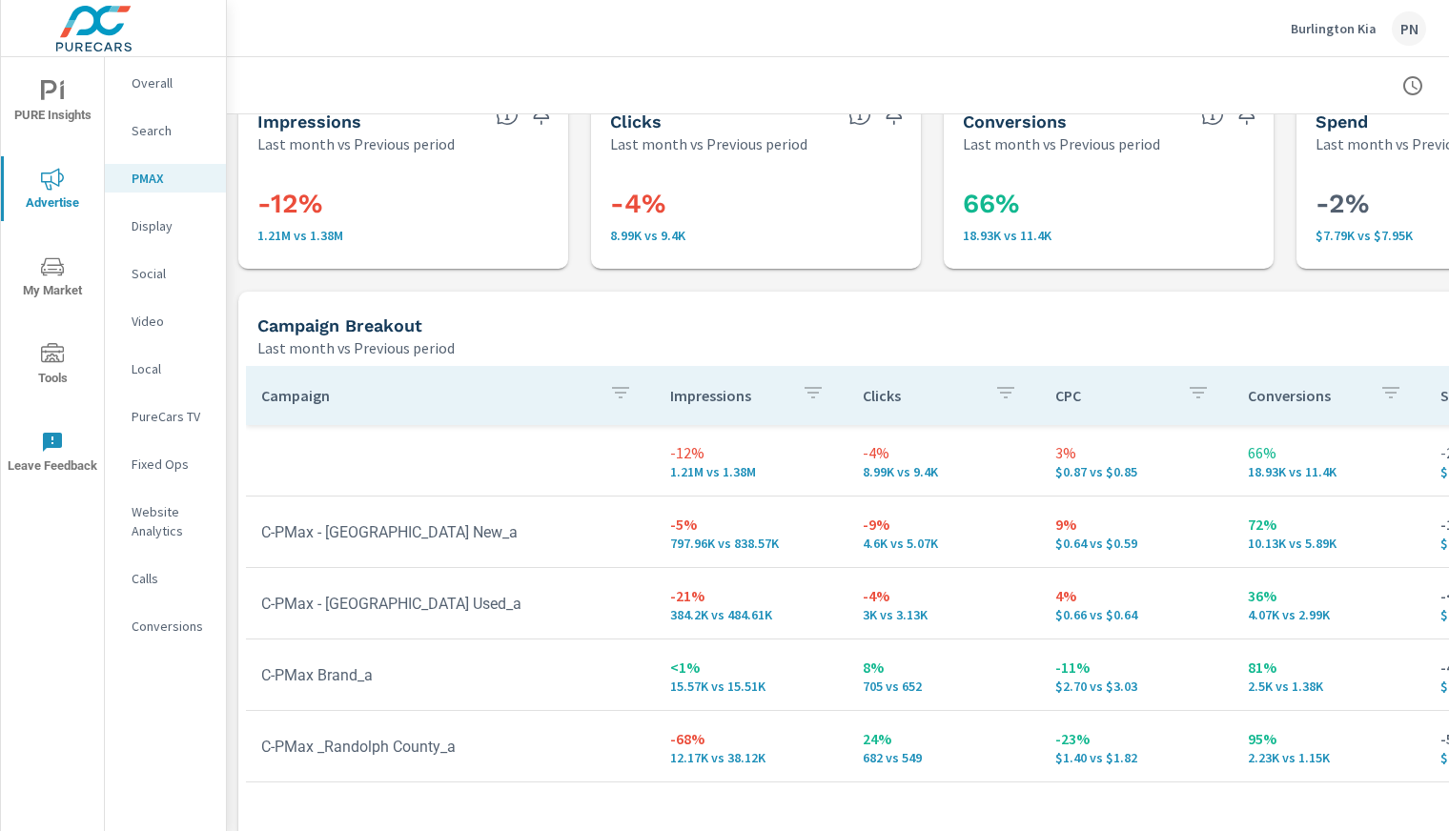
scroll to position [38, 1]
click at [168, 226] on p "Display" at bounding box center [171, 225] width 79 height 19
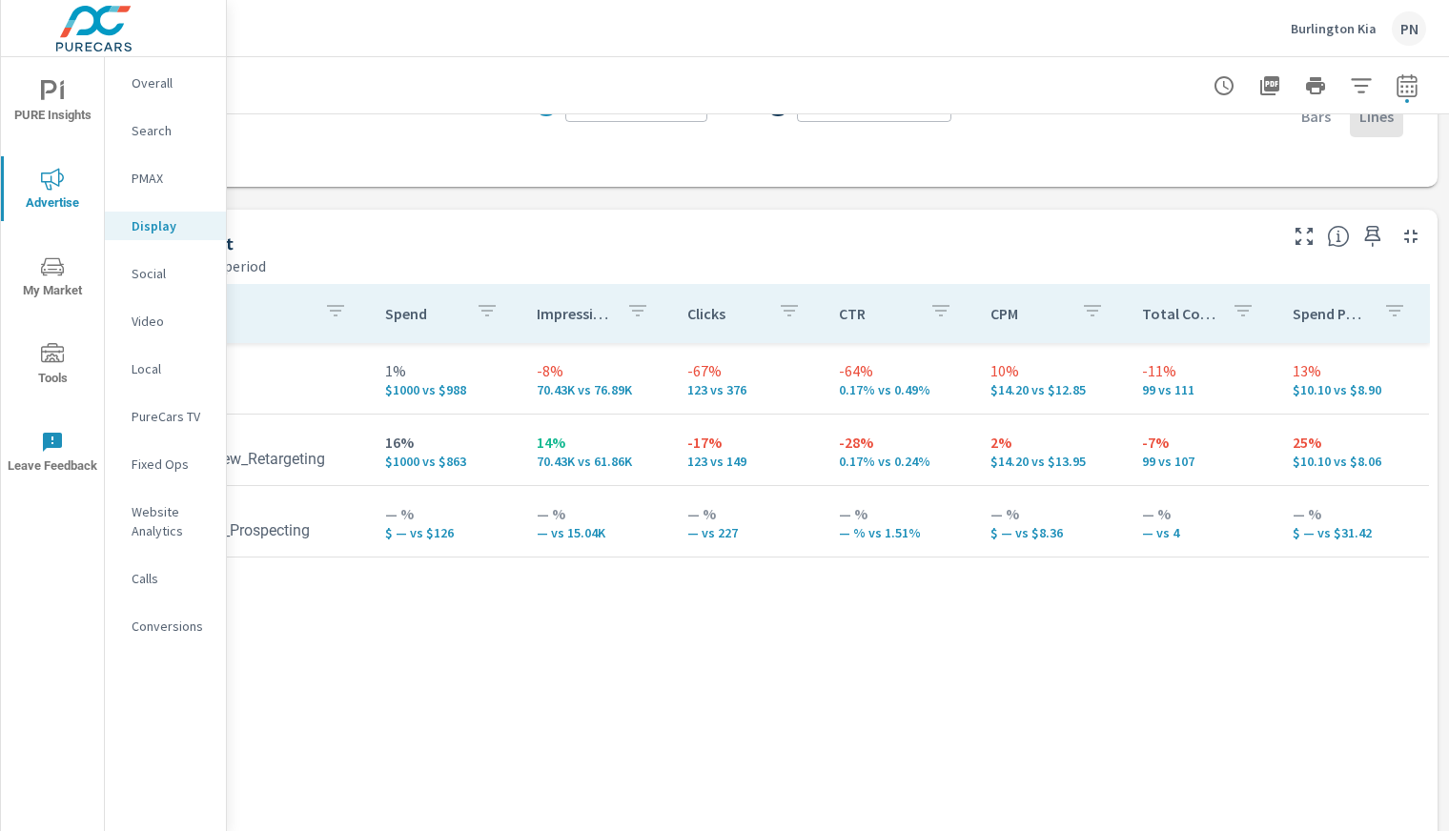
scroll to position [732, 0]
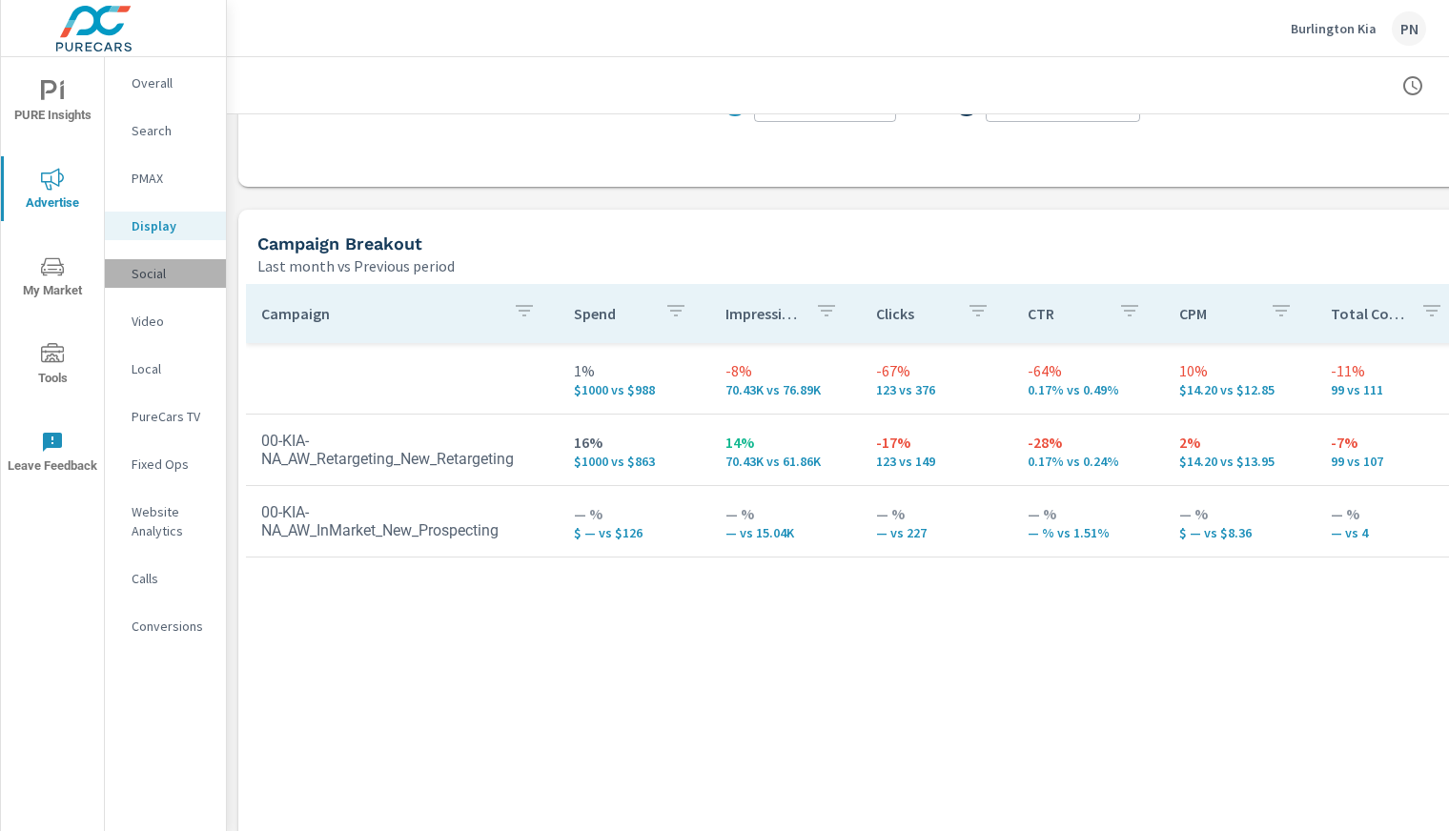
click at [150, 283] on div "Social" at bounding box center [165, 273] width 121 height 29
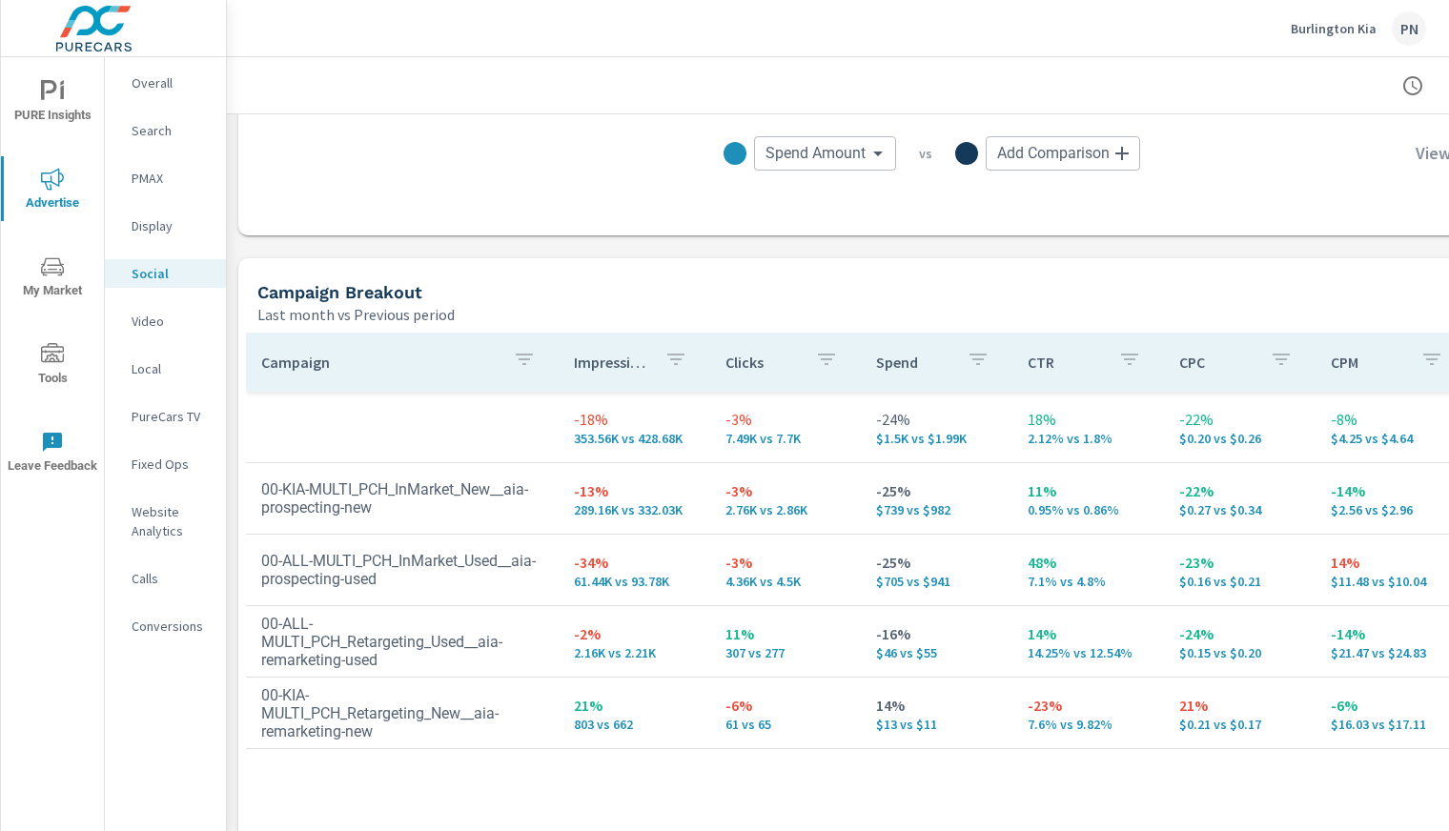
scroll to position [682, 0]
